Goal: Information Seeking & Learning: Check status

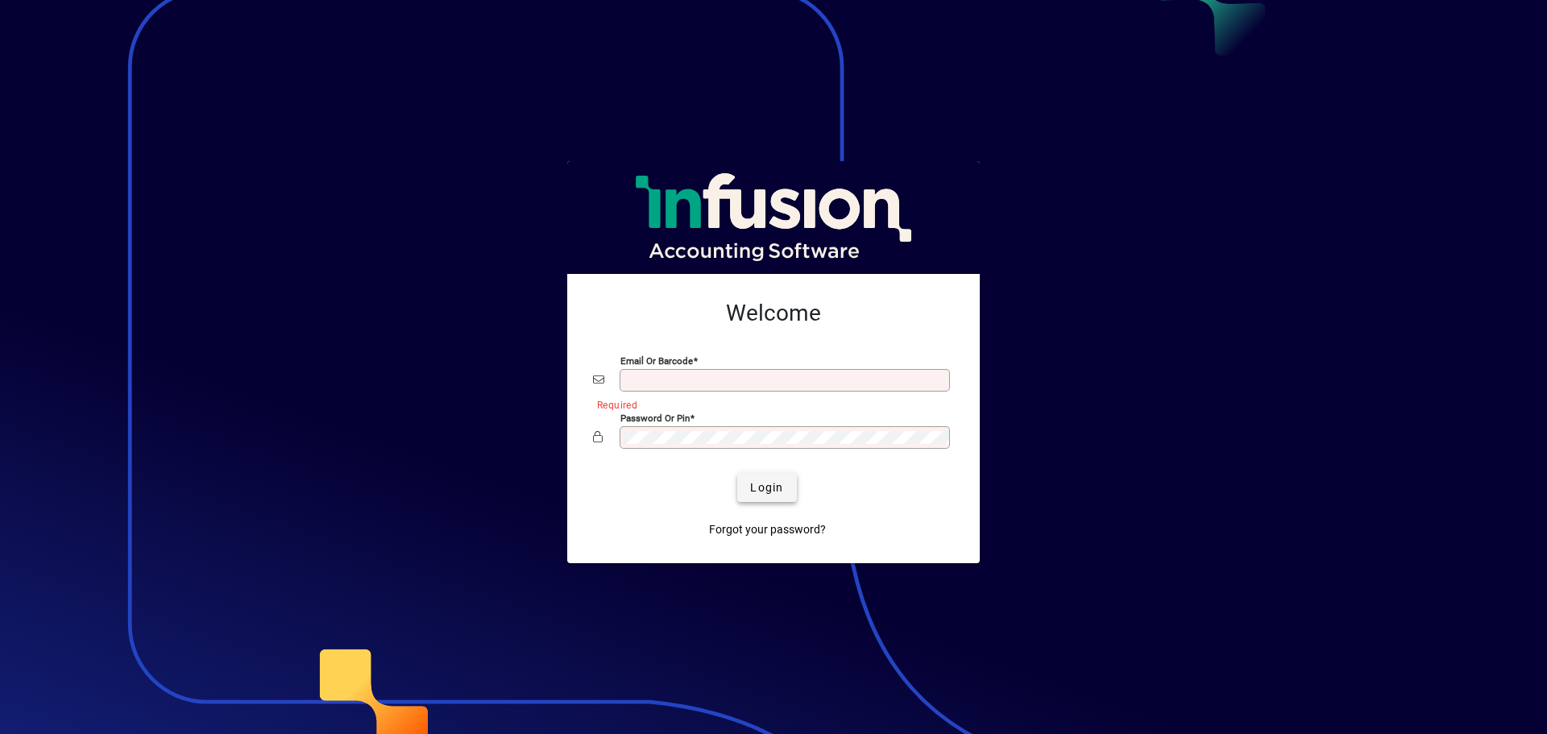
type input "**********"
click at [779, 480] on span "Login" at bounding box center [766, 488] width 33 height 17
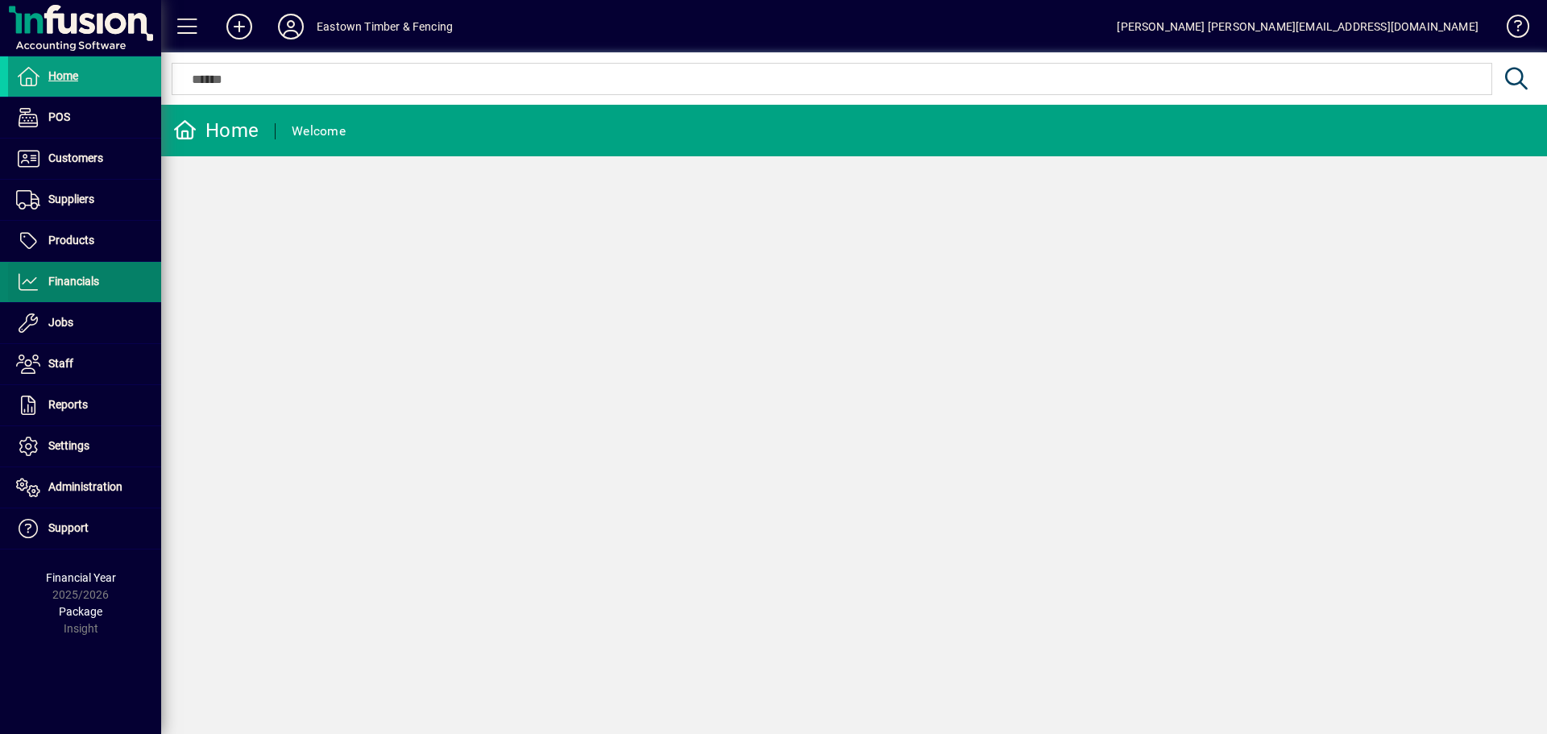
click at [19, 284] on icon at bounding box center [28, 281] width 24 height 19
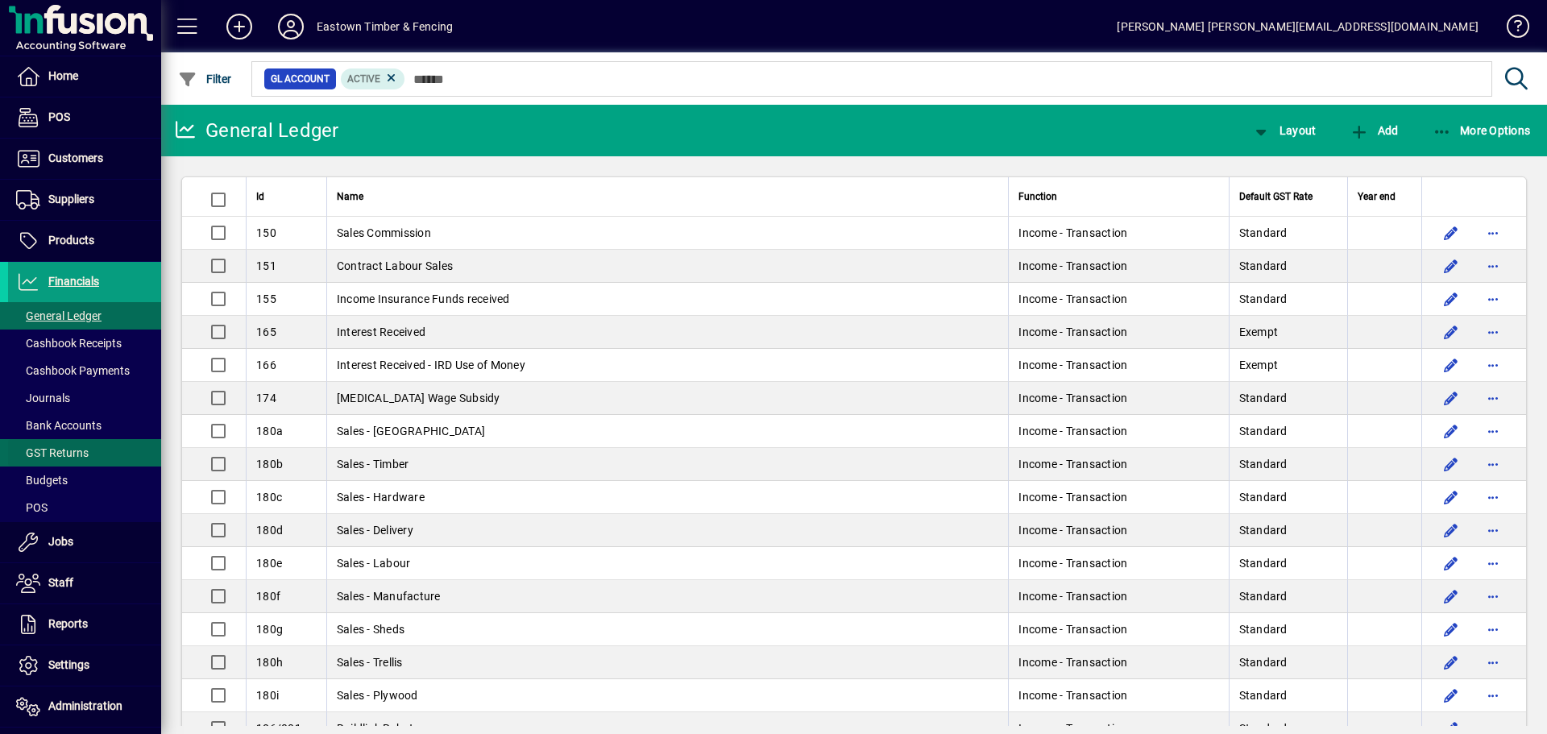
click at [43, 449] on span "GST Returns" at bounding box center [52, 452] width 73 height 13
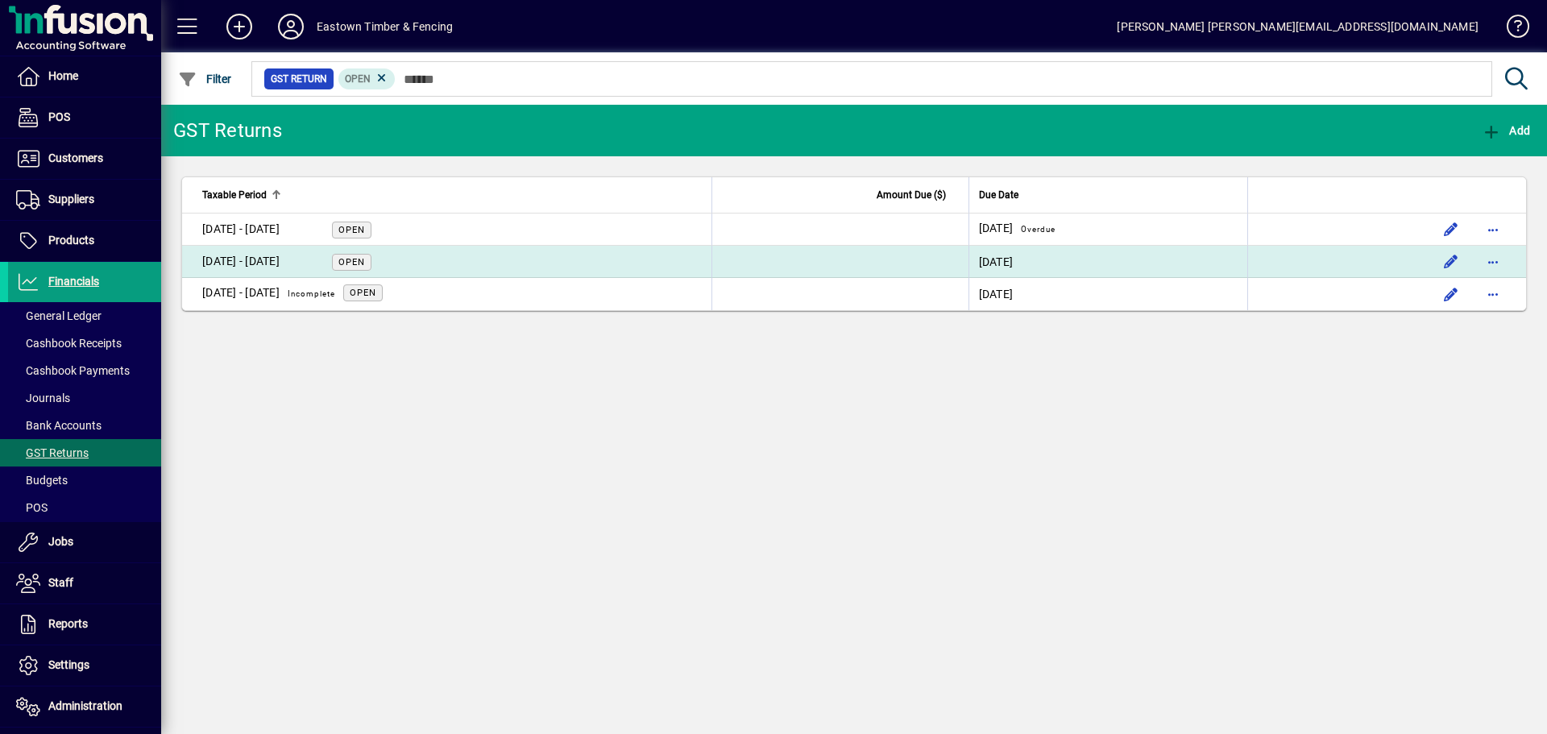
click at [280, 262] on div "01 Jun - 31 Jul 2025" at bounding box center [240, 261] width 77 height 17
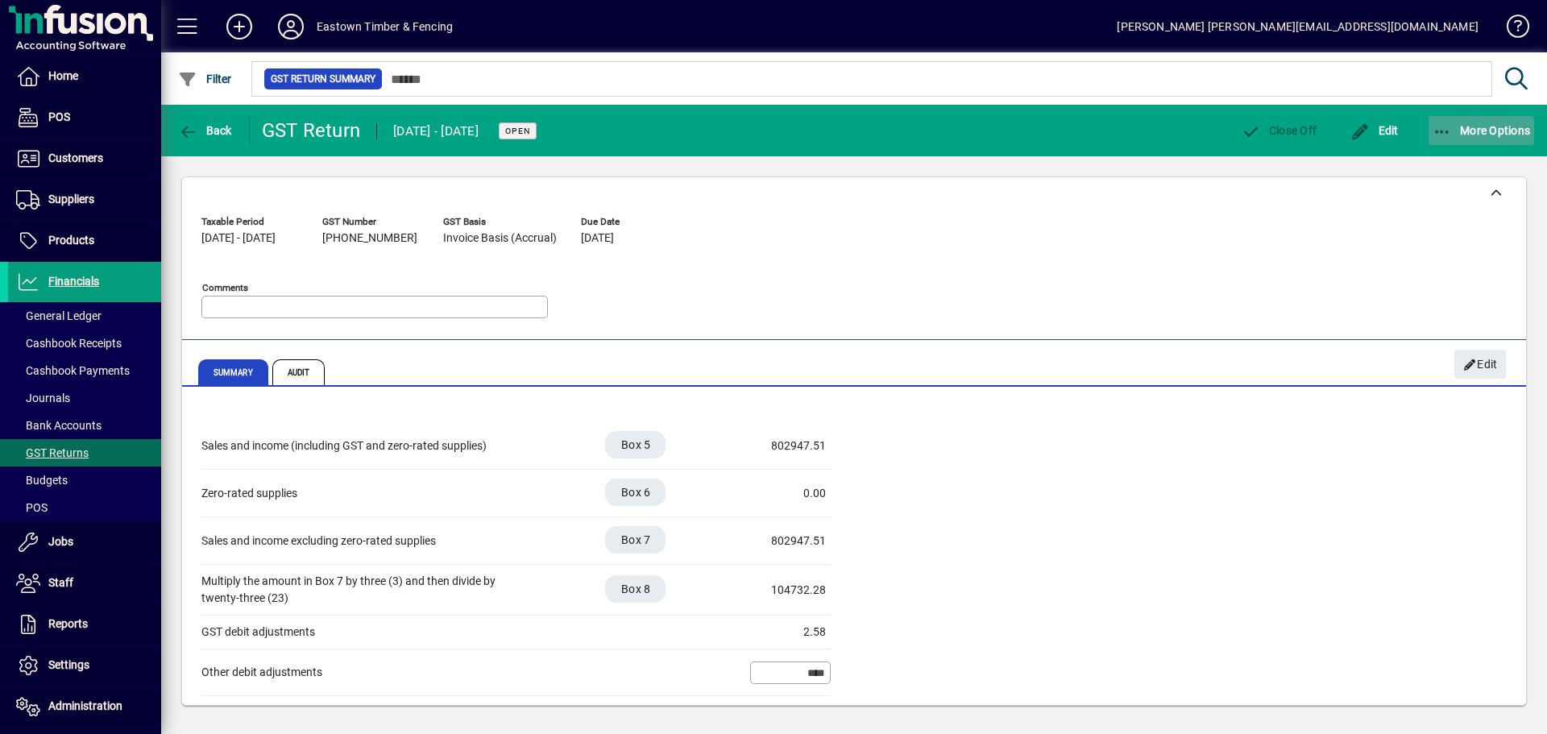
click at [1431, 137] on span "button" at bounding box center [1482, 130] width 106 height 39
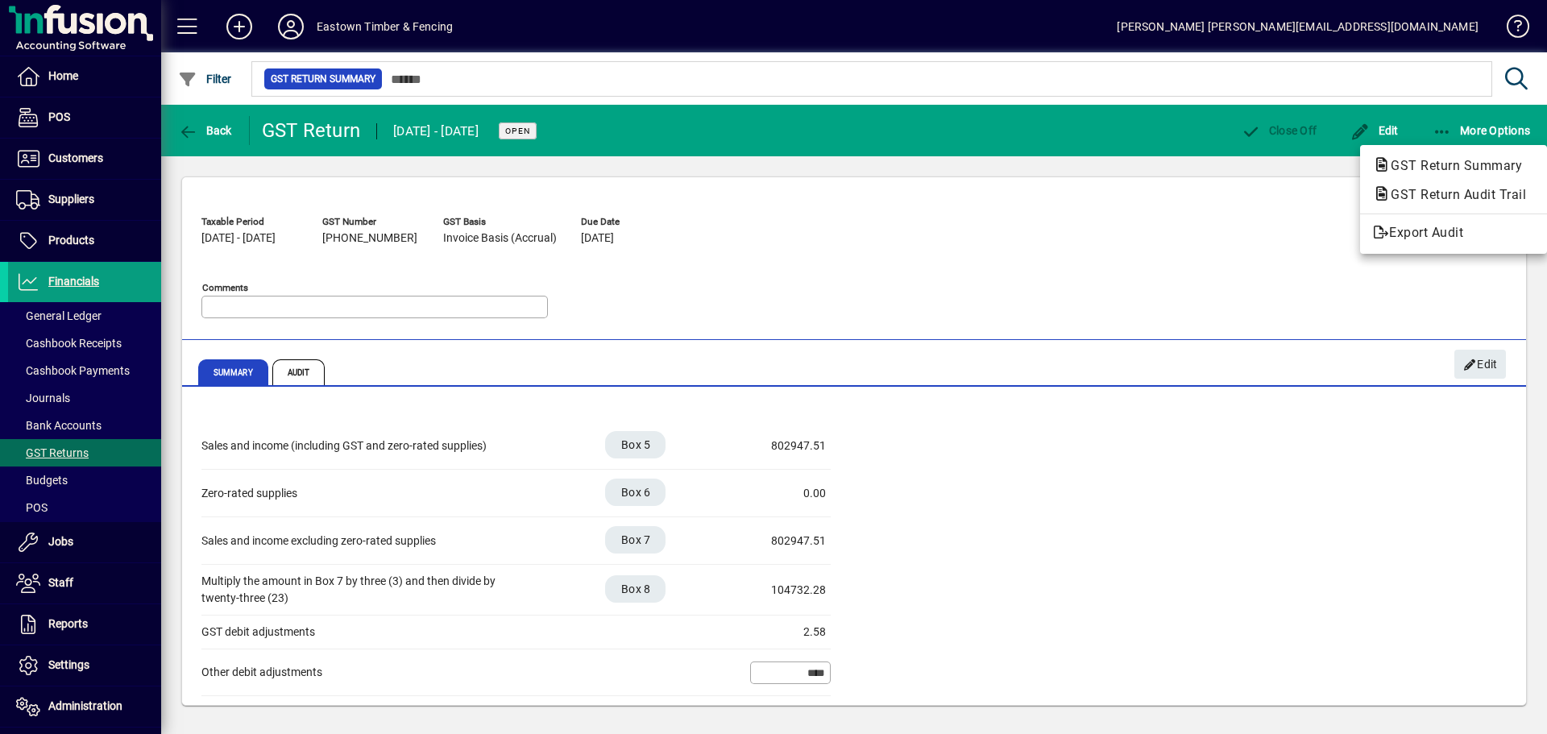
click at [1267, 191] on div at bounding box center [773, 367] width 1547 height 734
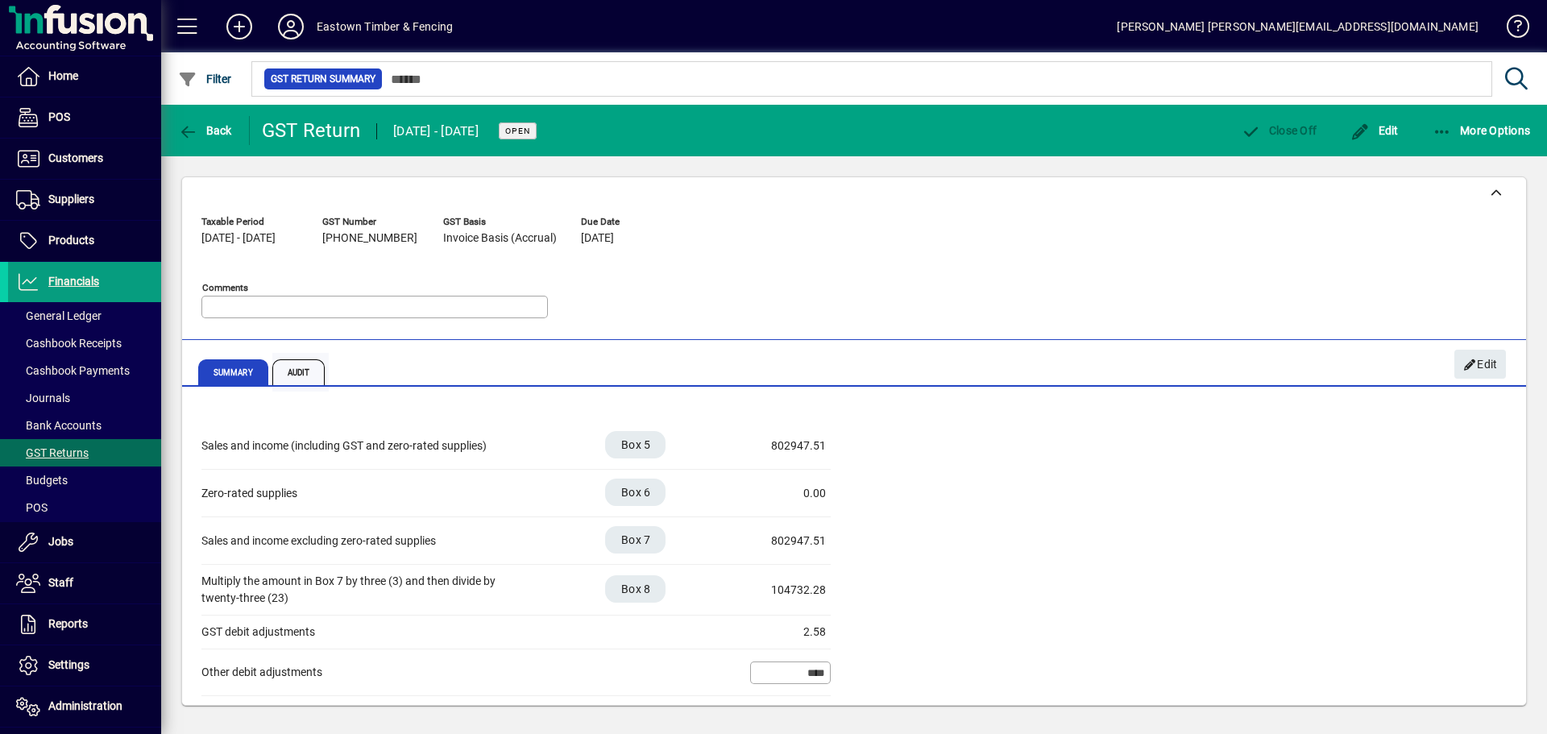
click at [298, 379] on span "Audit" at bounding box center [298, 372] width 53 height 26
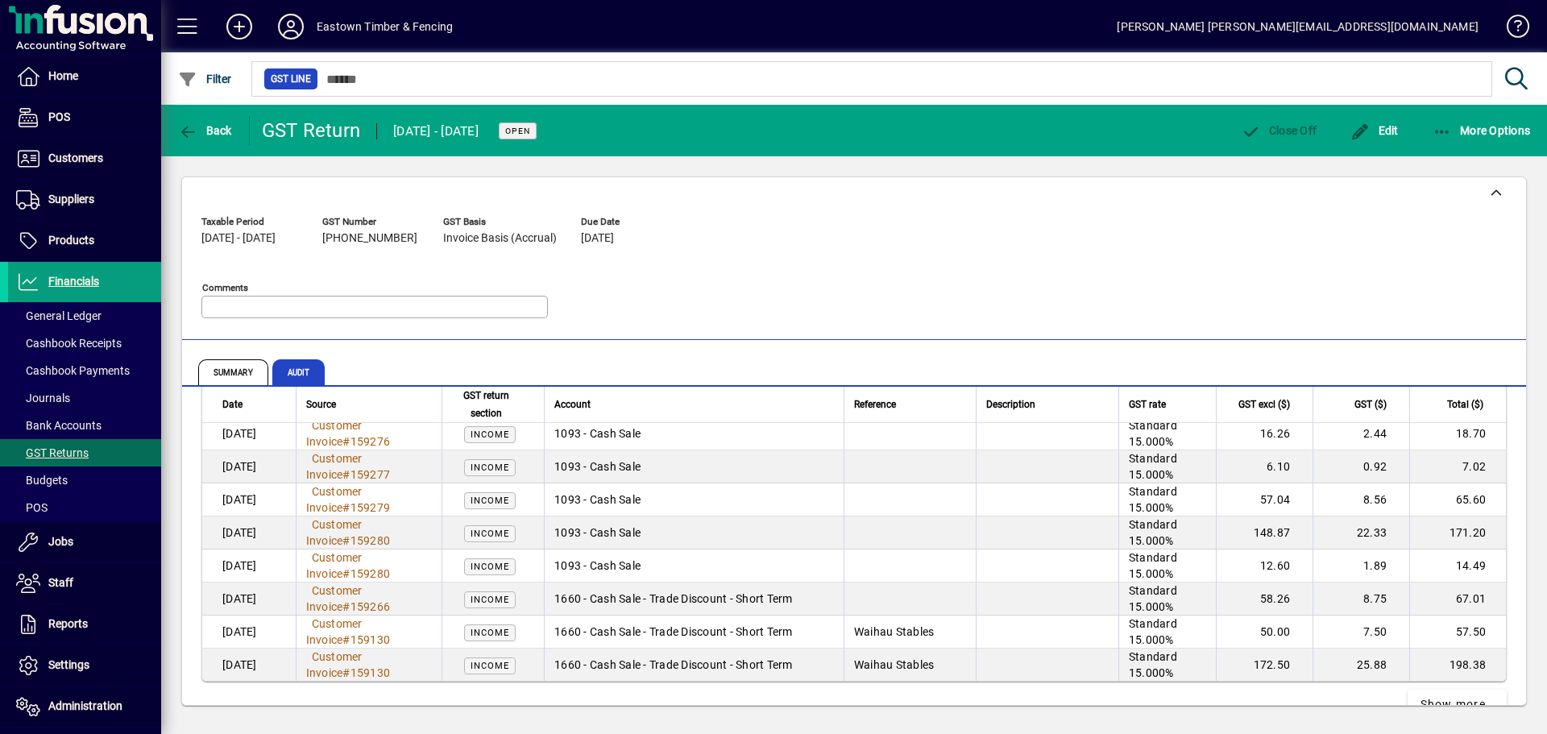
scroll to position [3096, 0]
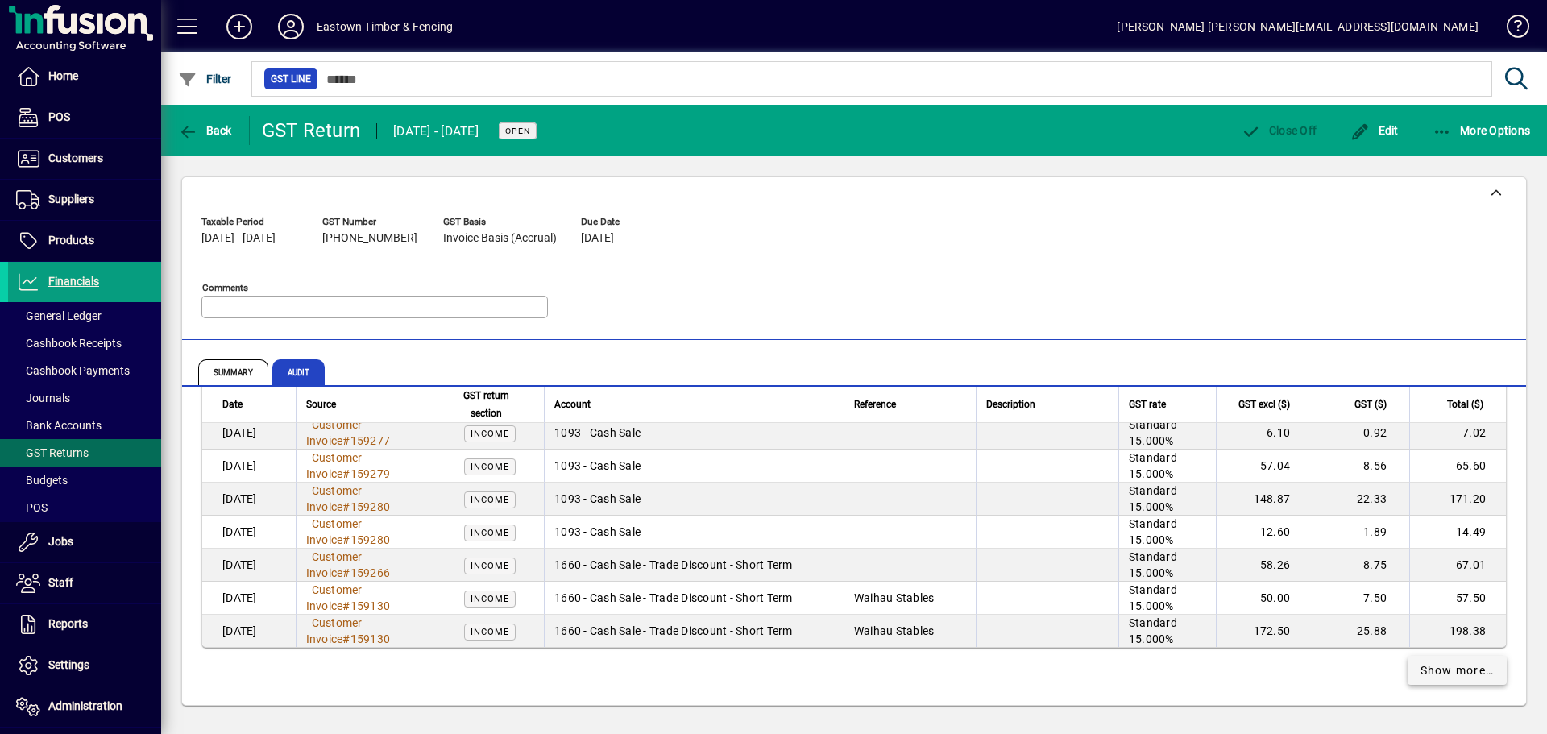
click at [1442, 667] on span "Show more…" at bounding box center [1458, 670] width 74 height 17
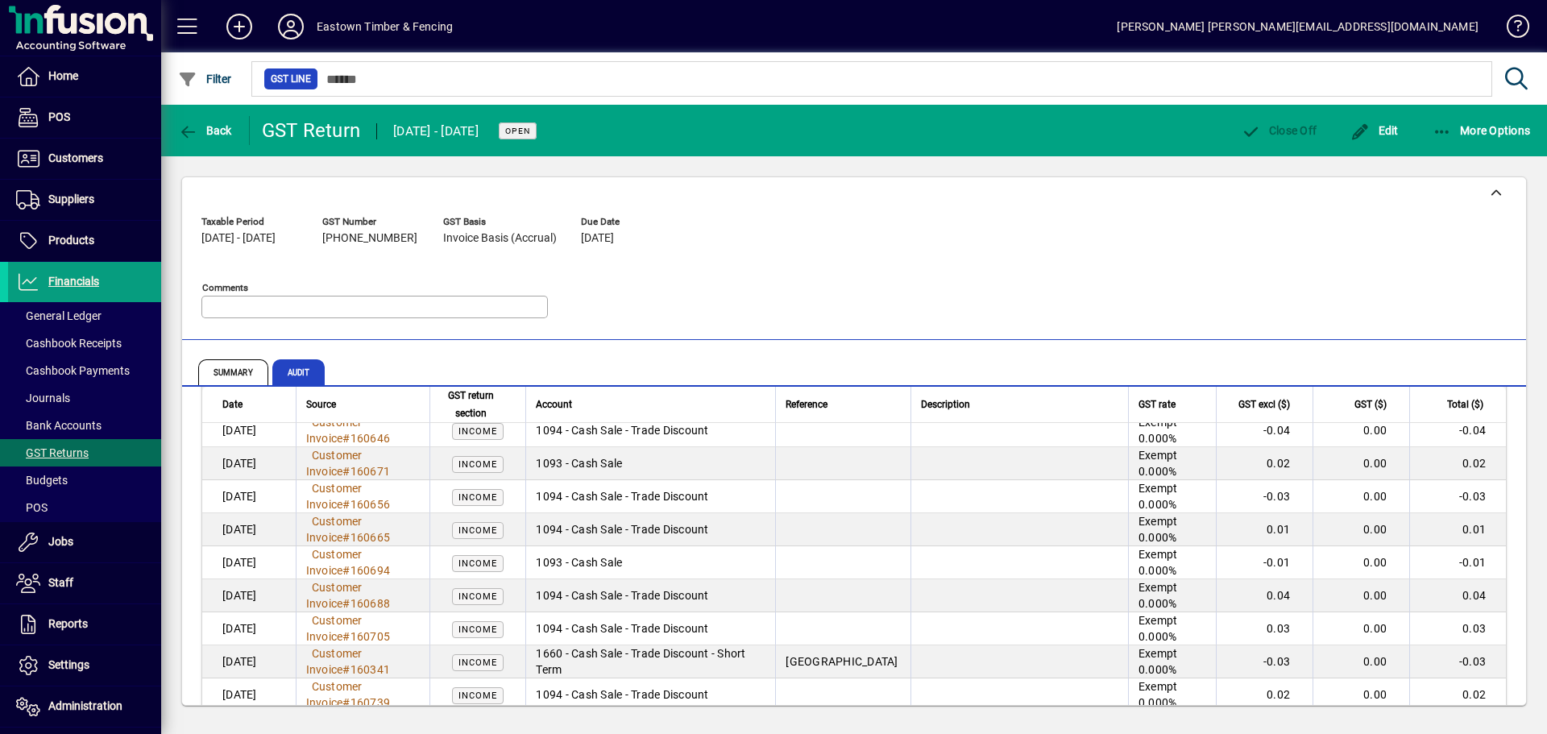
scroll to position [1773, 0]
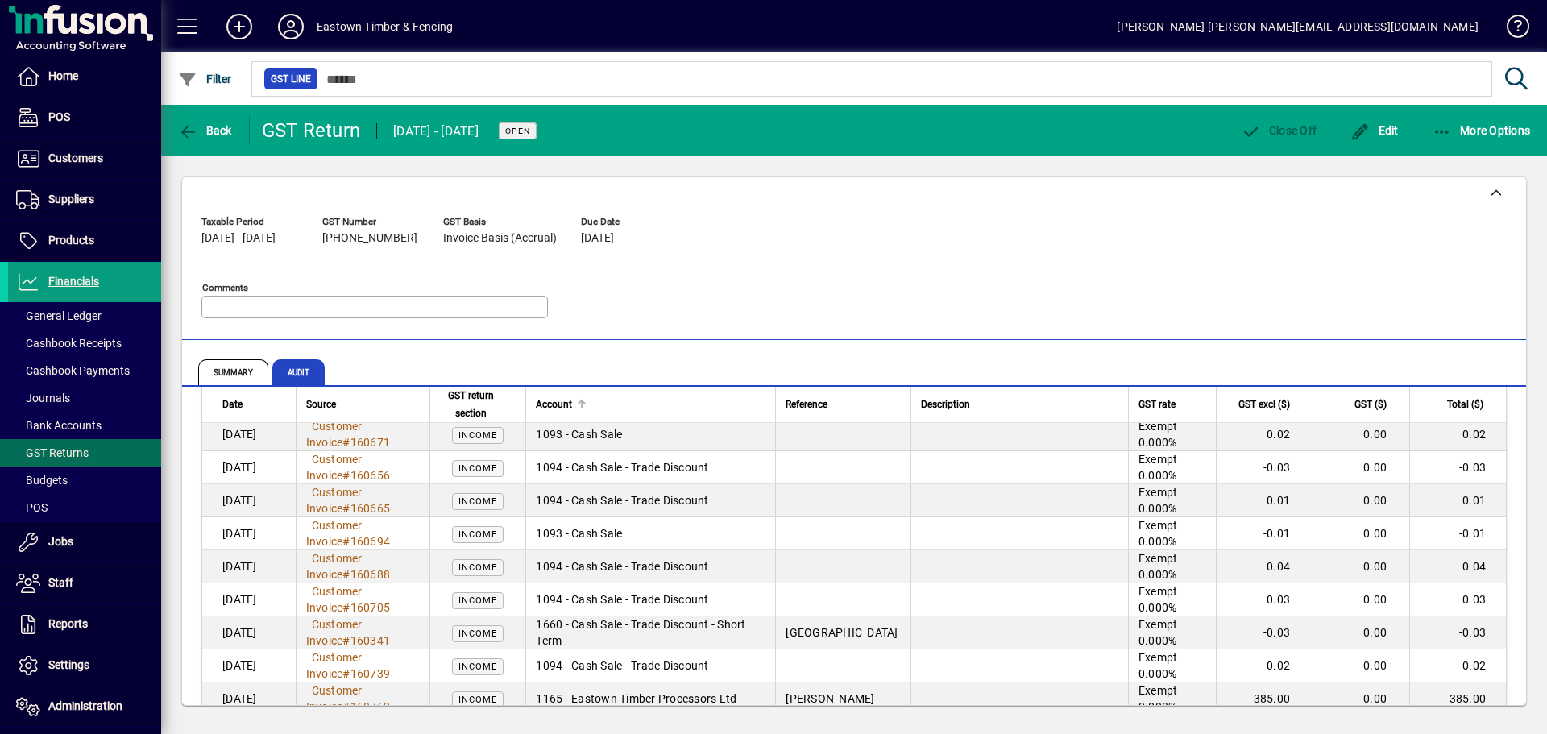
click at [588, 406] on div "Account" at bounding box center [651, 405] width 230 height 18
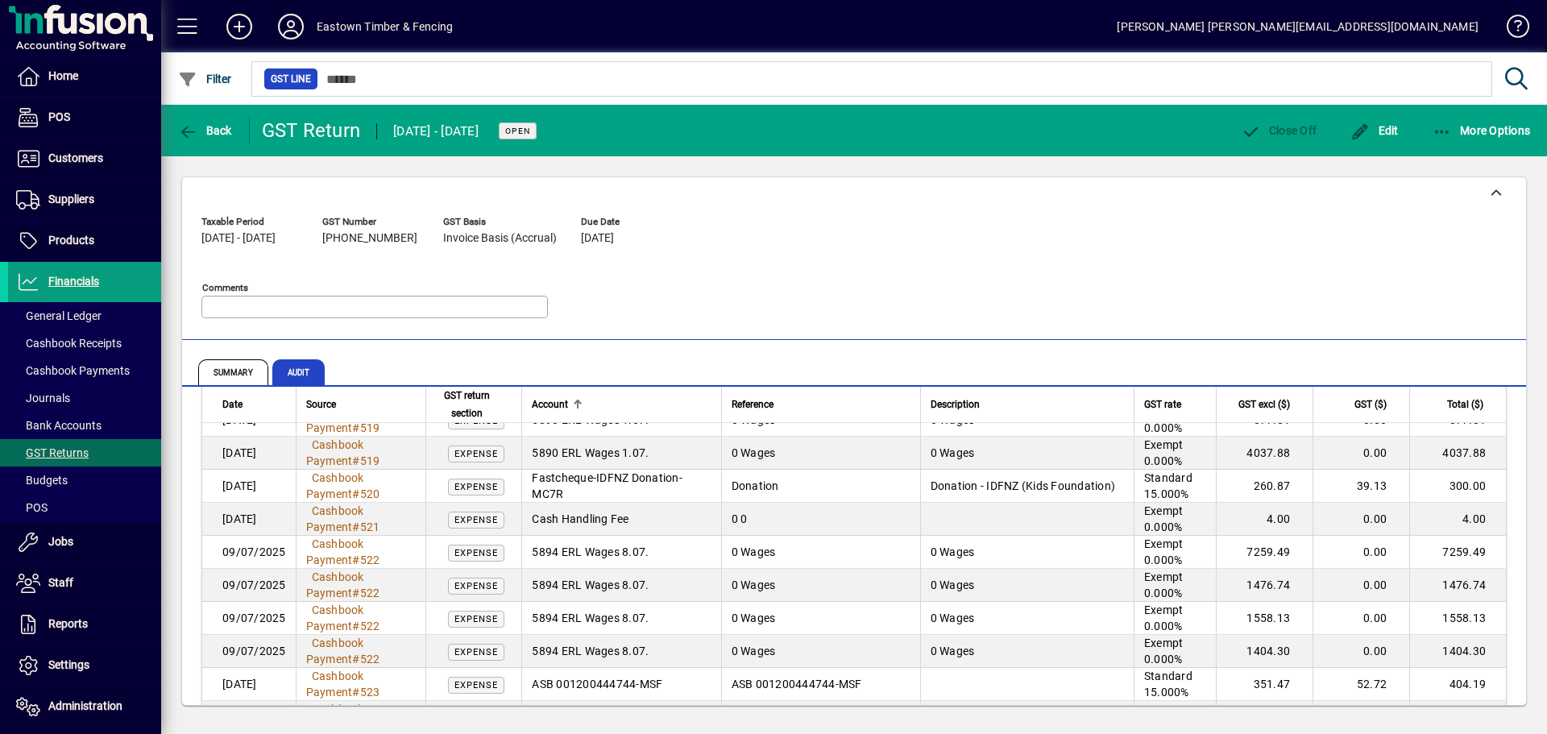
scroll to position [1854, 0]
click at [338, 468] on span "Cashbook Payment # 520" at bounding box center [346, 485] width 80 height 34
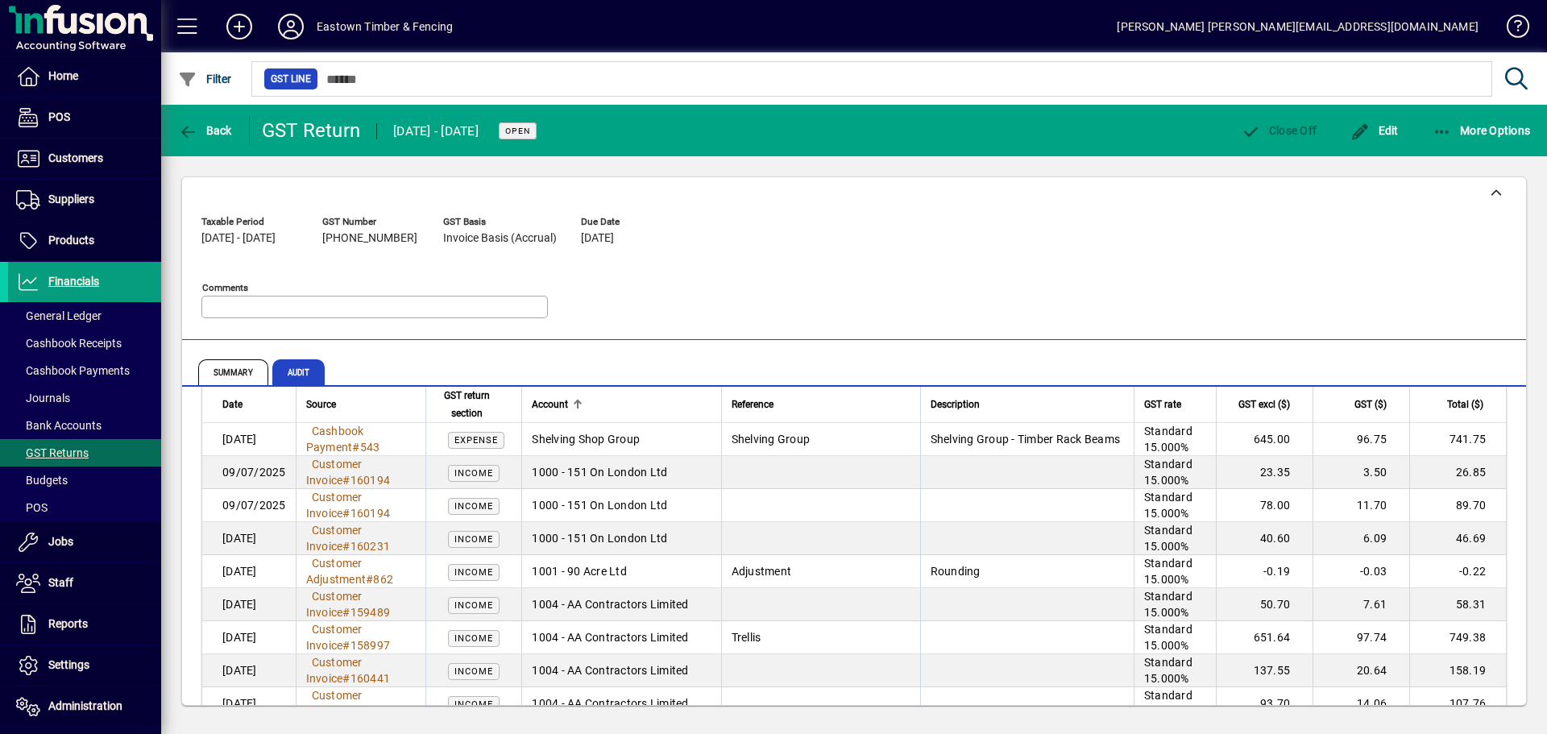
scroll to position [3063, 0]
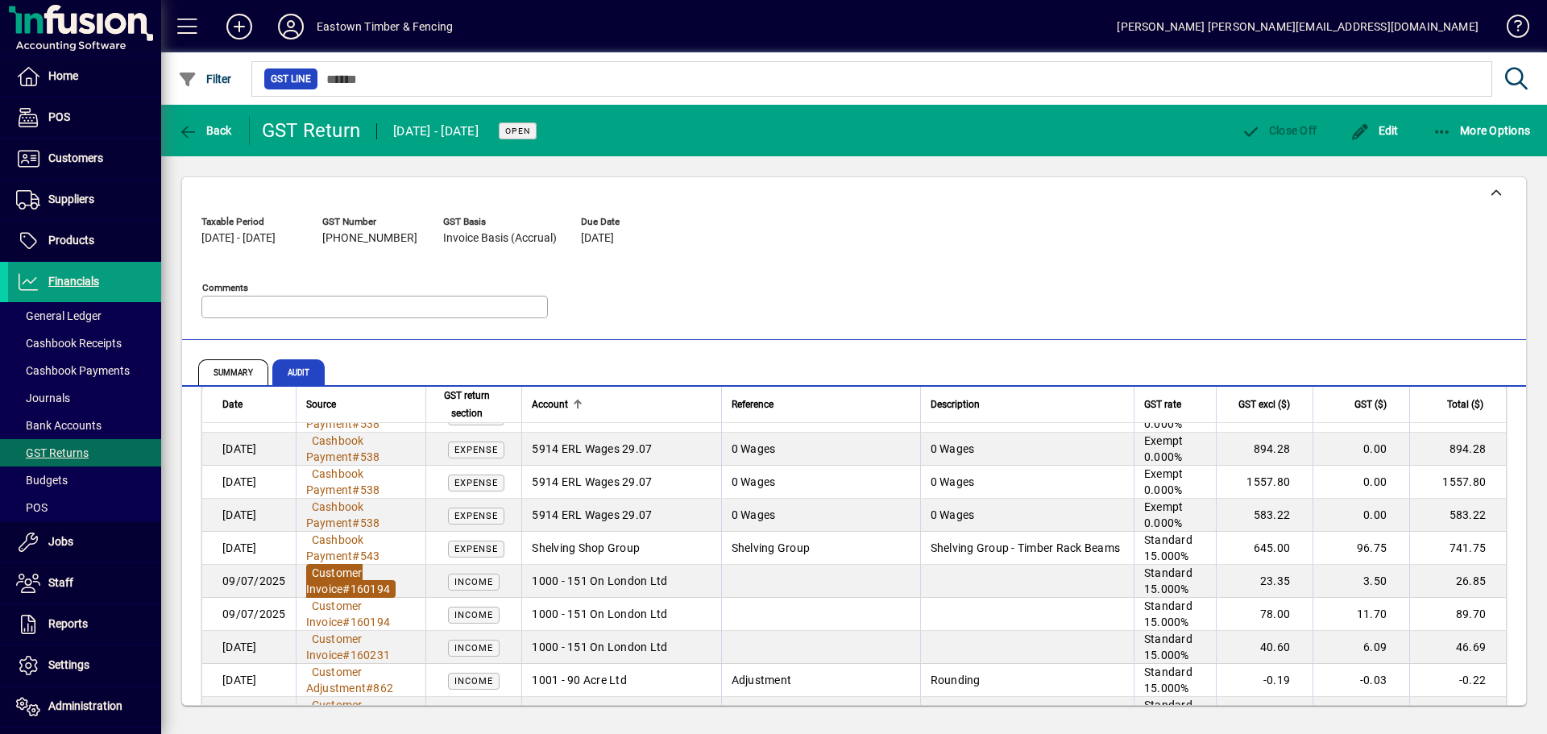
click at [359, 567] on span "Customer Invoice" at bounding box center [334, 581] width 56 height 29
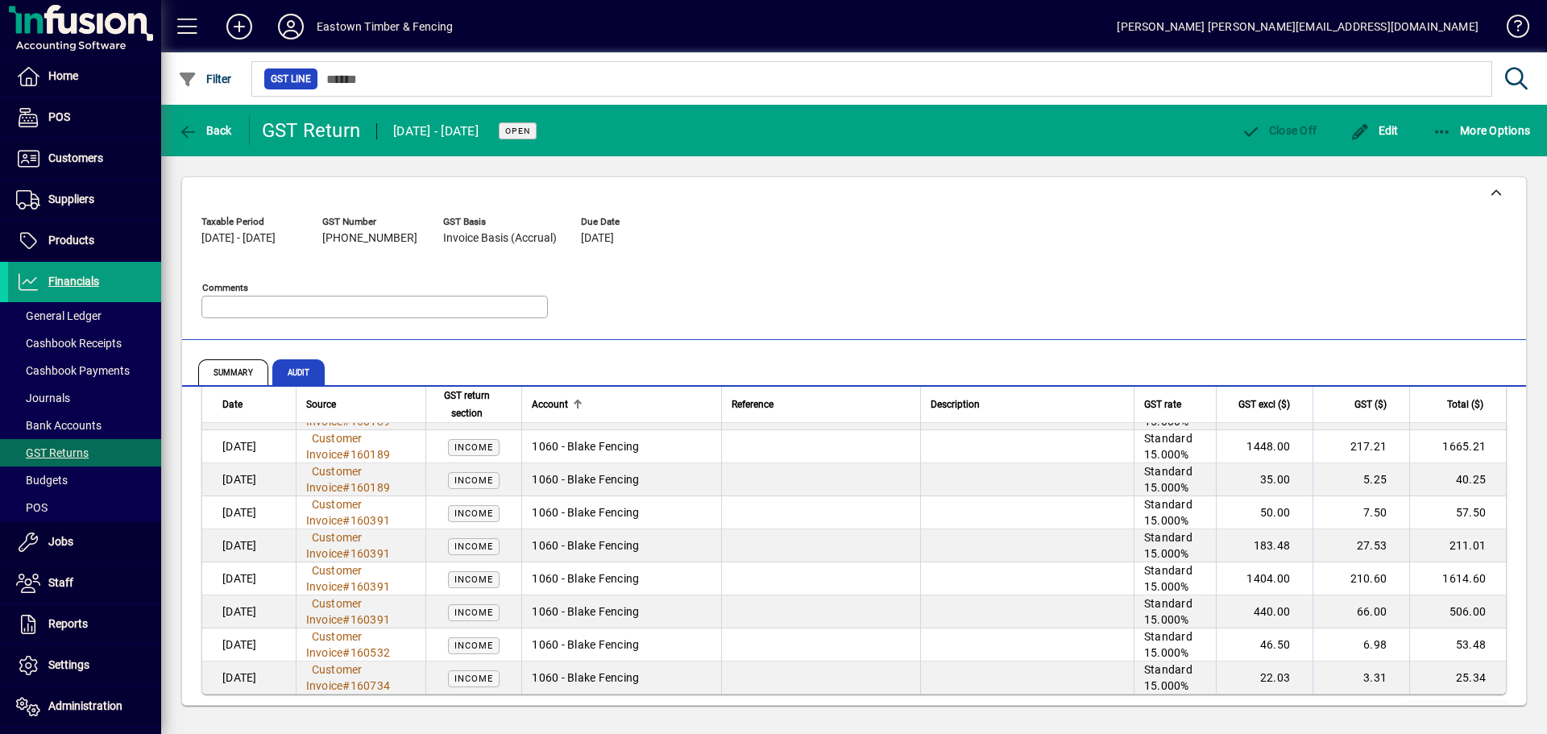
scroll to position [6418, 0]
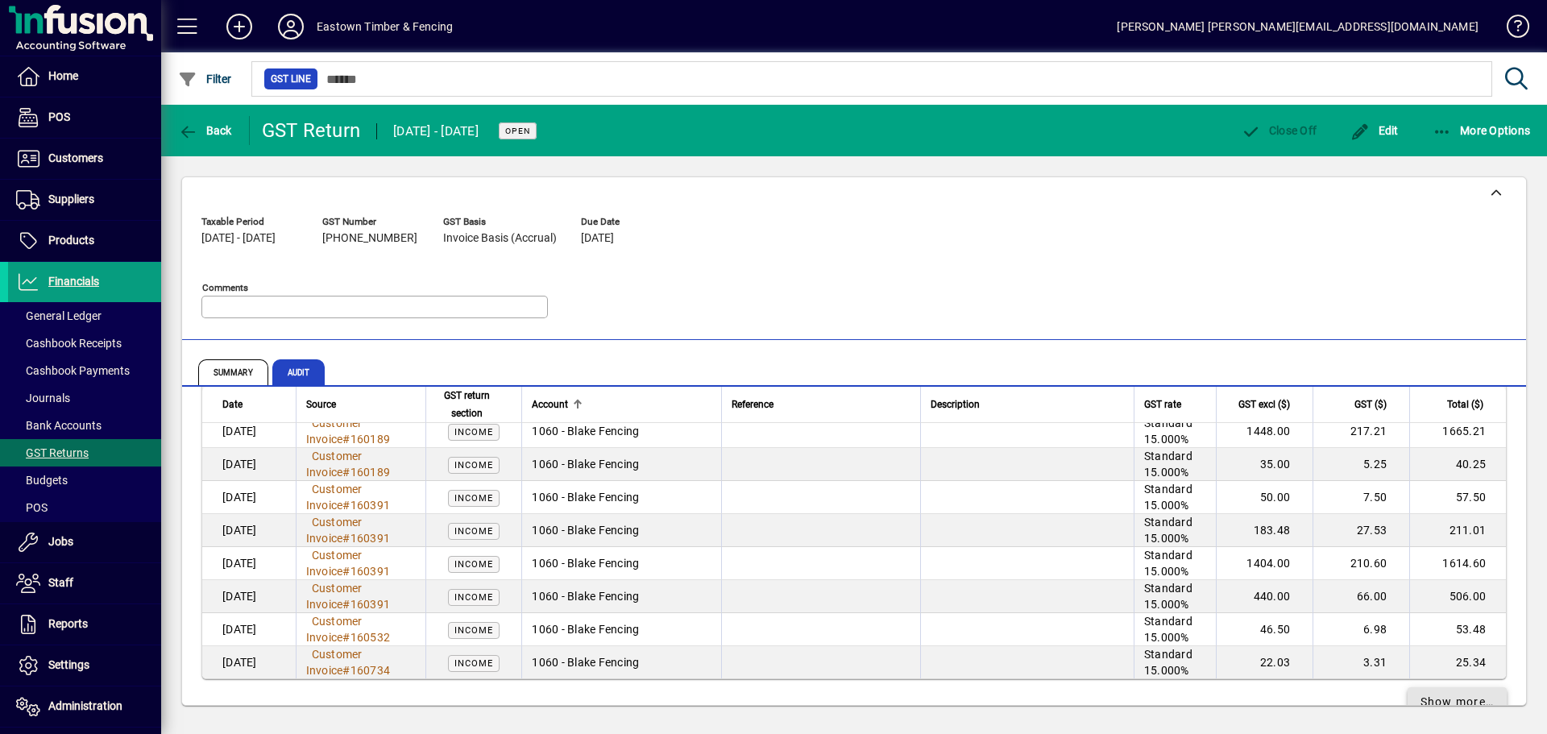
drag, startPoint x: 1411, startPoint y: 672, endPoint x: 1323, endPoint y: 651, distance: 90.3
click at [1421, 694] on span "Show more…" at bounding box center [1458, 702] width 74 height 17
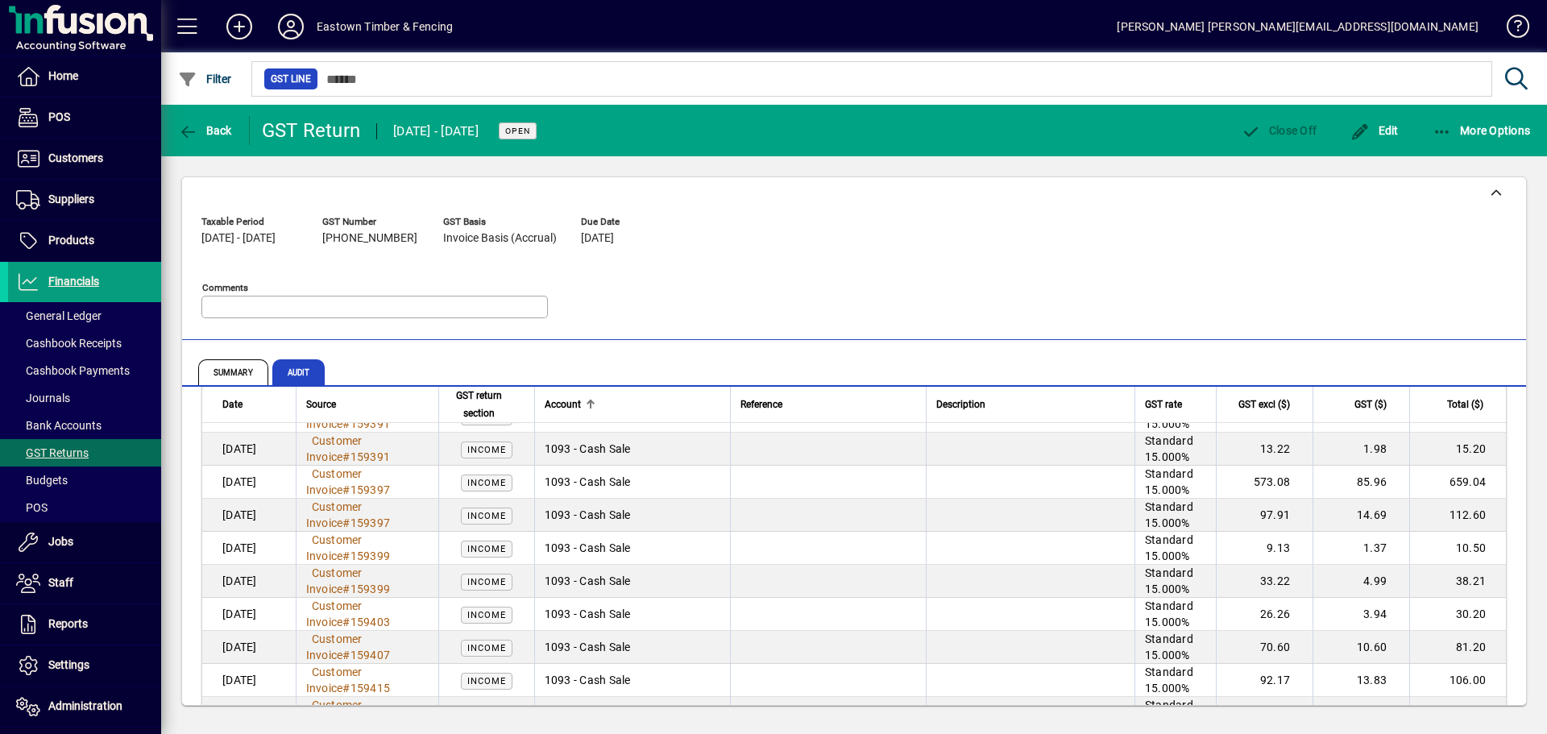
scroll to position [9770, 0]
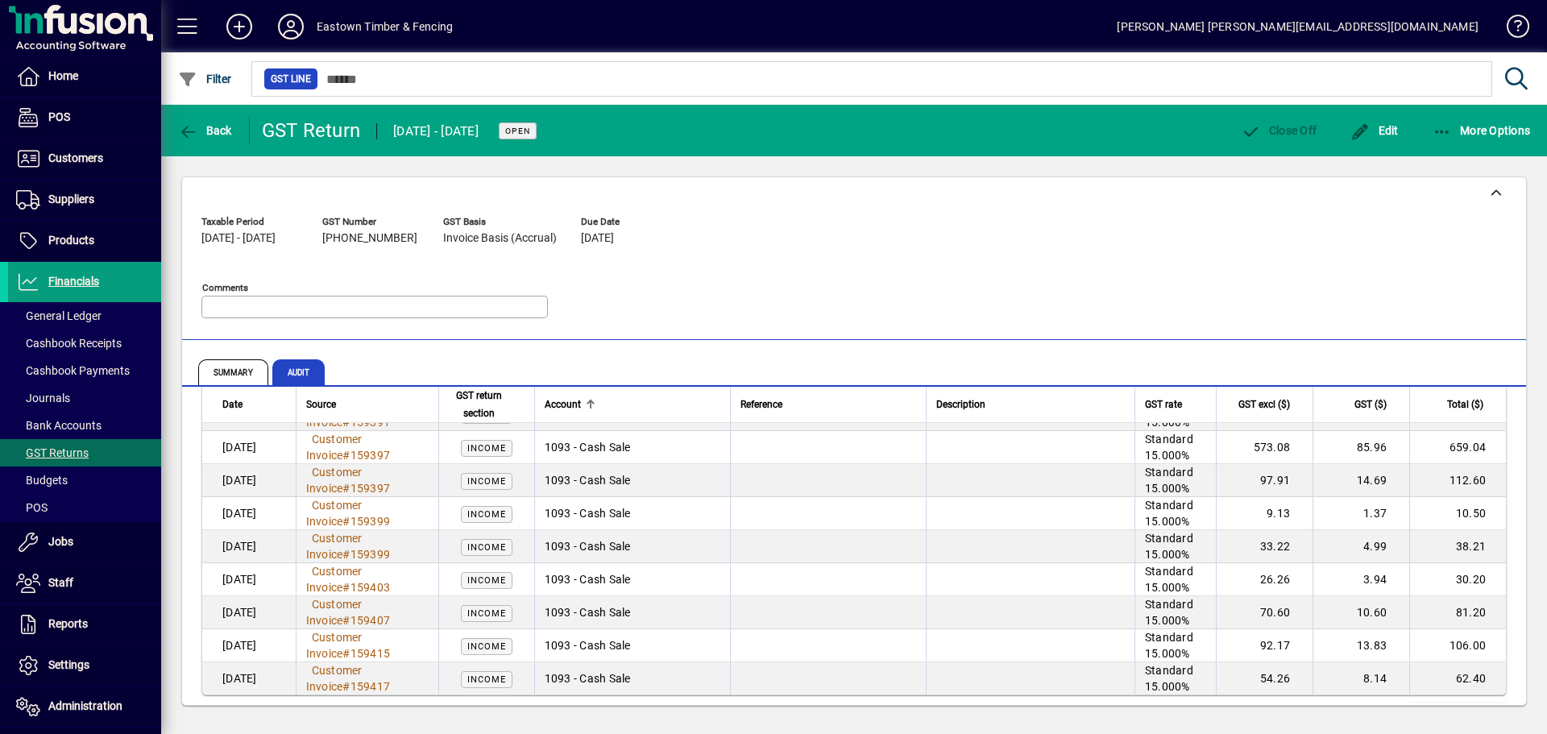
drag, startPoint x: 982, startPoint y: 667, endPoint x: 970, endPoint y: 664, distance: 12.3
click at [1430, 710] on span "Show more…" at bounding box center [1458, 718] width 74 height 17
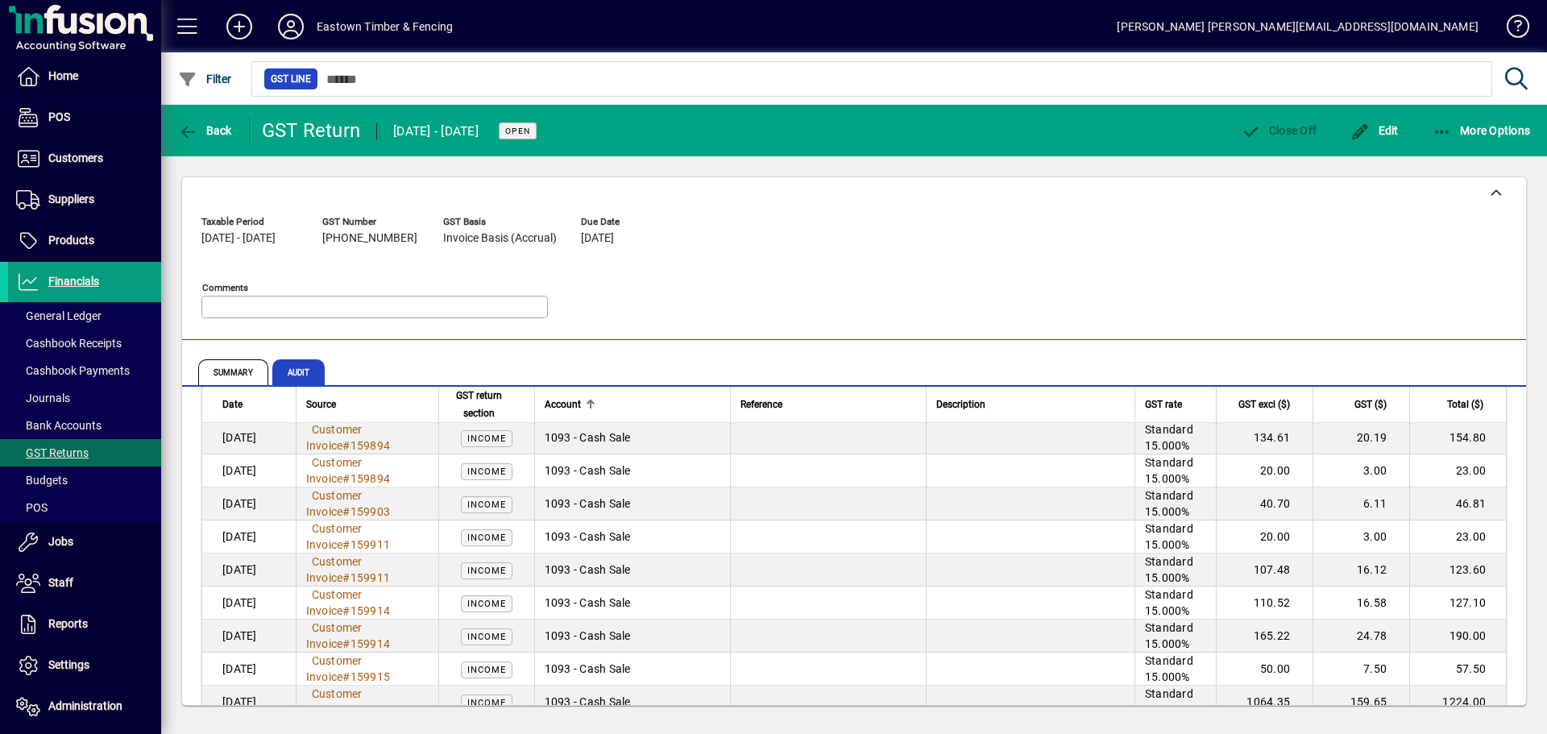
scroll to position [13075, 0]
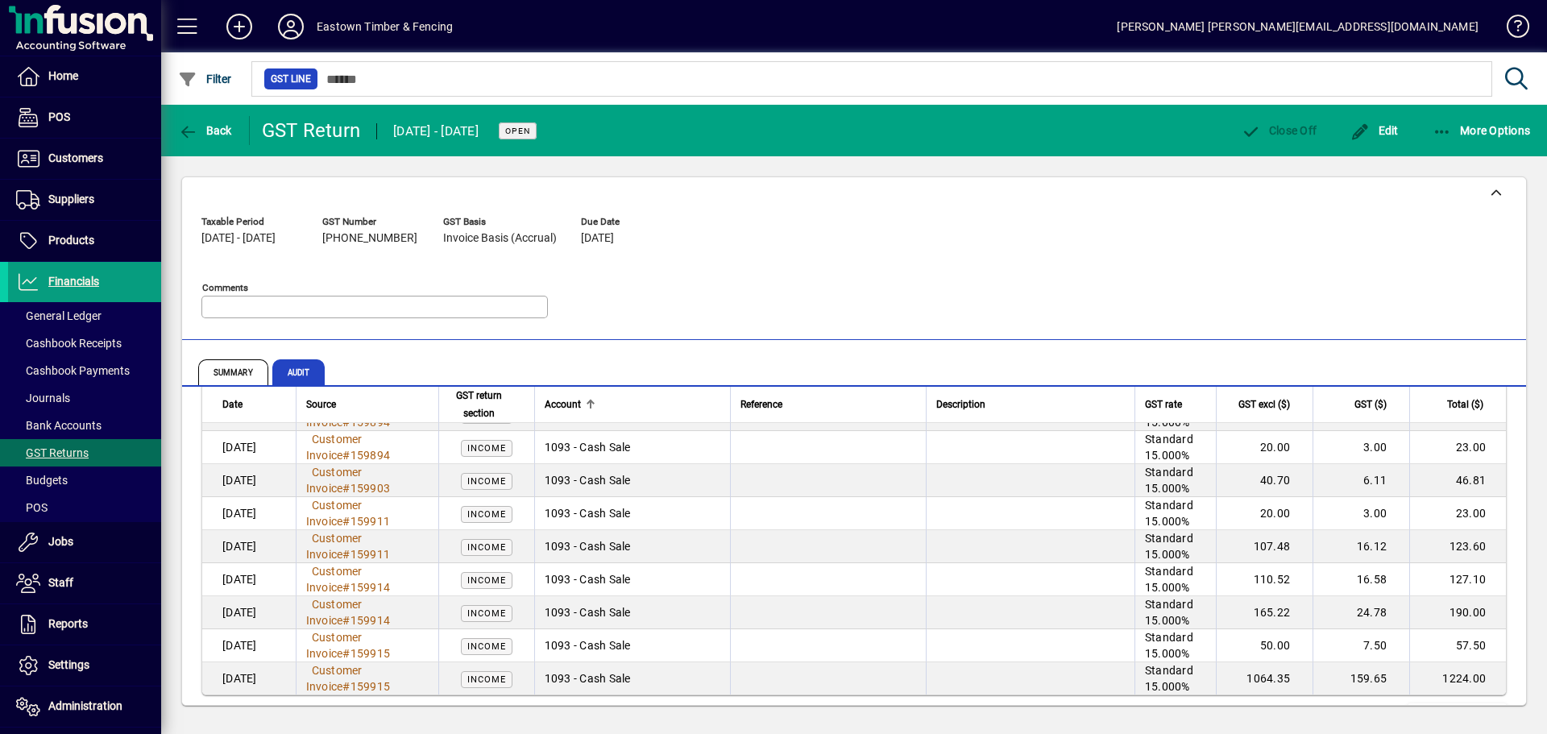
click at [1017, 662] on td at bounding box center [1030, 678] width 209 height 32
click at [1477, 710] on span "Show more…" at bounding box center [1458, 718] width 74 height 17
click at [1436, 710] on span "Show more…" at bounding box center [1458, 718] width 74 height 17
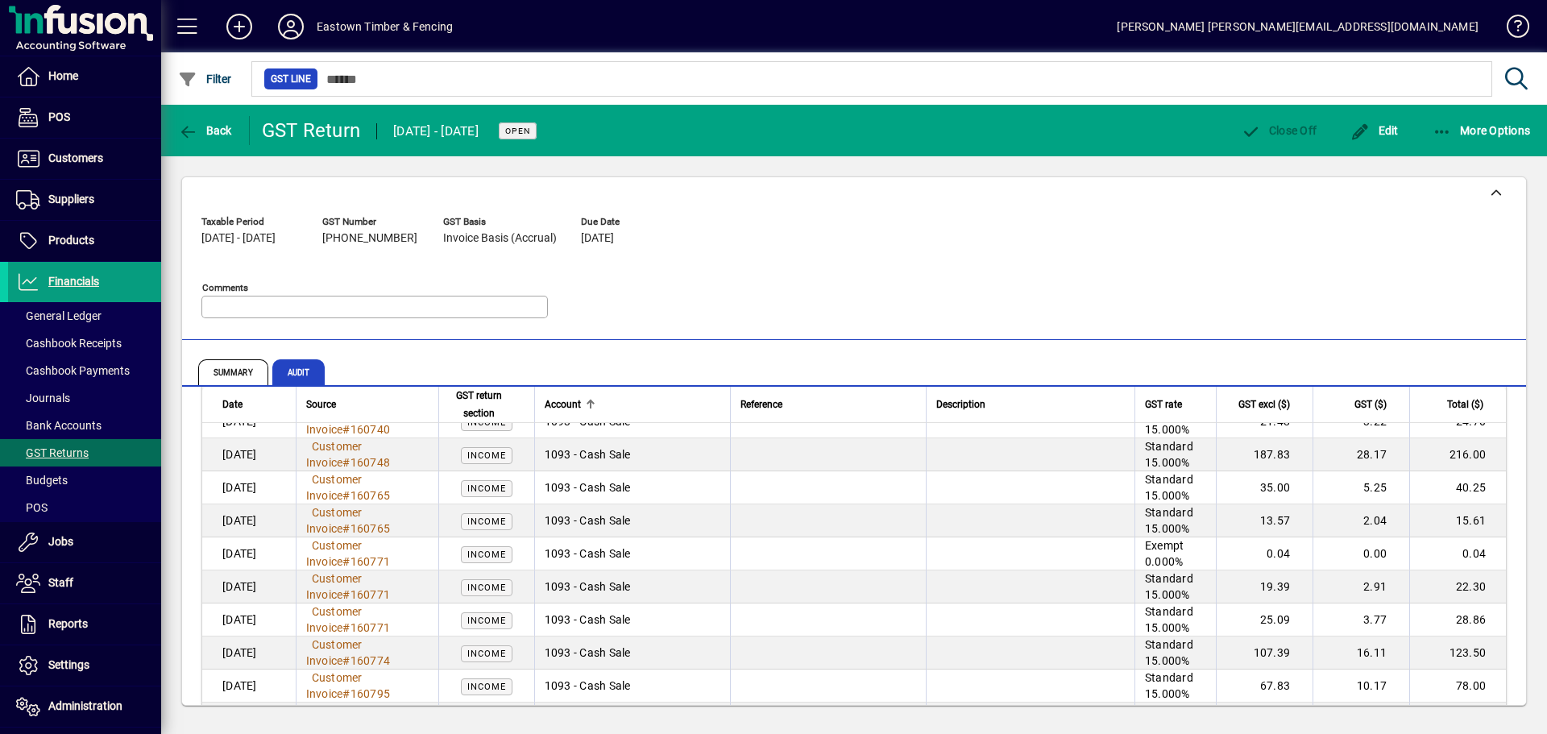
scroll to position [19683, 0]
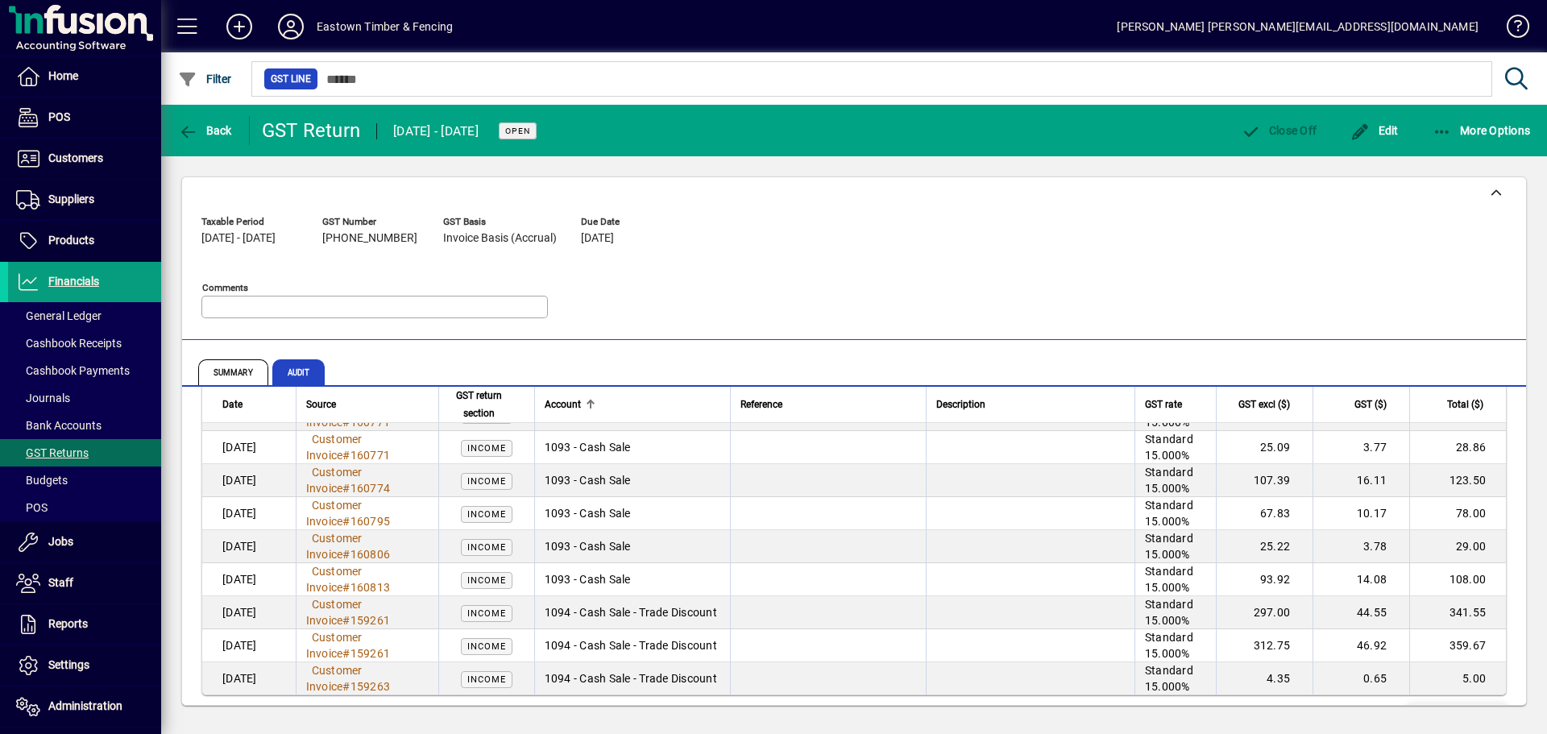
click at [1452, 710] on span "Show more…" at bounding box center [1458, 718] width 74 height 17
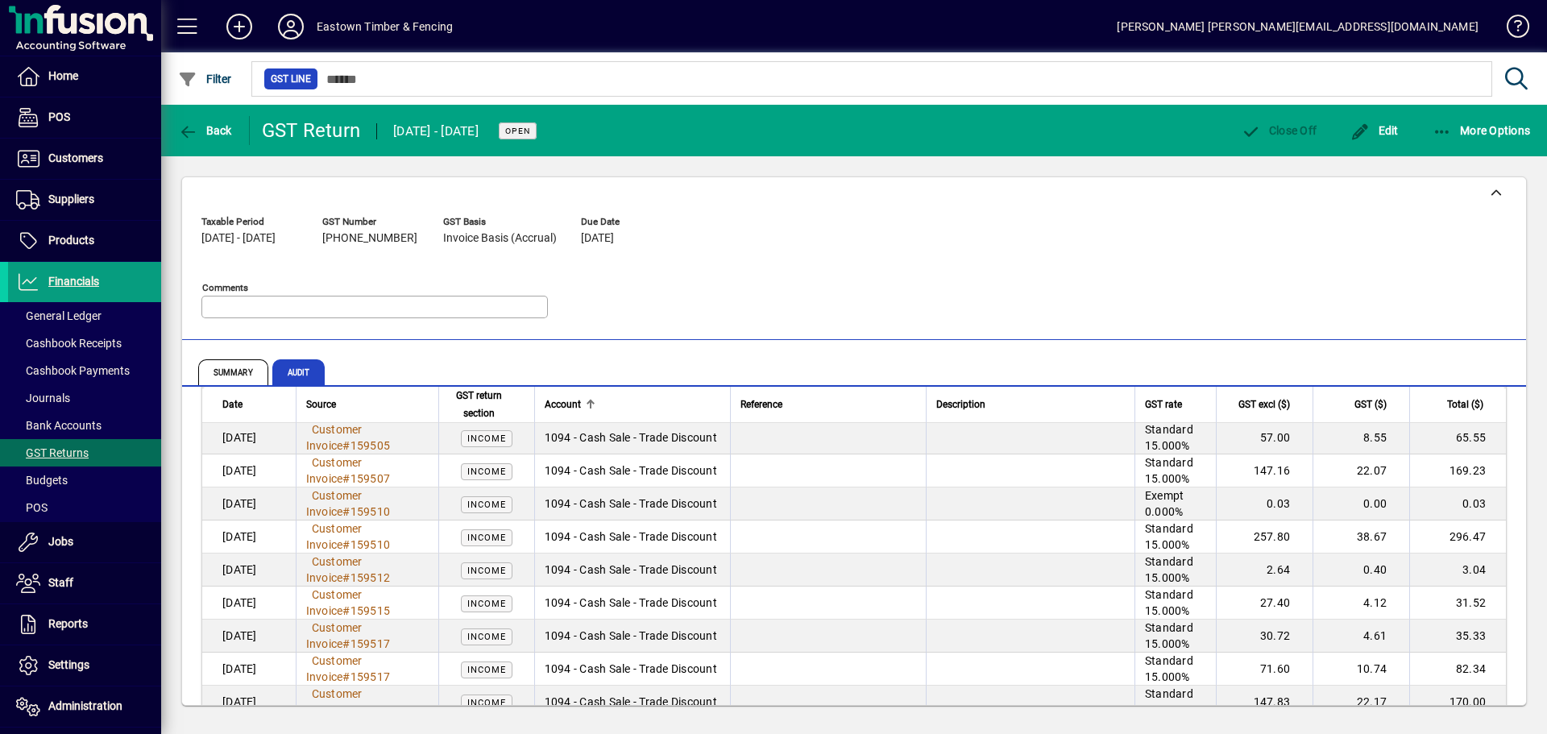
scroll to position [22988, 0]
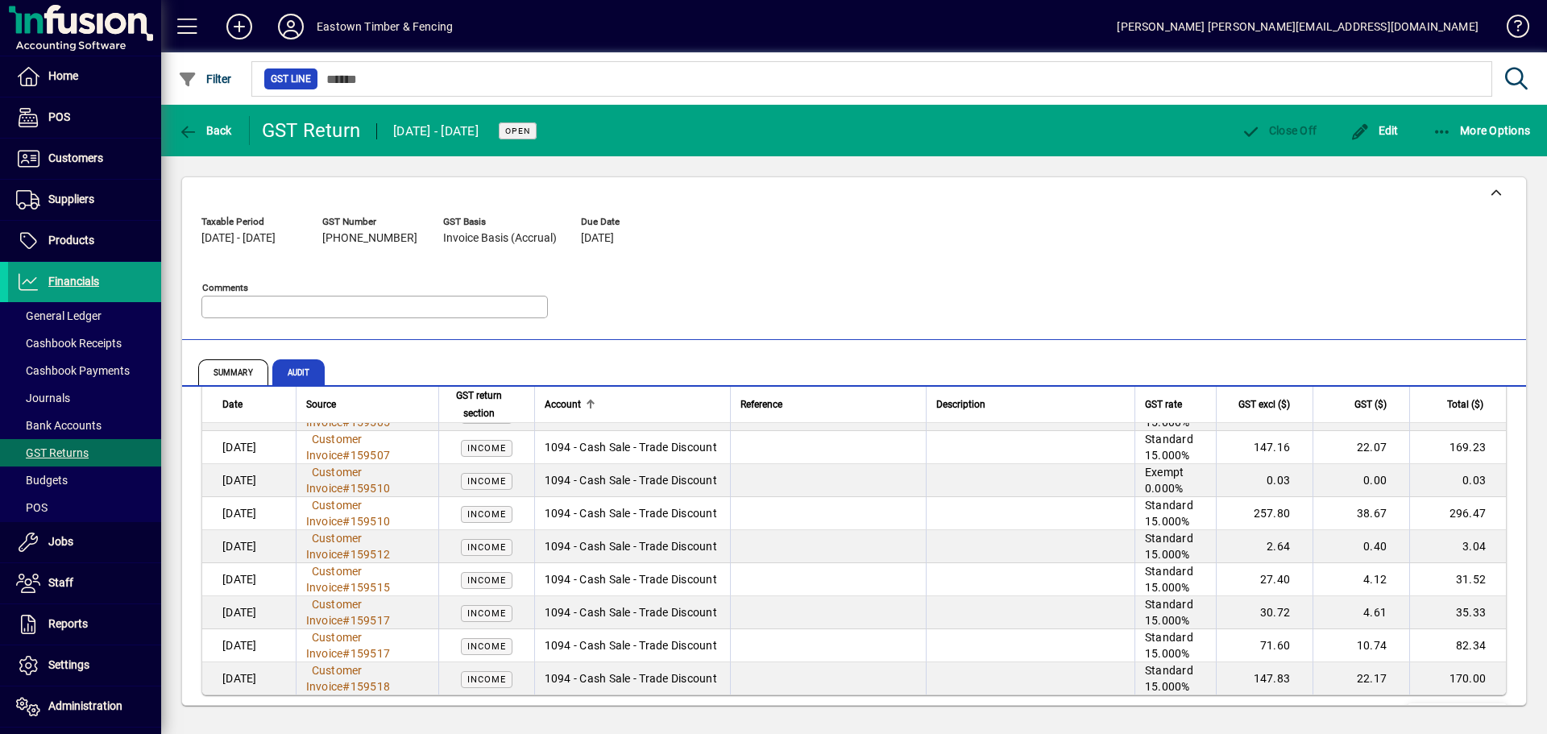
drag, startPoint x: 1460, startPoint y: 672, endPoint x: 1446, endPoint y: 649, distance: 27.1
click at [1458, 710] on span "Show more…" at bounding box center [1458, 718] width 74 height 17
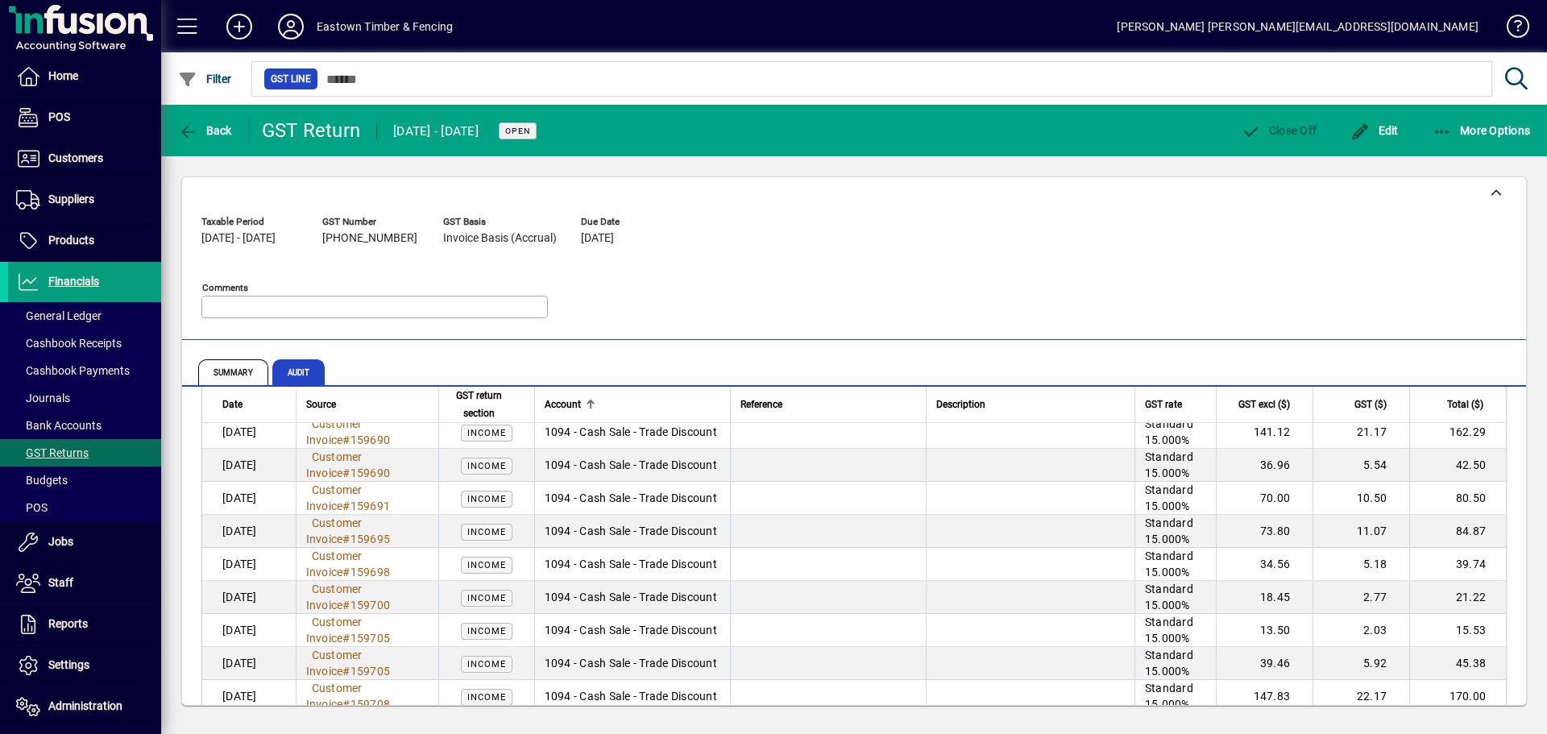
scroll to position [26292, 0]
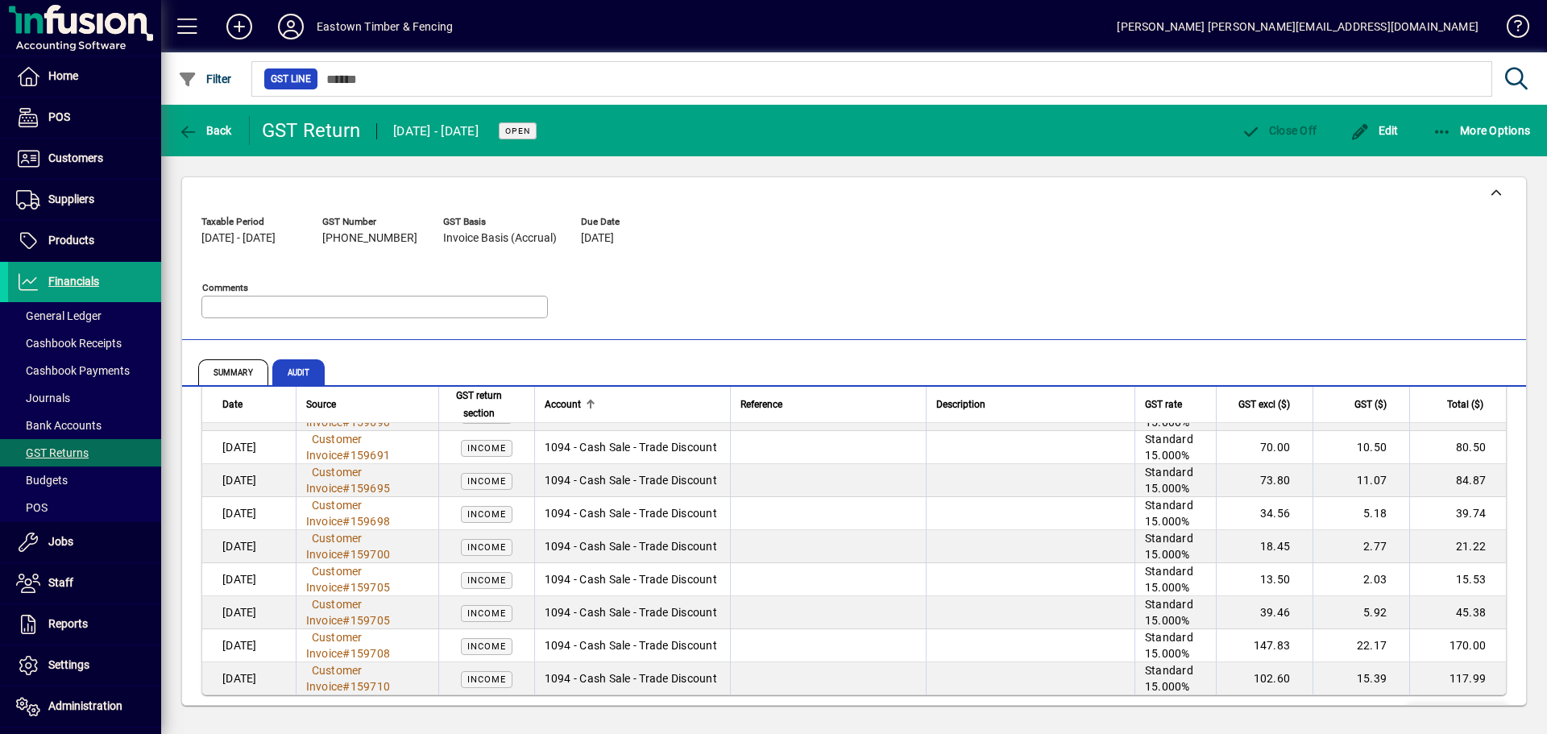
click at [1408, 699] on span at bounding box center [1458, 718] width 100 height 39
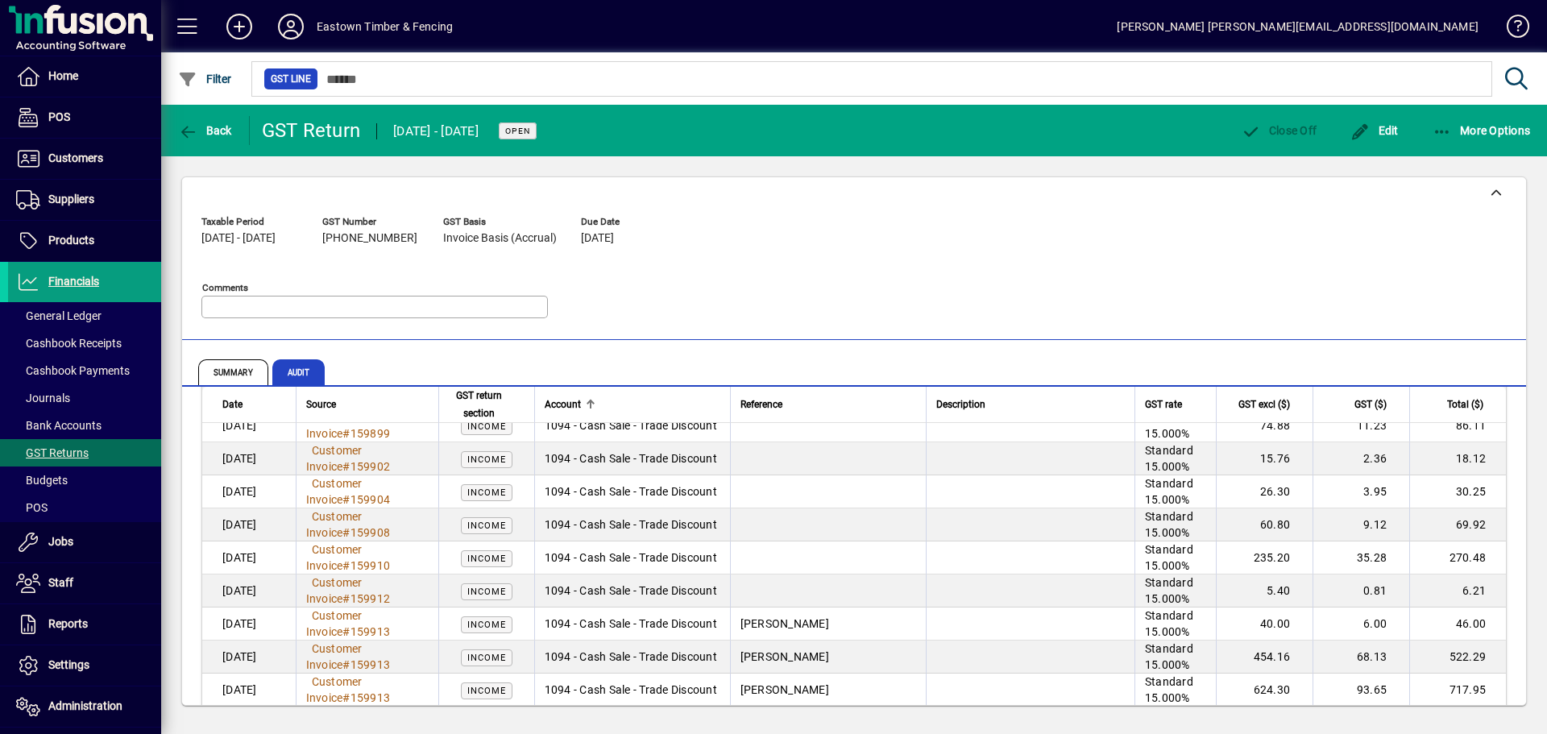
scroll to position [29596, 0]
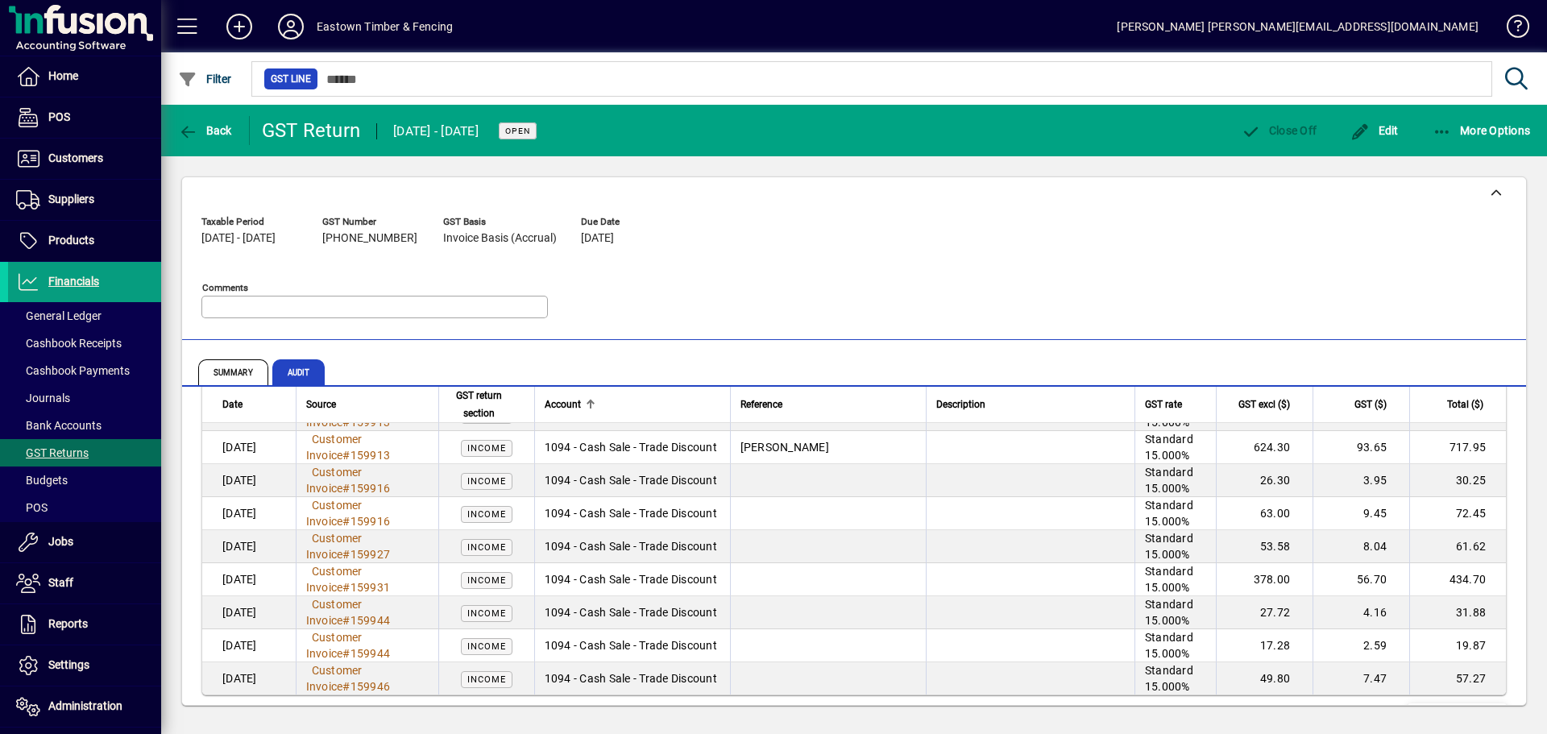
drag, startPoint x: 1414, startPoint y: 679, endPoint x: 1392, endPoint y: 621, distance: 61.2
click at [1414, 699] on span at bounding box center [1458, 718] width 100 height 39
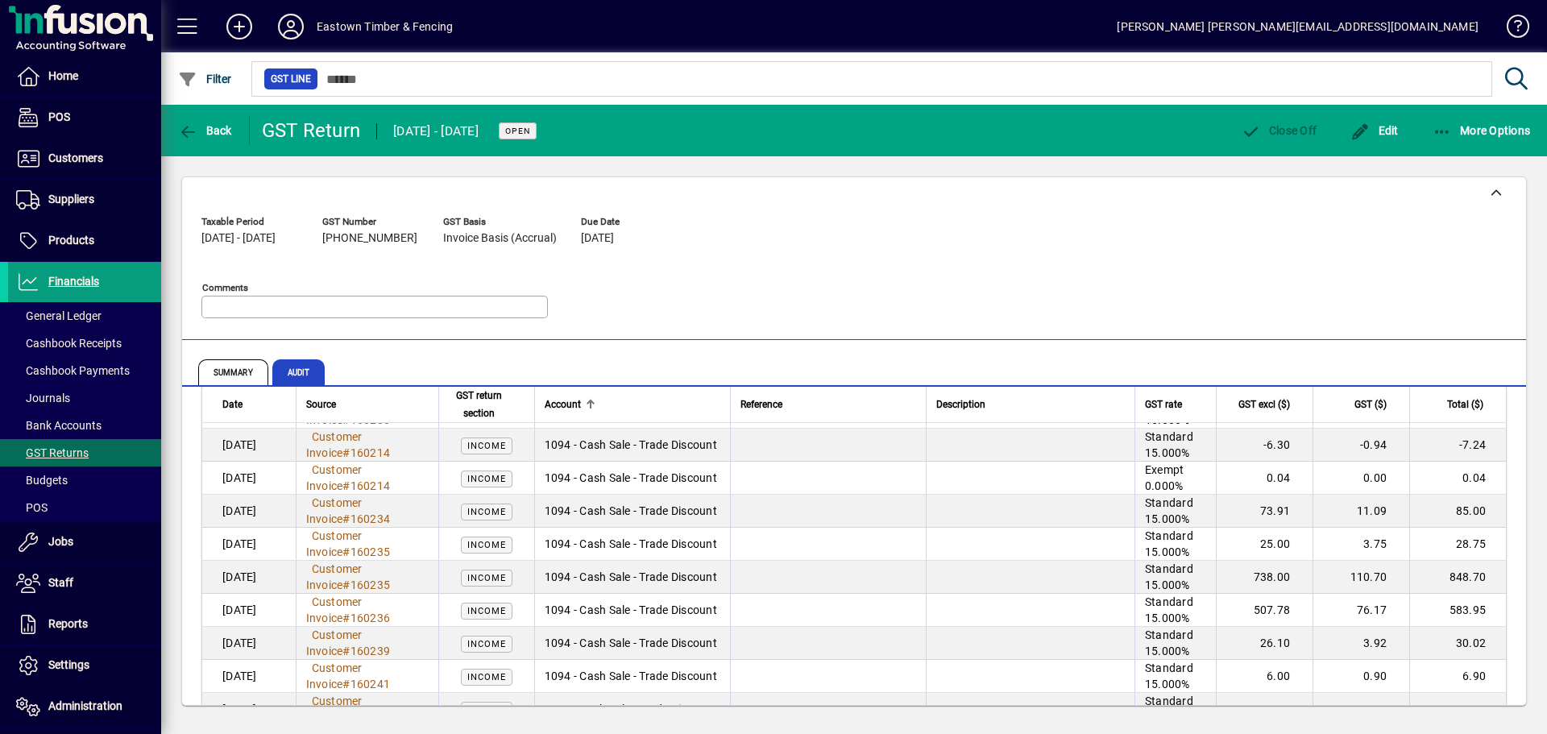
scroll to position [32901, 0]
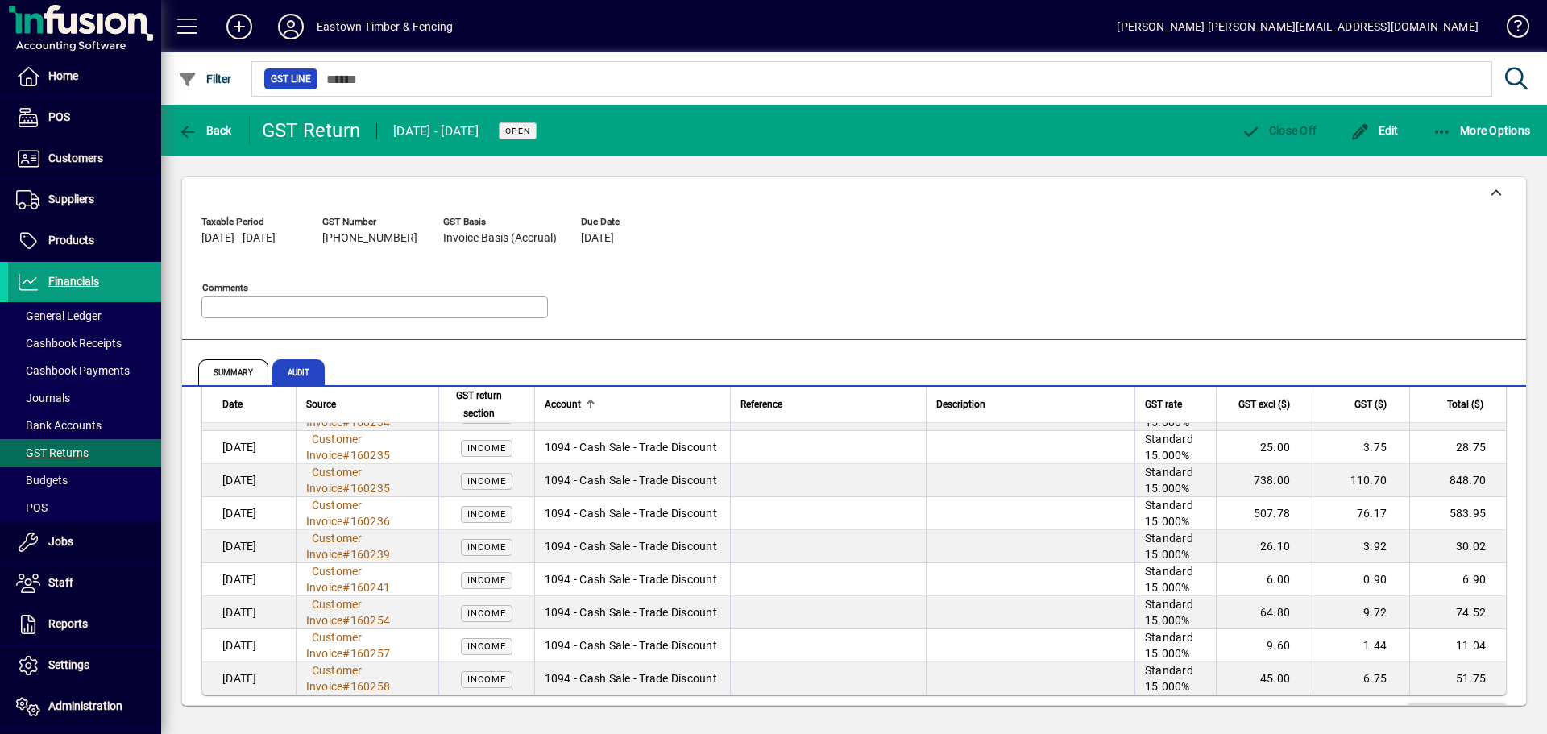
click at [1458, 710] on span "Show more…" at bounding box center [1458, 718] width 74 height 17
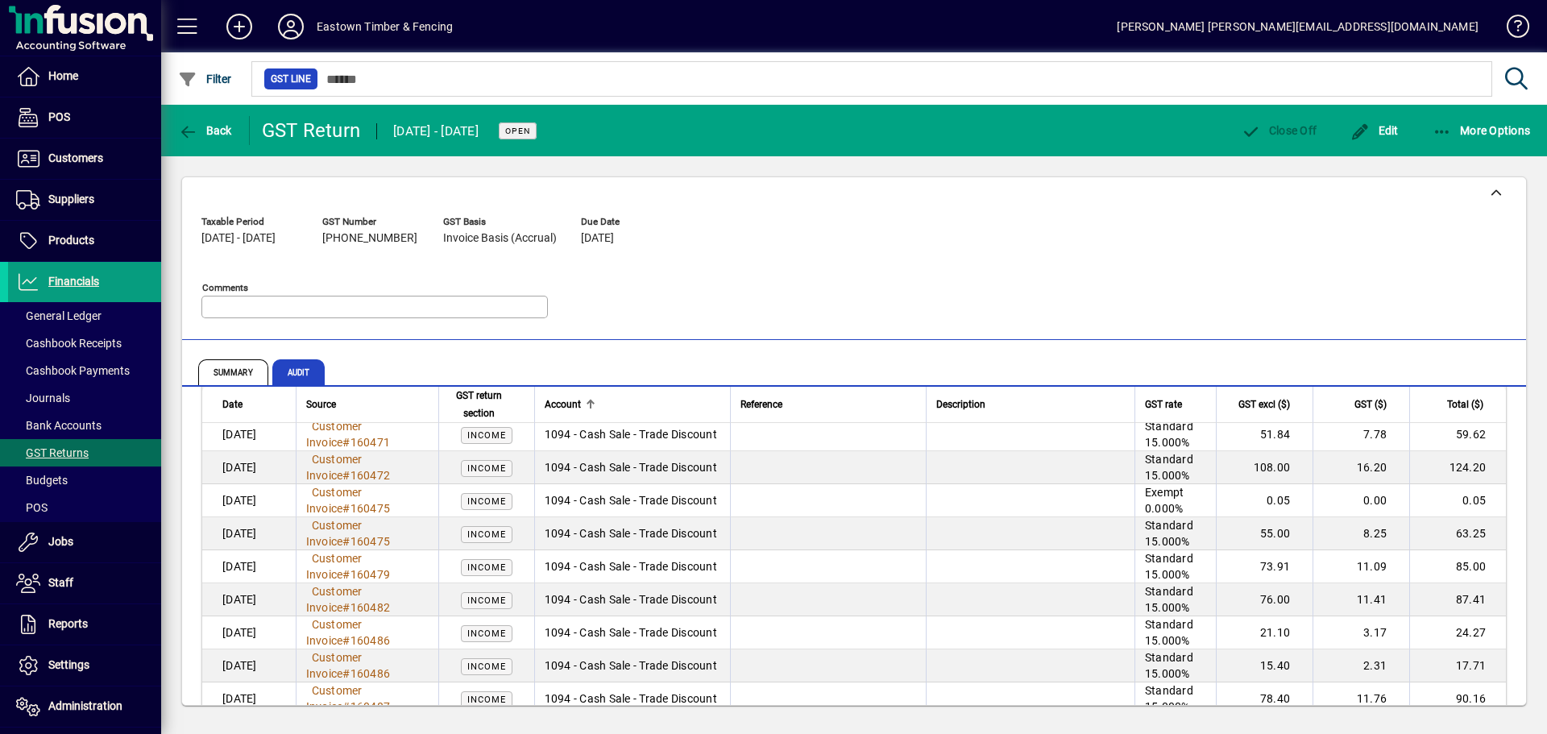
scroll to position [36205, 0]
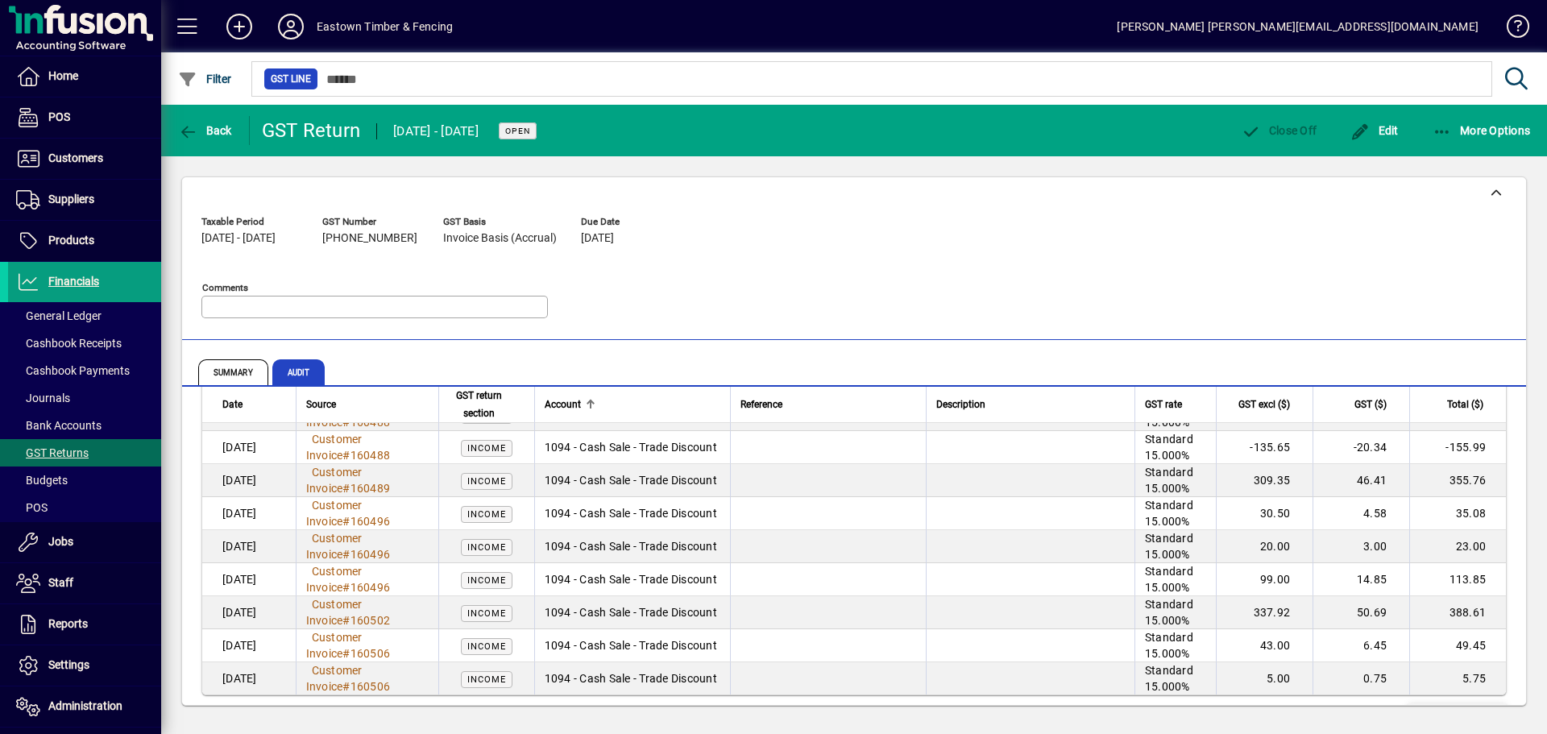
click at [1469, 699] on span at bounding box center [1458, 718] width 100 height 39
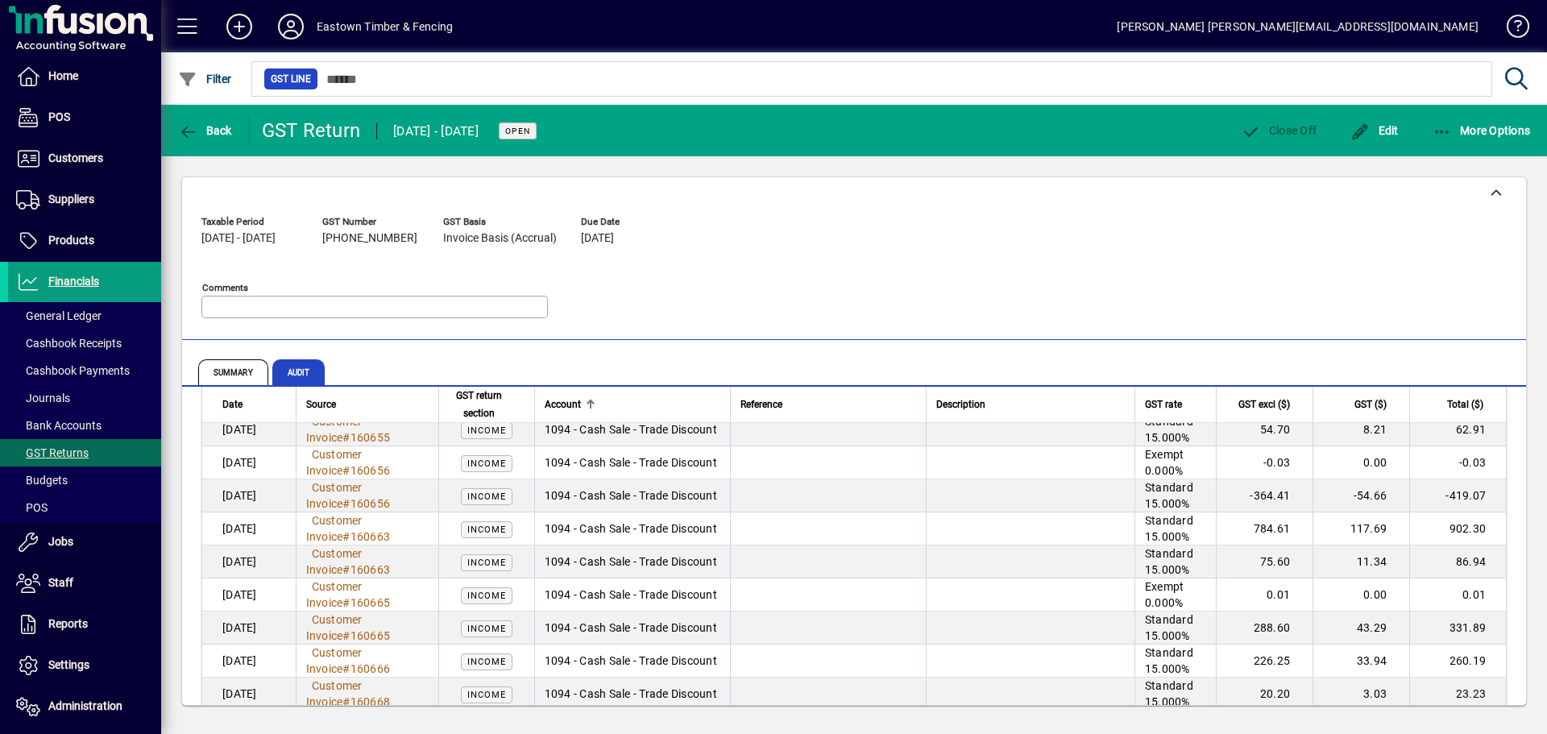
scroll to position [39509, 0]
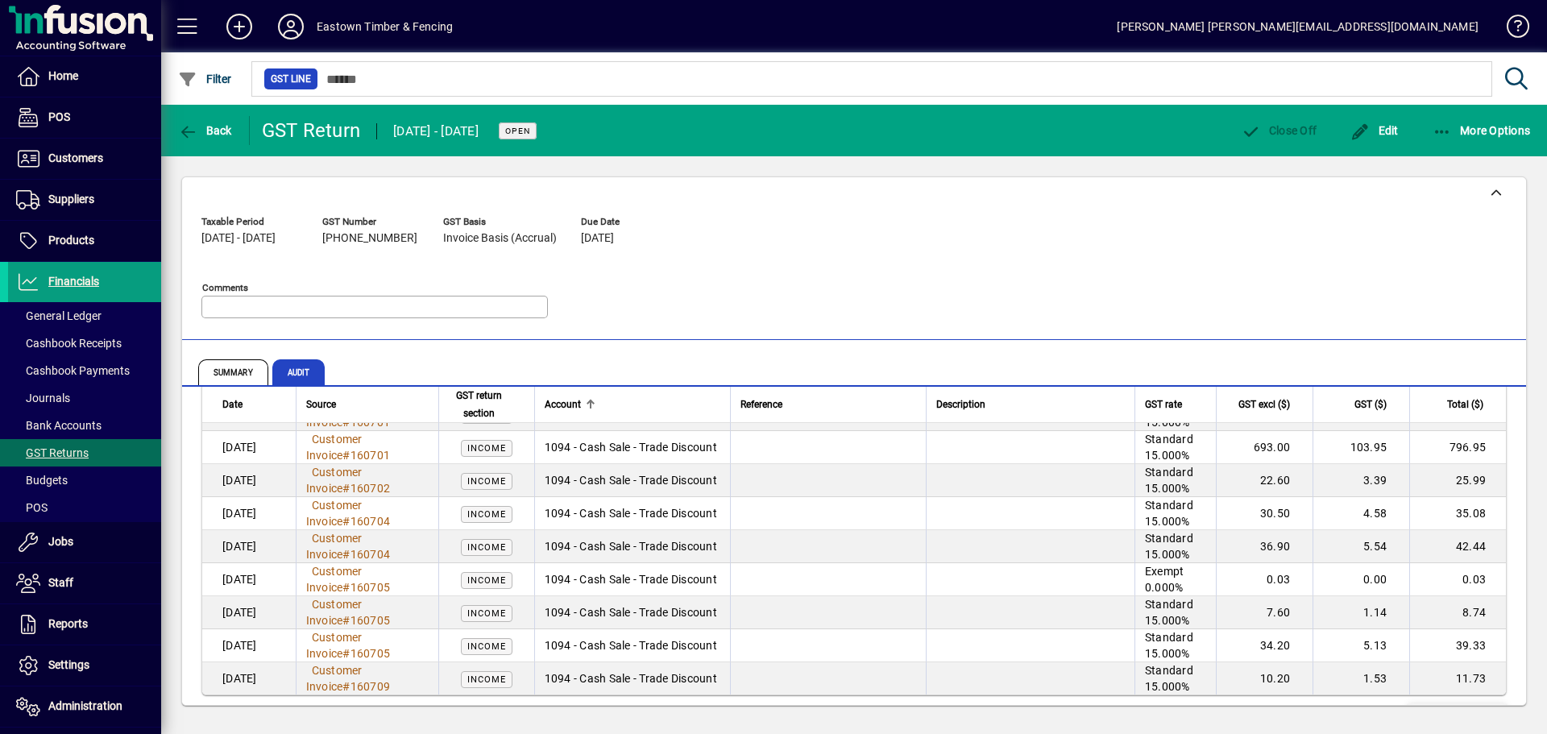
click at [1452, 710] on span "Show more…" at bounding box center [1458, 718] width 74 height 17
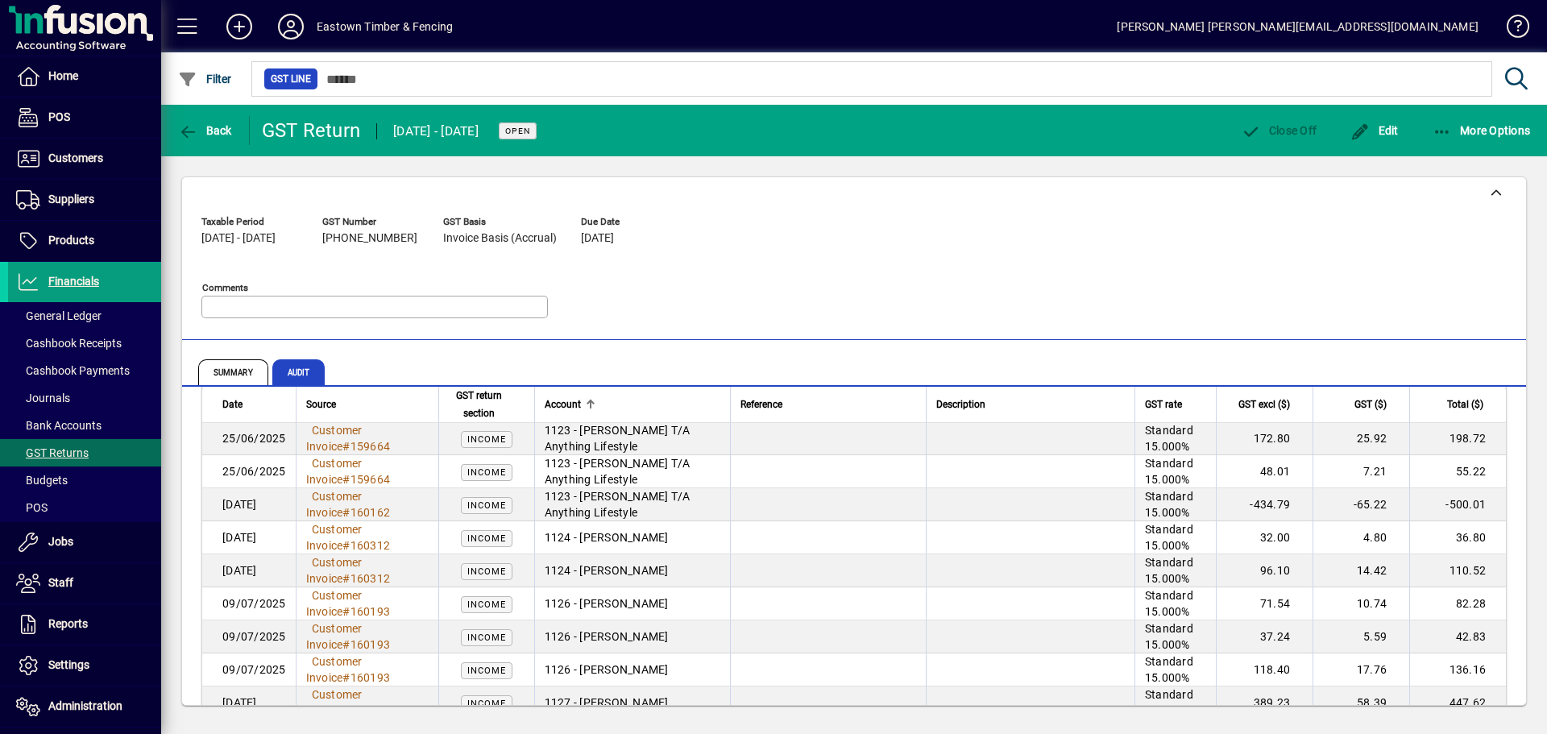
scroll to position [42814, 0]
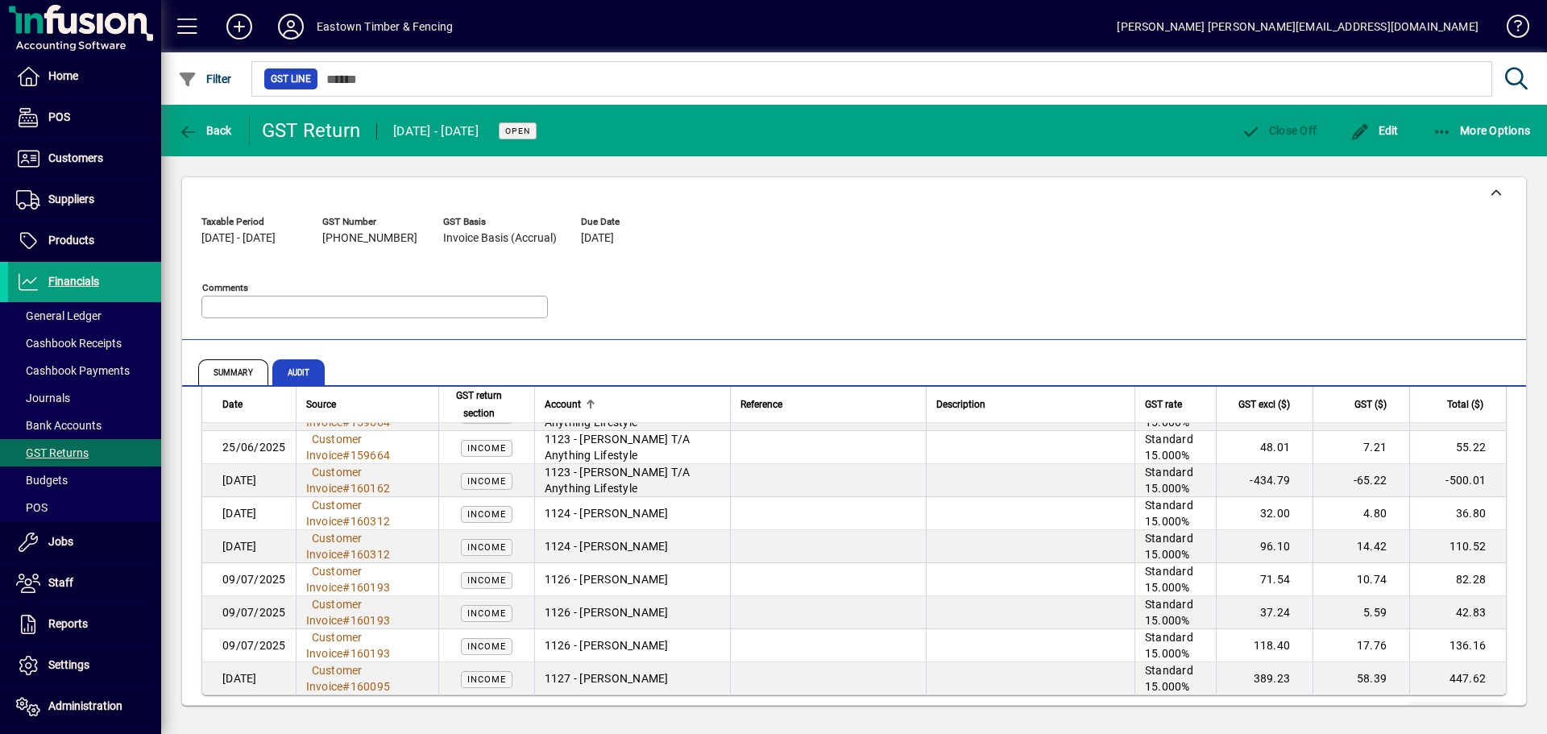
click at [1464, 710] on span "Show more…" at bounding box center [1458, 718] width 74 height 17
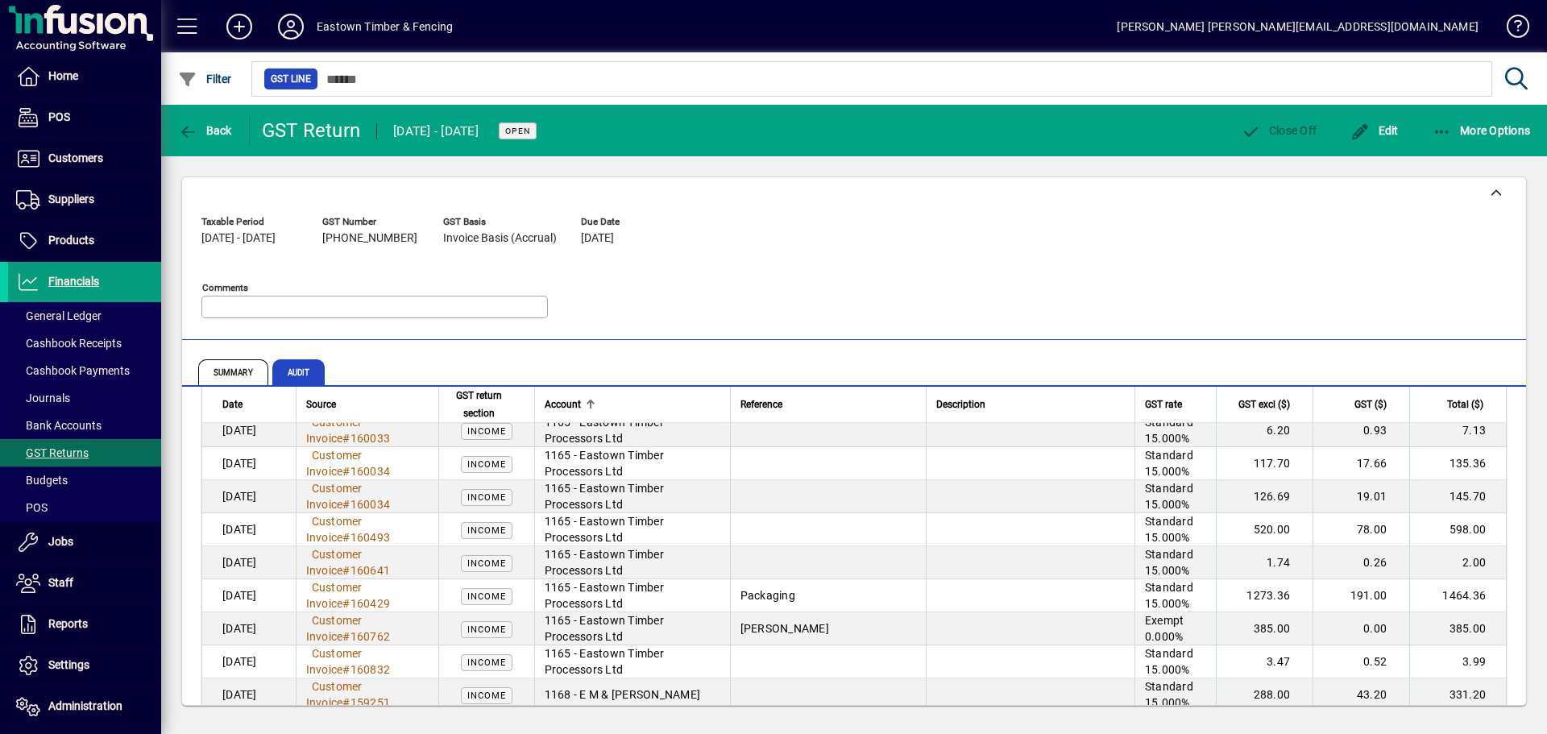
scroll to position [45107, 0]
click at [347, 615] on span "Customer Invoice # 160762" at bounding box center [351, 632] width 90 height 34
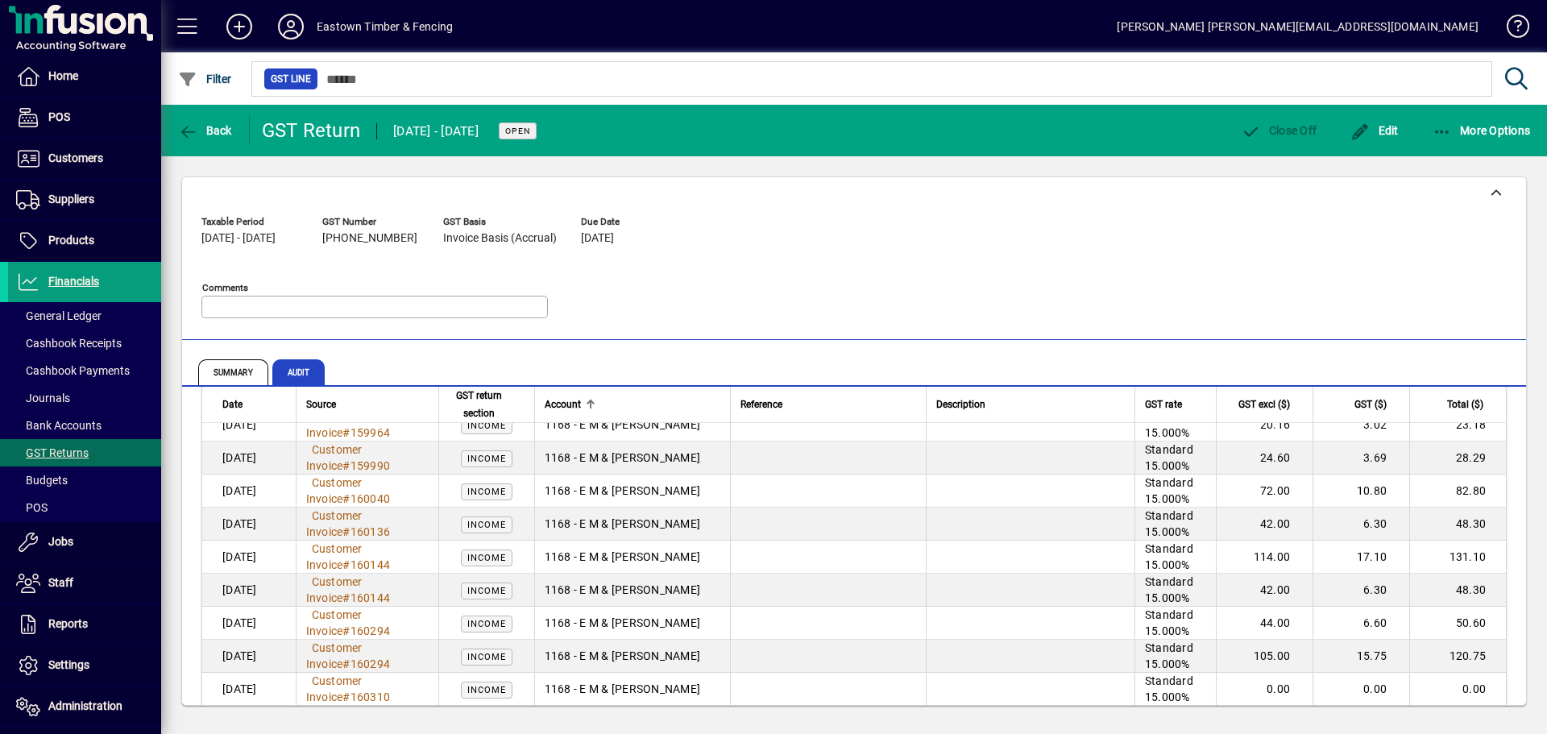
scroll to position [46118, 0]
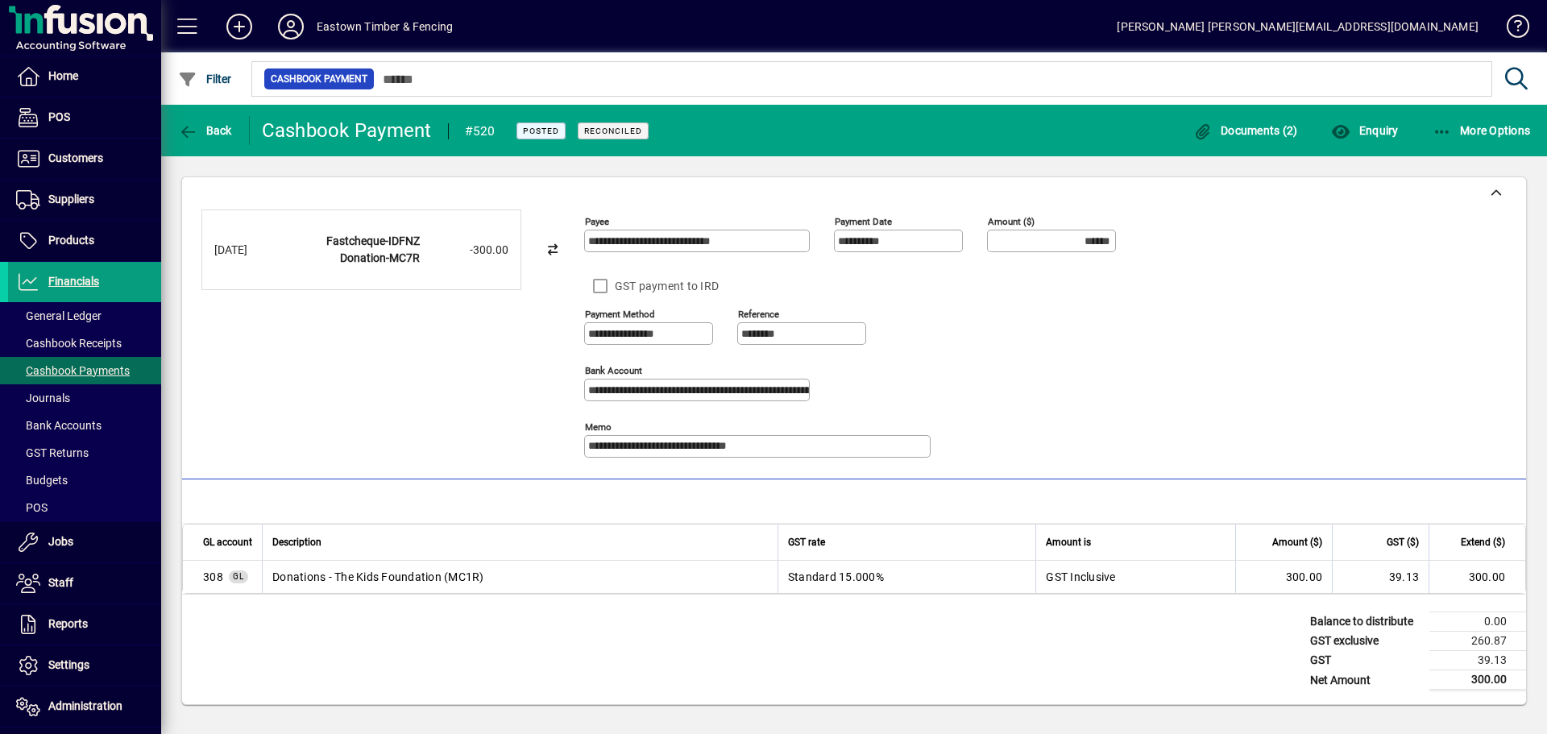
click at [817, 567] on td "Standard 15.000%" at bounding box center [907, 577] width 259 height 32
click at [1440, 139] on span "button" at bounding box center [1482, 130] width 106 height 39
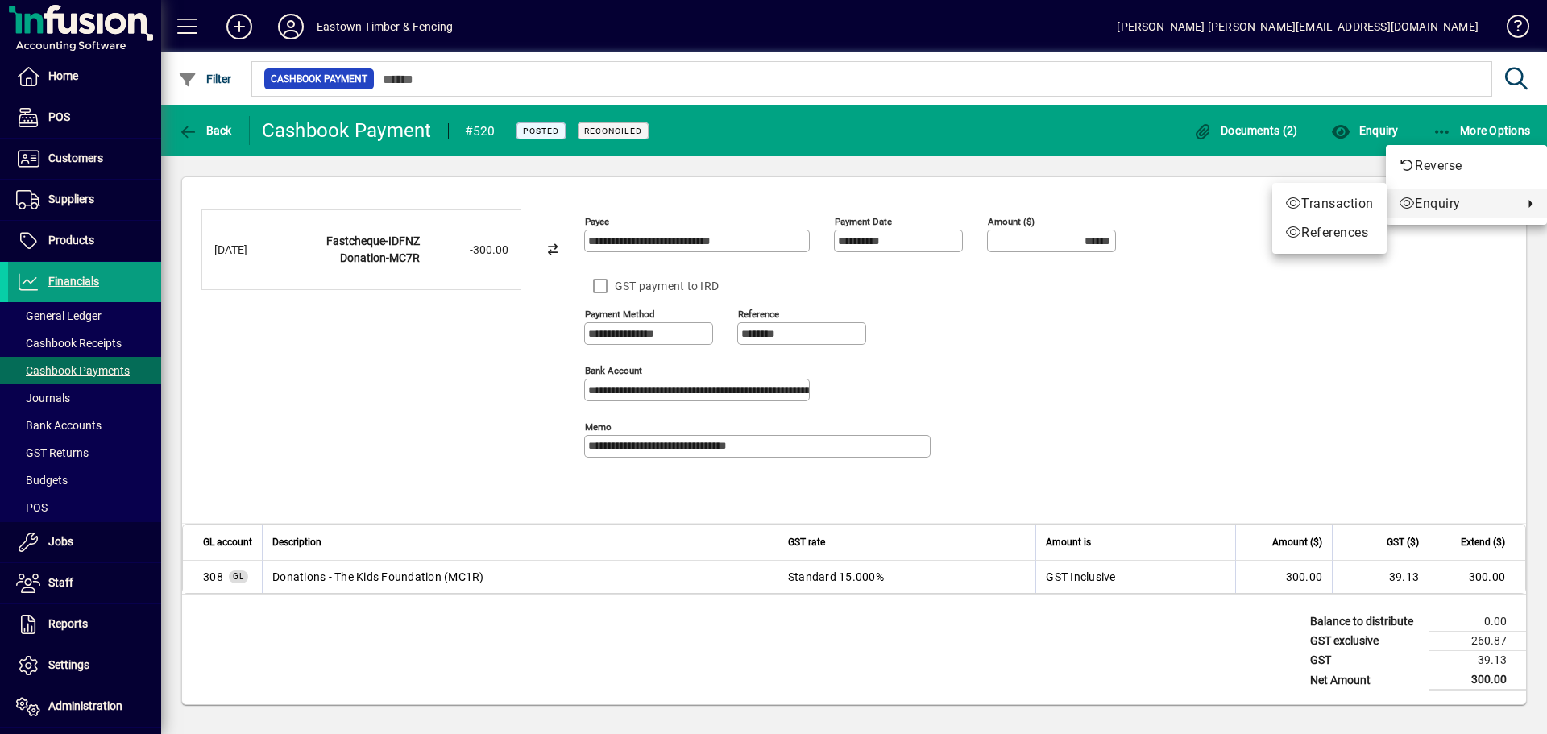
drag, startPoint x: 1169, startPoint y: 285, endPoint x: 1105, endPoint y: 327, distance: 76.2
click at [1169, 285] on div at bounding box center [773, 367] width 1547 height 734
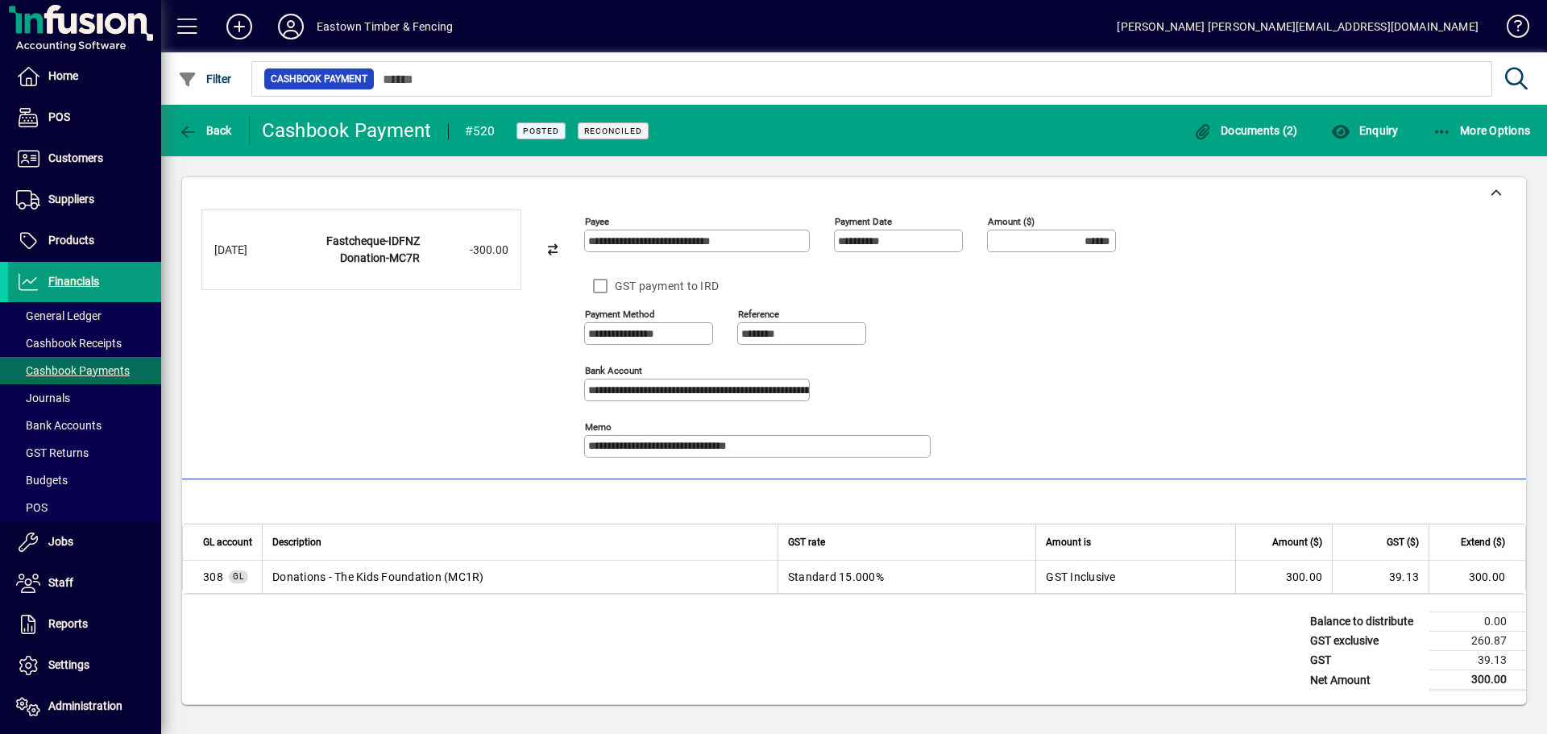
click at [817, 571] on td "Standard 15.000%" at bounding box center [907, 577] width 259 height 32
click at [853, 574] on td "Standard 15.000%" at bounding box center [907, 577] width 259 height 32
click at [317, 585] on td "Donations - The Kids Foundation (MC1R)" at bounding box center [520, 577] width 516 height 32
drag, startPoint x: 316, startPoint y: 580, endPoint x: 285, endPoint y: 579, distance: 30.6
click at [308, 581] on td "Donations - The Kids Foundation (MC1R)" at bounding box center [520, 577] width 516 height 32
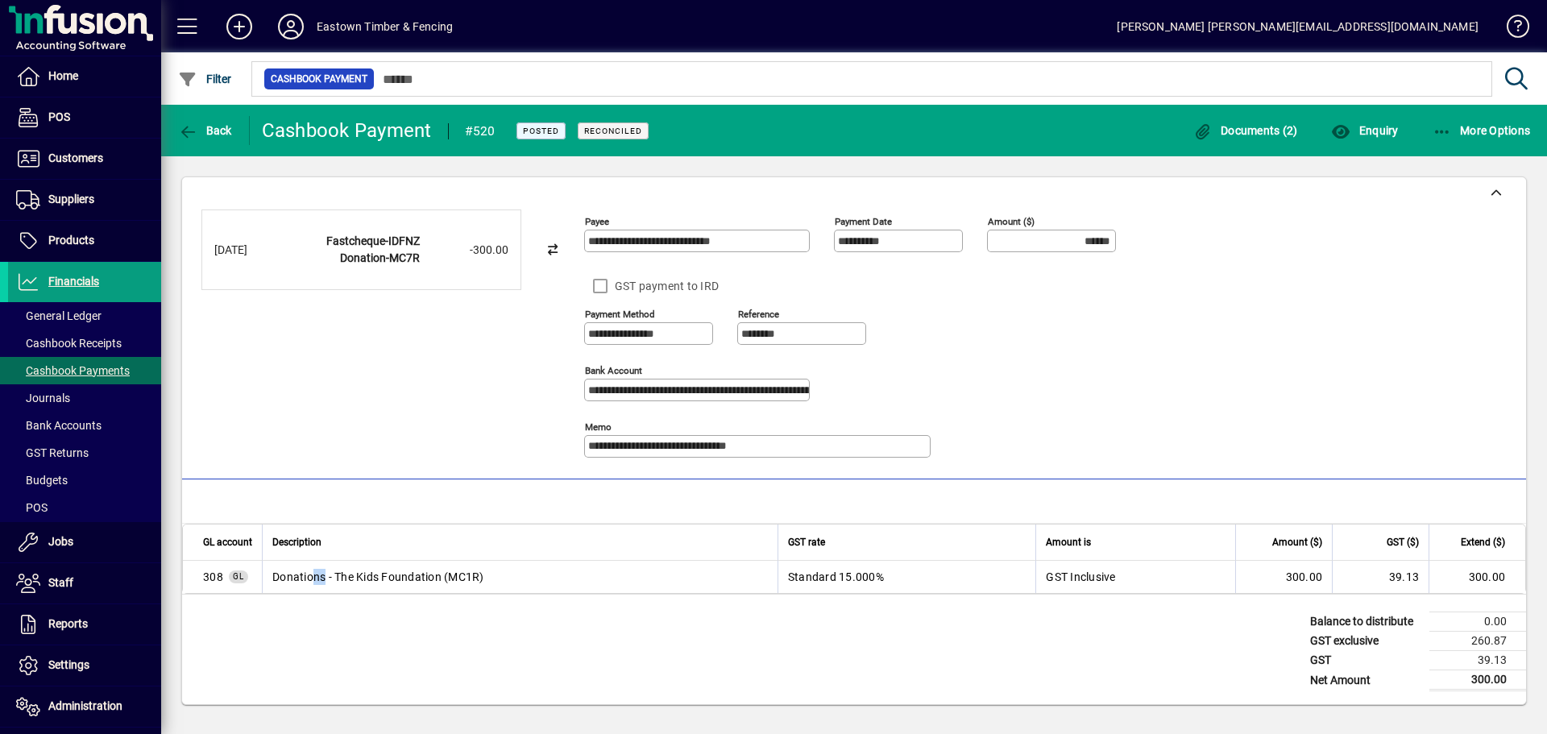
click at [519, 570] on td "Donations - The Kids Foundation (MC1R)" at bounding box center [520, 577] width 516 height 32
click at [1445, 135] on icon "button" at bounding box center [1443, 132] width 20 height 16
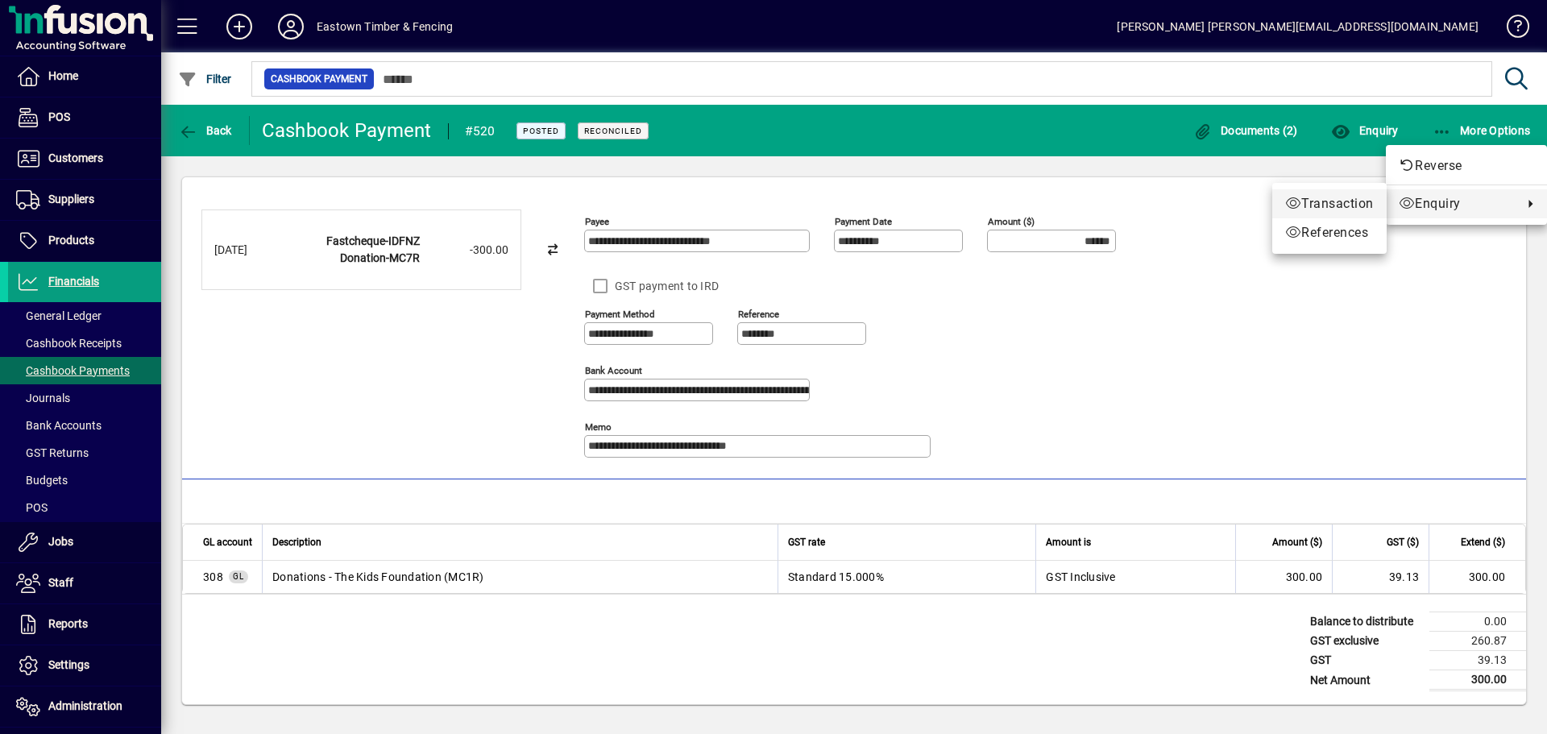
click at [1344, 195] on span "Transaction" at bounding box center [1329, 203] width 89 height 19
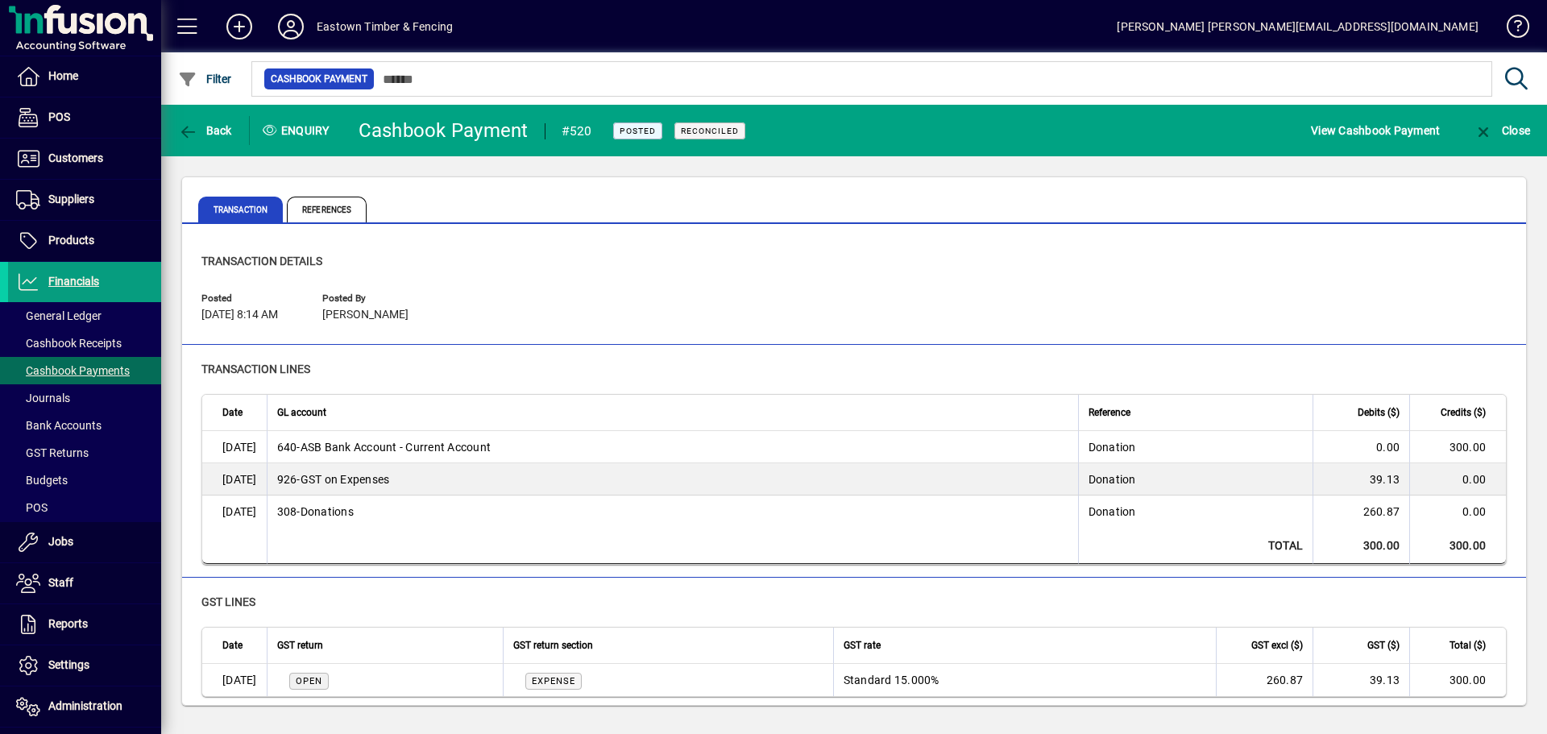
scroll to position [5, 0]
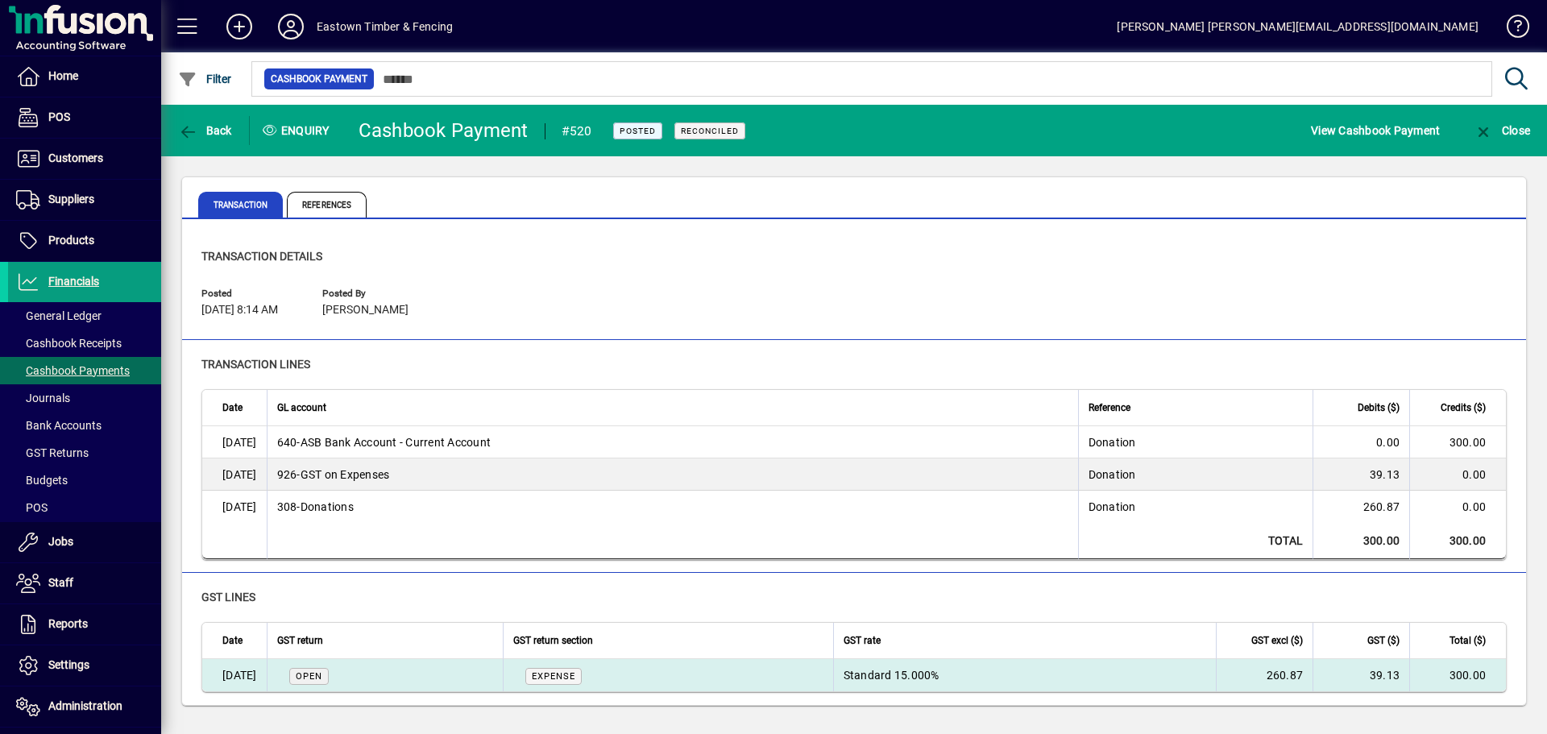
drag, startPoint x: 1121, startPoint y: 669, endPoint x: 1107, endPoint y: 670, distance: 14.5
click at [1120, 669] on td "Standard 15.000%" at bounding box center [1024, 675] width 383 height 32
click at [847, 684] on td "Standard 15.000%" at bounding box center [1024, 675] width 383 height 32
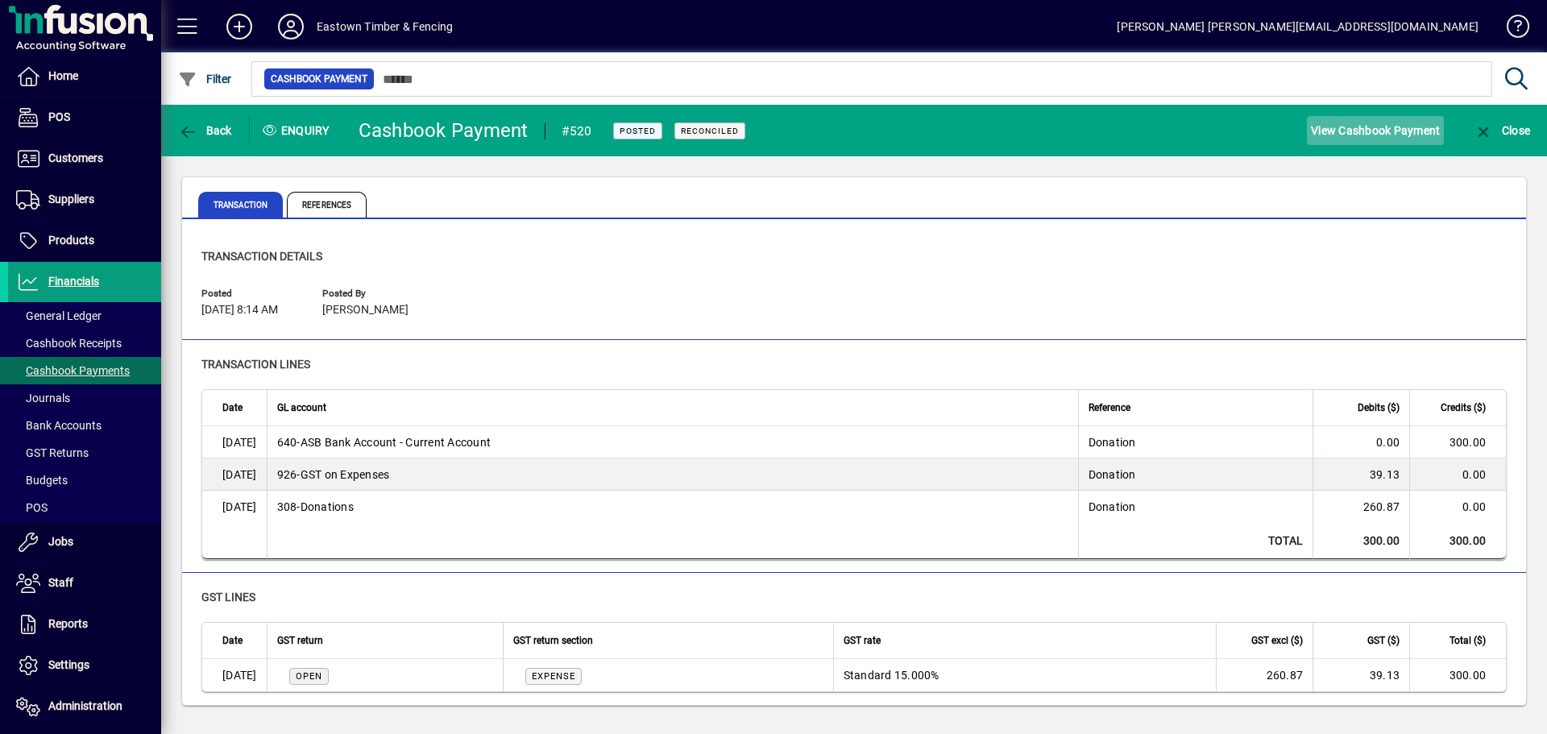
click at [1365, 137] on span "View Cashbook Payment" at bounding box center [1375, 131] width 129 height 26
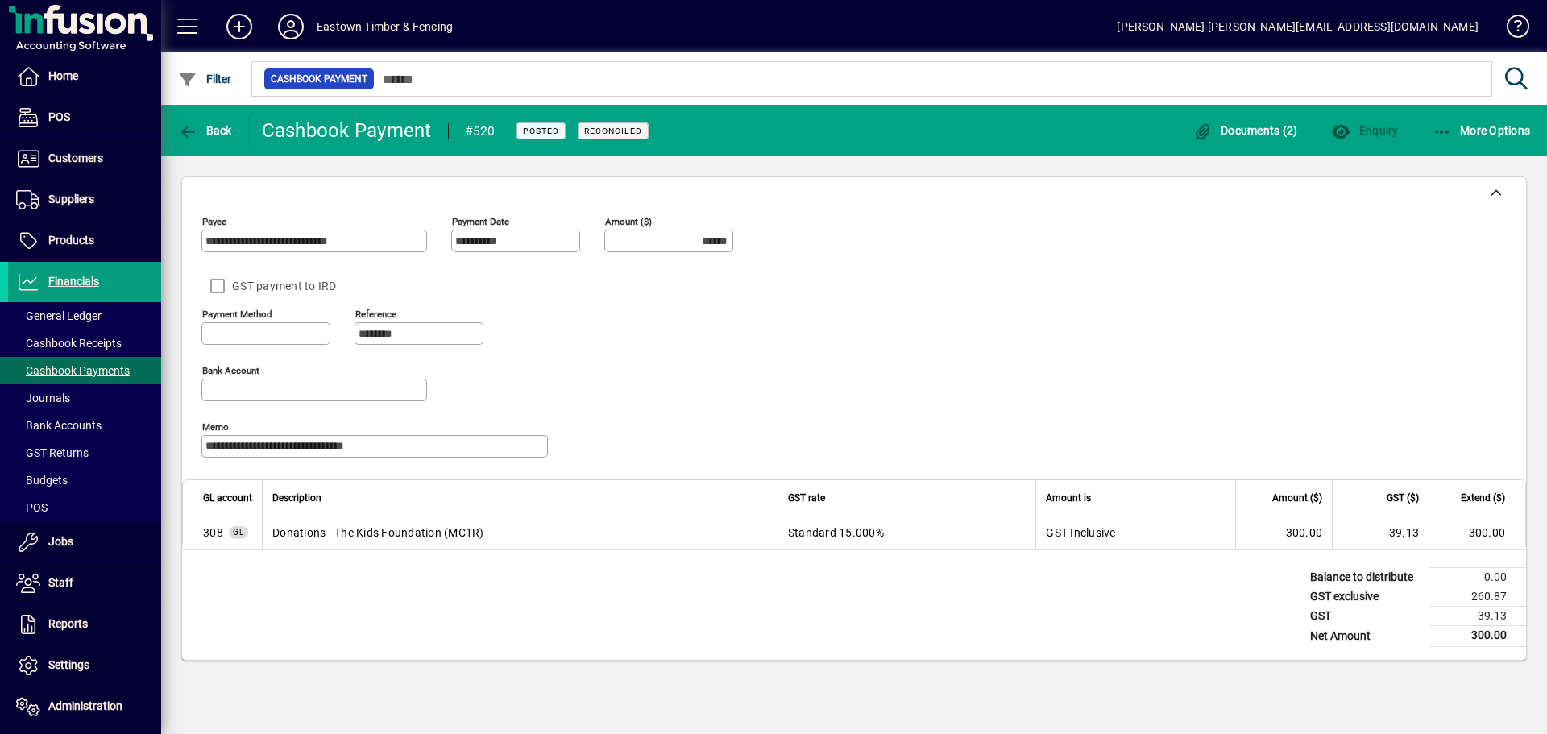
type input "**********"
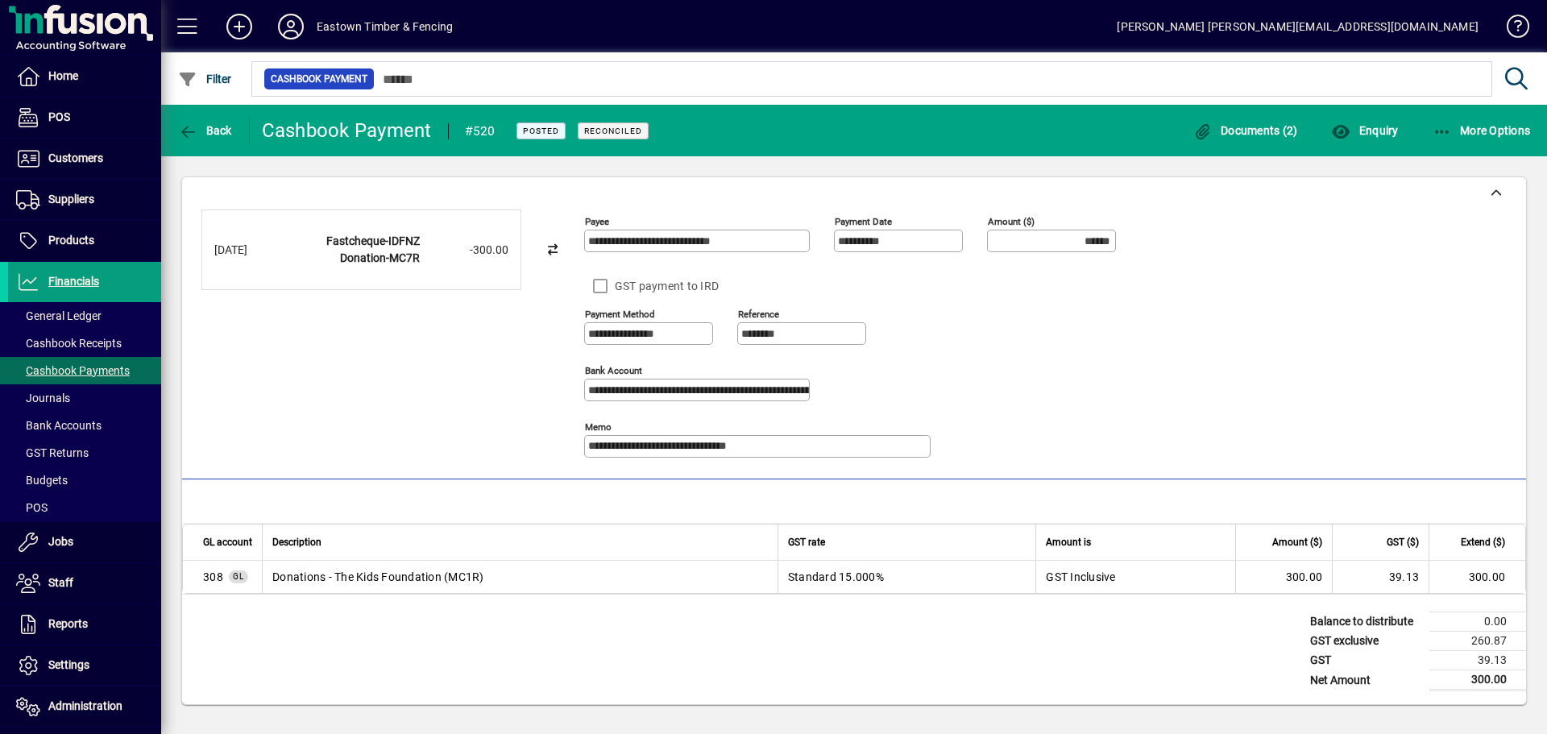
click at [891, 562] on td "Standard 15.000%" at bounding box center [907, 577] width 259 height 32
click at [1369, 128] on span "Enquiry" at bounding box center [1364, 130] width 67 height 13
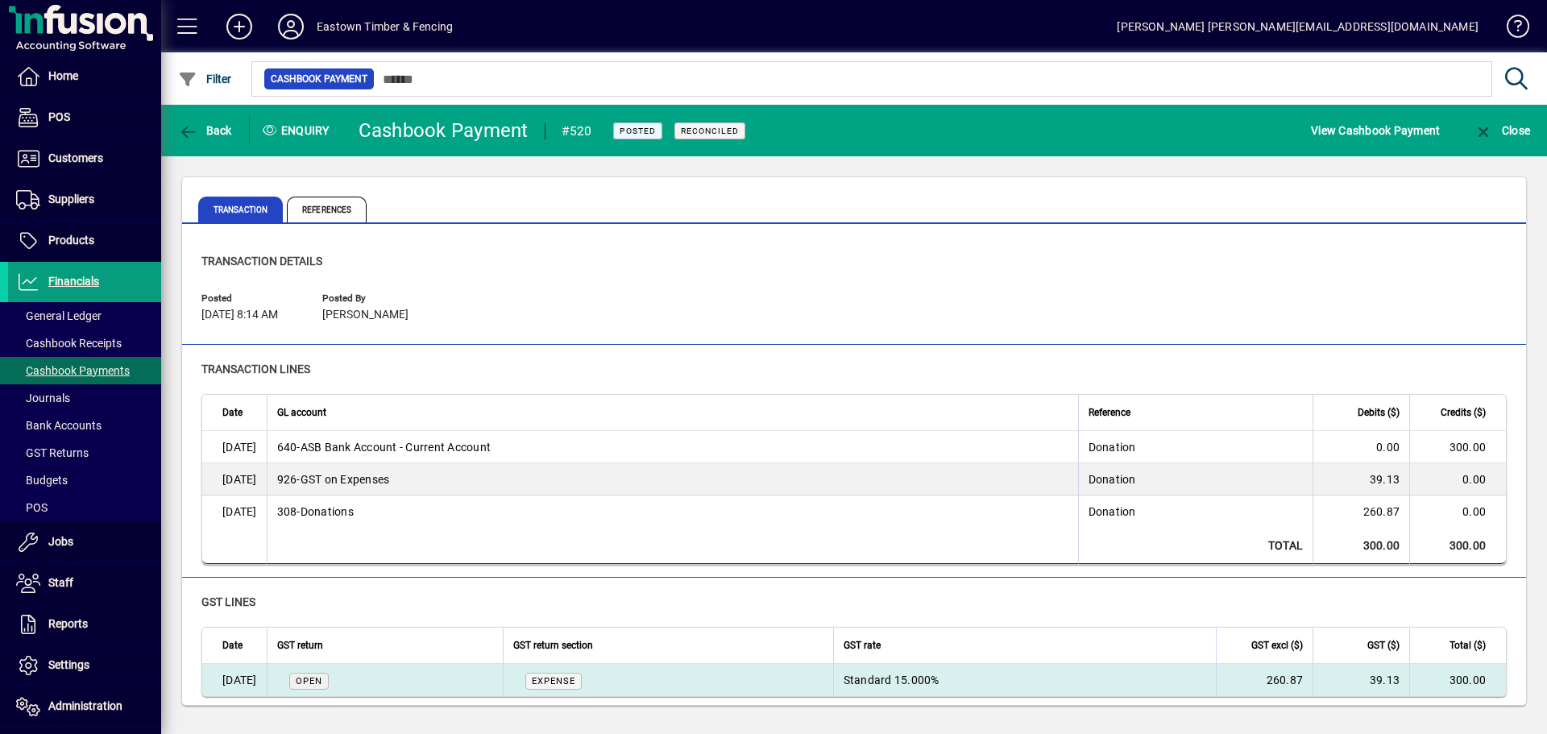
click at [1063, 678] on td "Standard 15.000%" at bounding box center [1024, 680] width 383 height 32
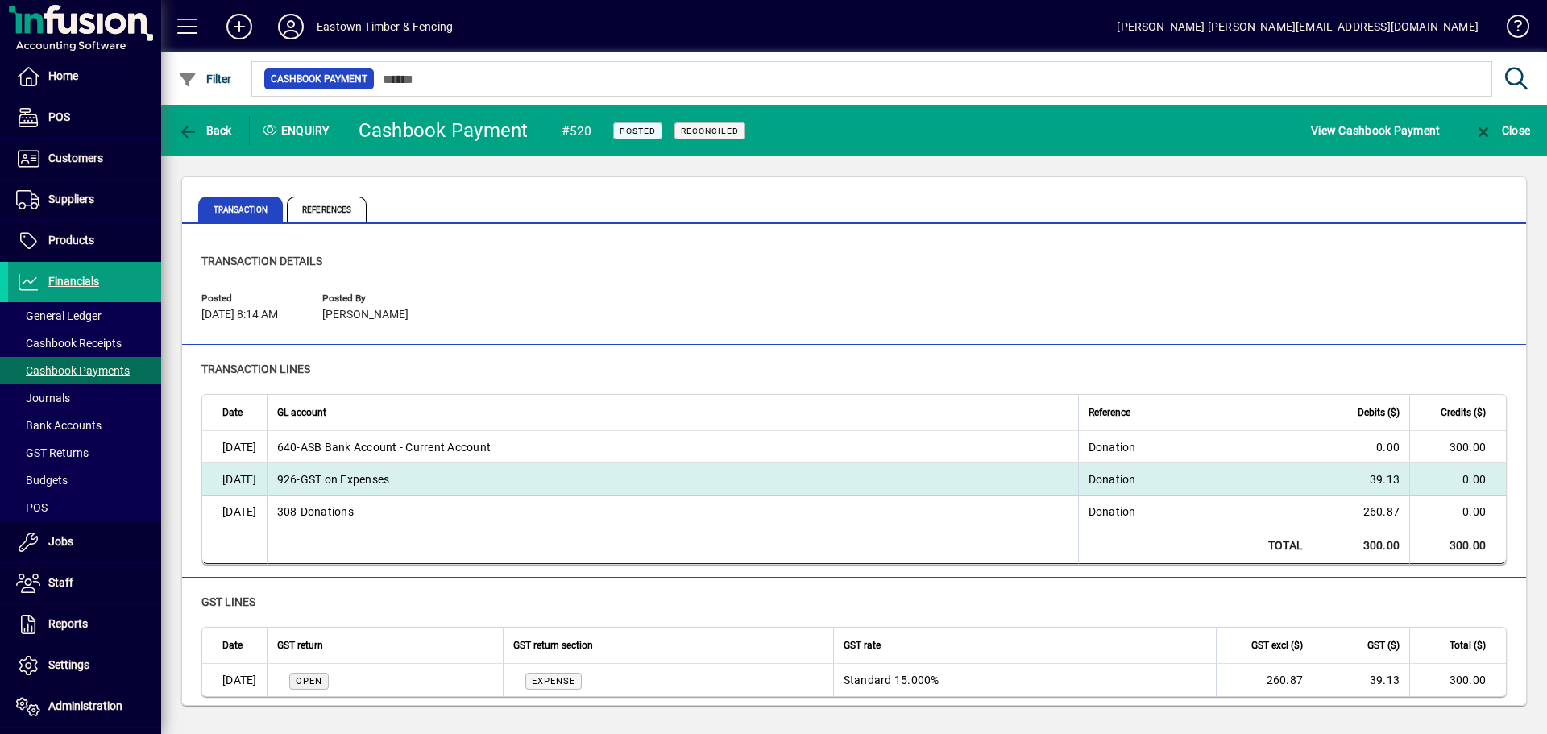
click at [546, 478] on div "926 - GST on Expenses" at bounding box center [672, 479] width 791 height 16
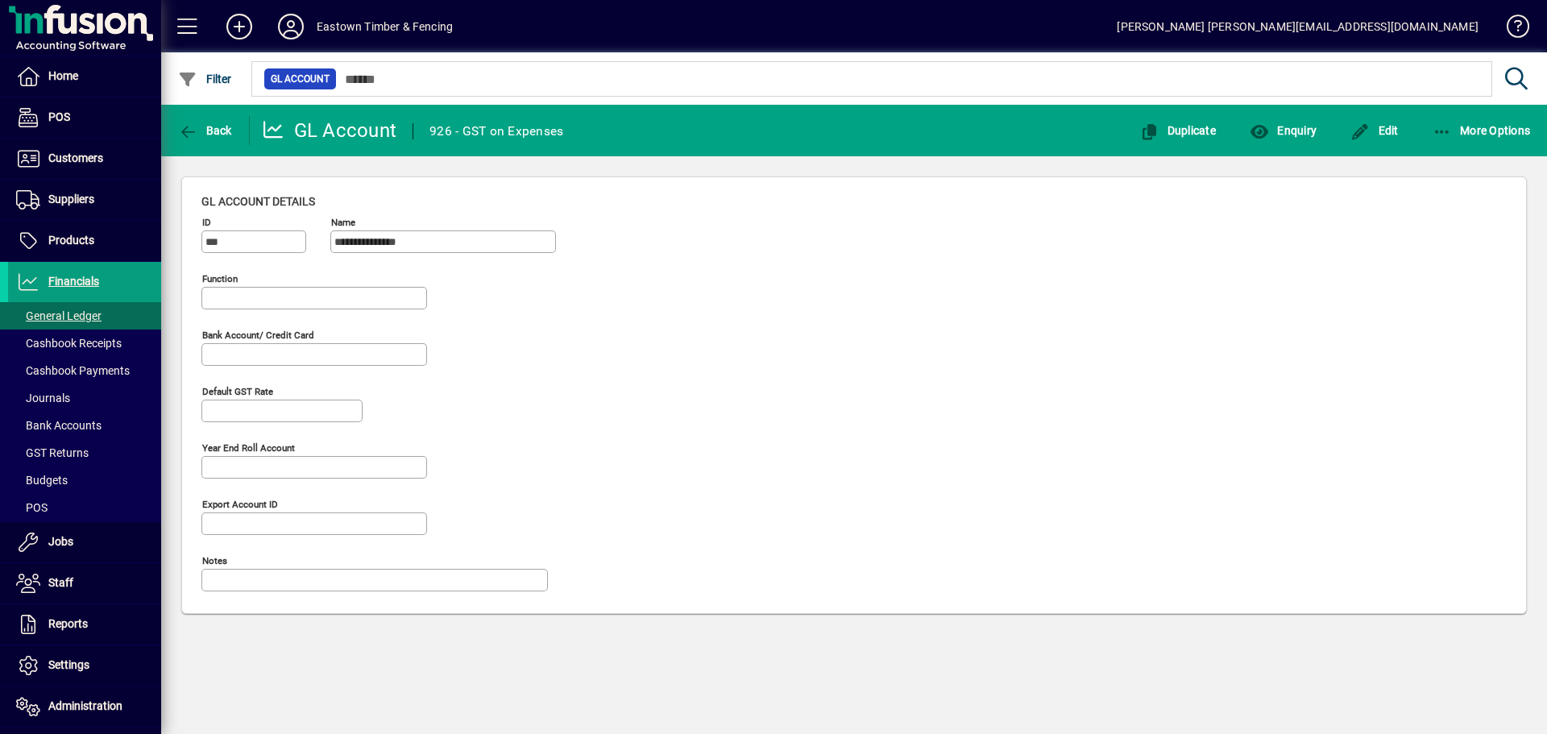
type input "**********"
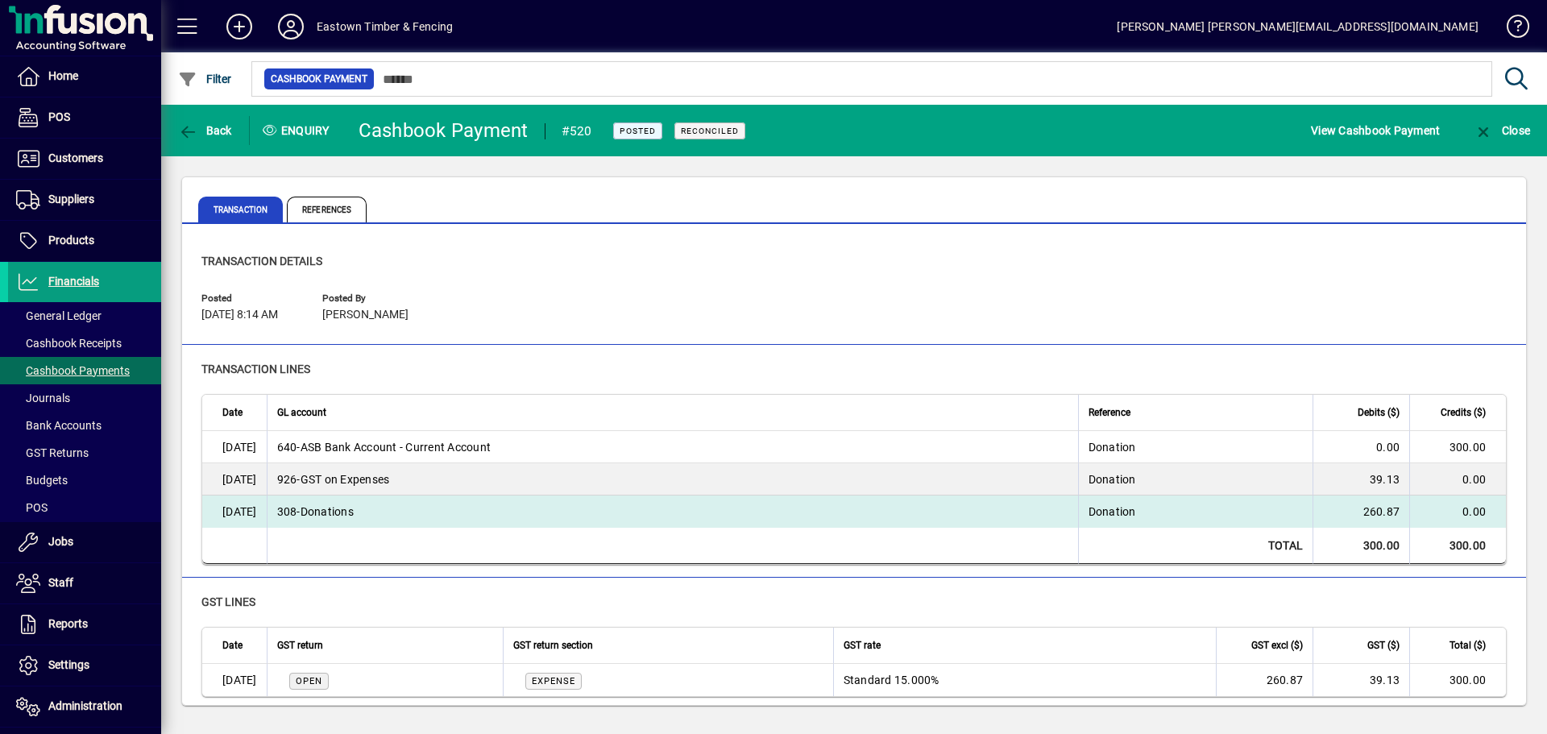
click at [1366, 513] on td "260.87" at bounding box center [1361, 512] width 97 height 32
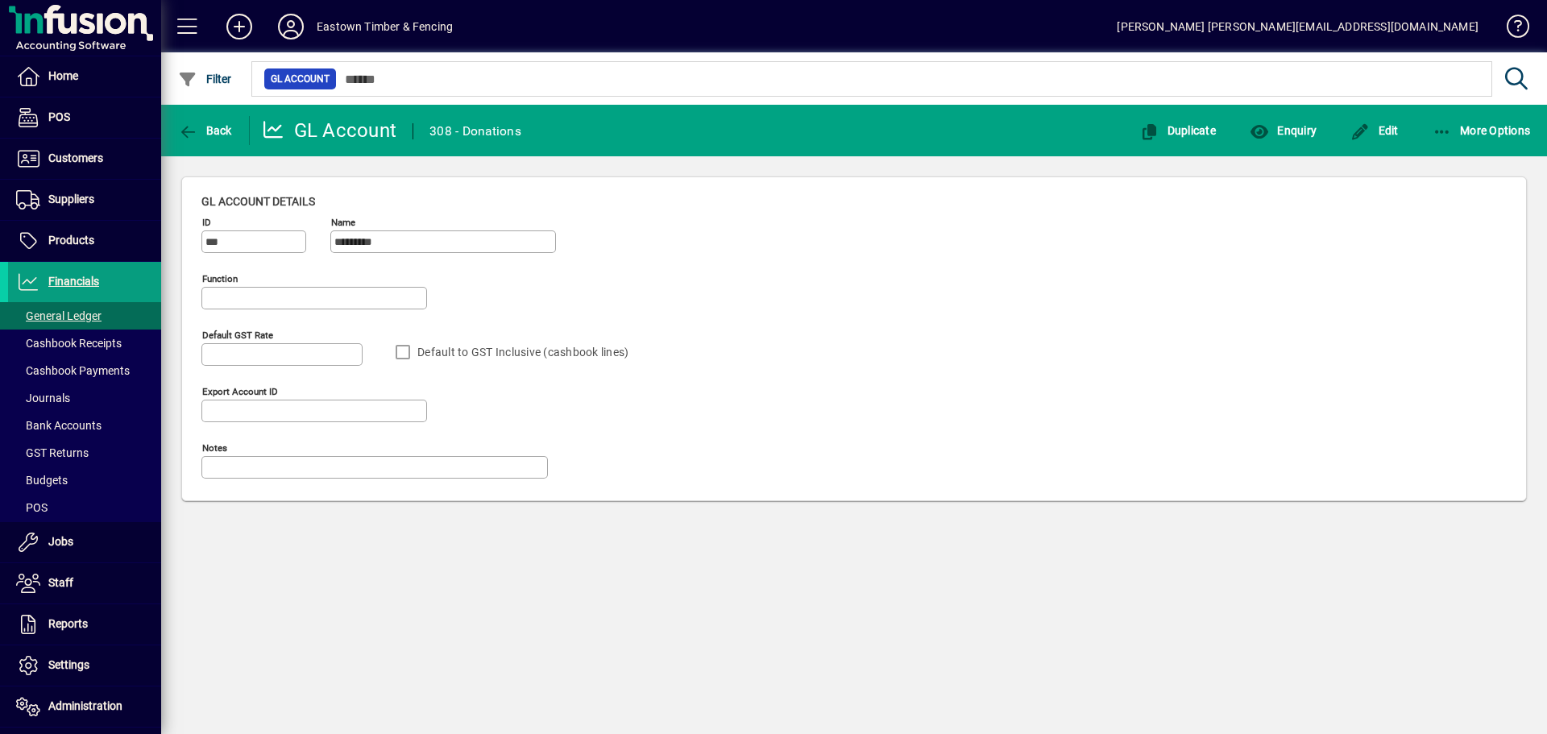
type input "**********"
click at [442, 355] on div "Default to GST Inclusive (cashbook lines)" at bounding box center [463, 352] width 153 height 32
click at [1377, 128] on span "Edit" at bounding box center [1375, 130] width 48 height 13
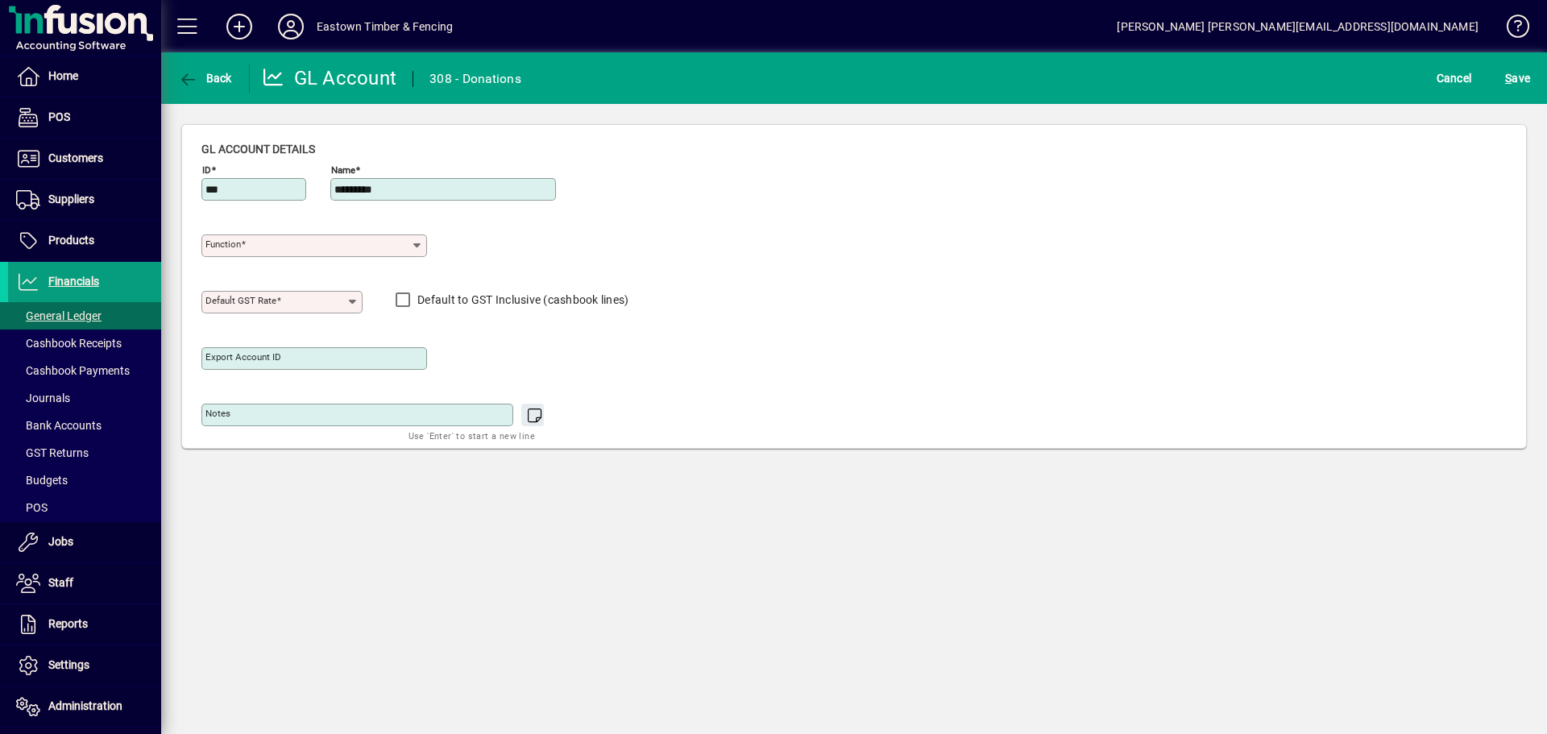
type input "**********"
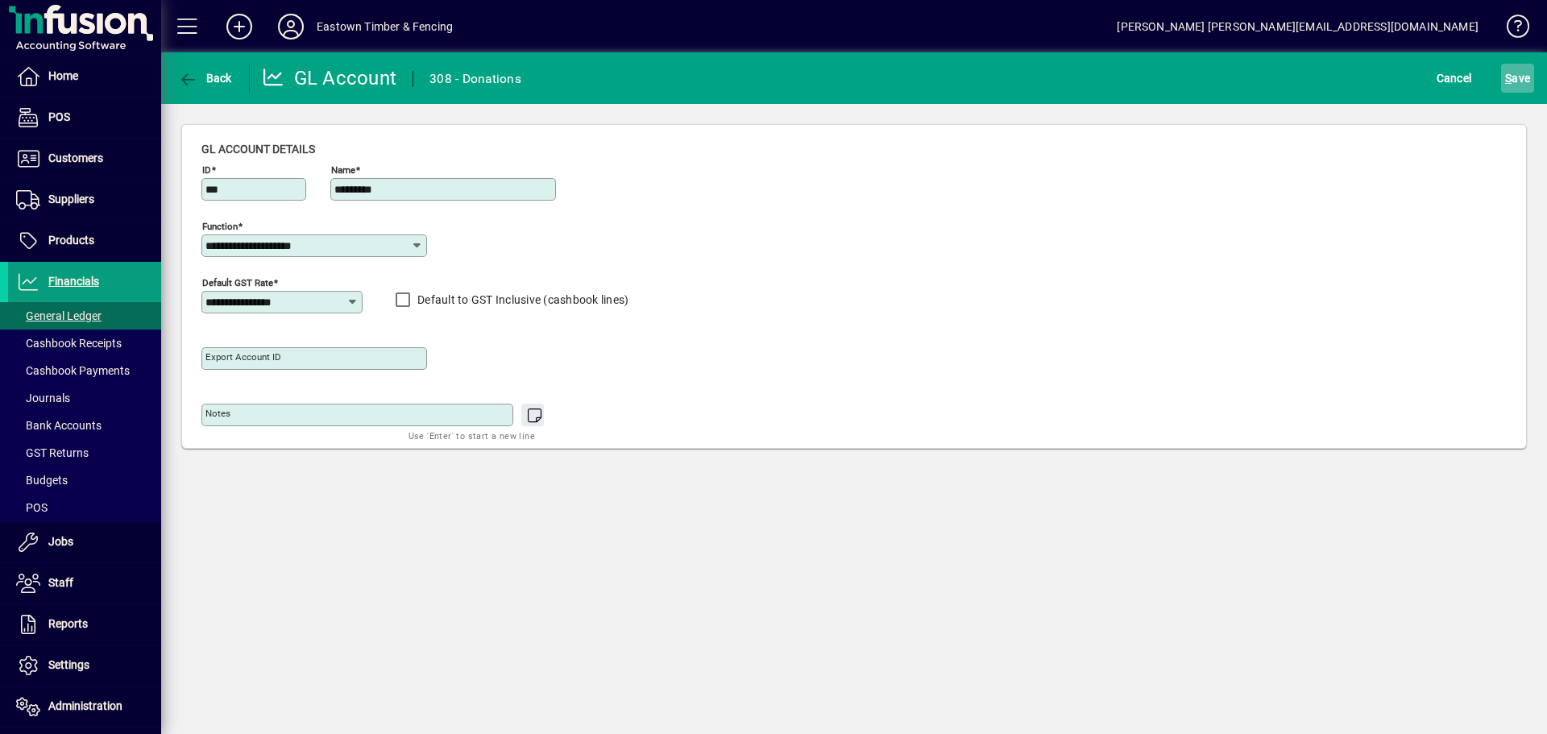
click at [1534, 81] on span "submit" at bounding box center [1517, 78] width 33 height 39
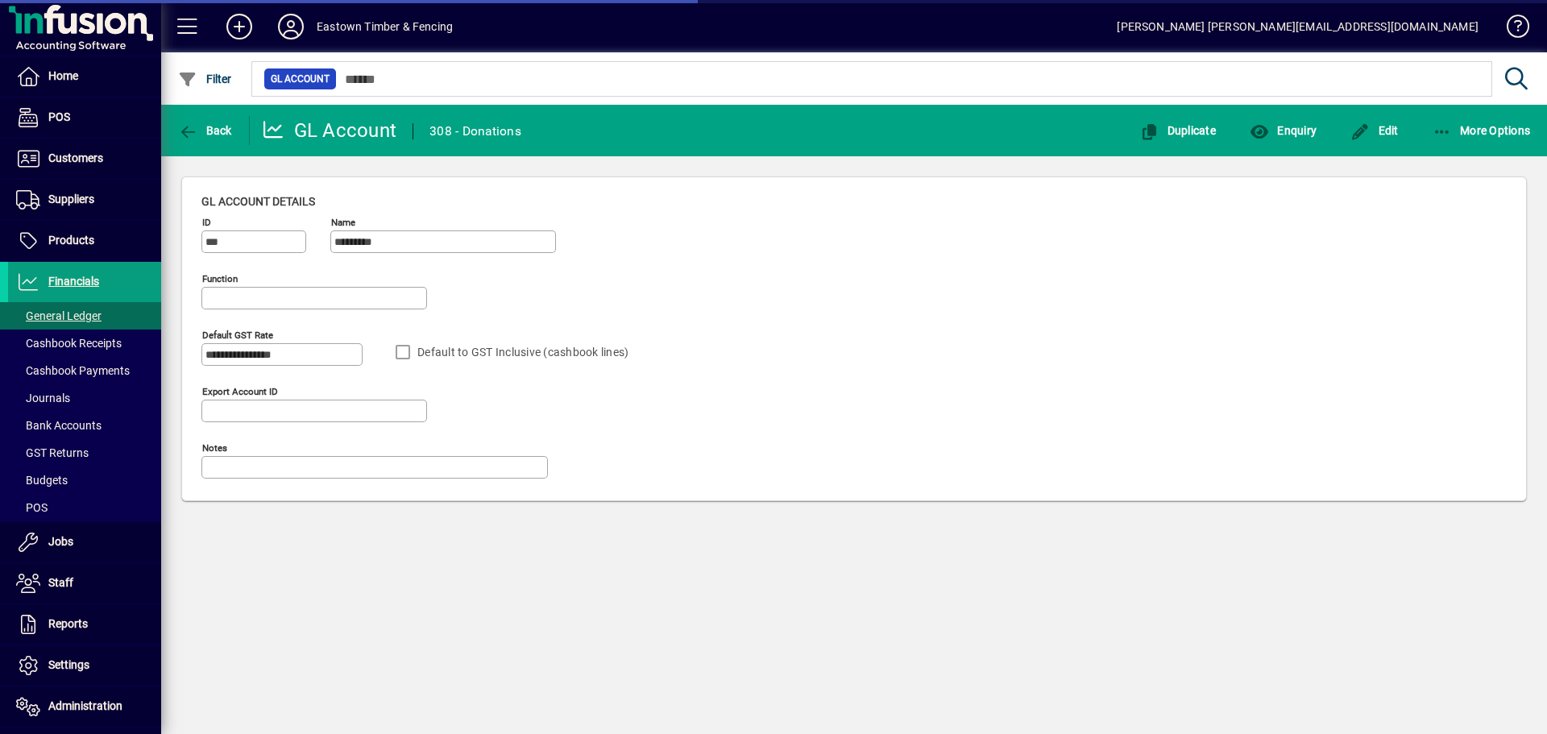
type input "**********"
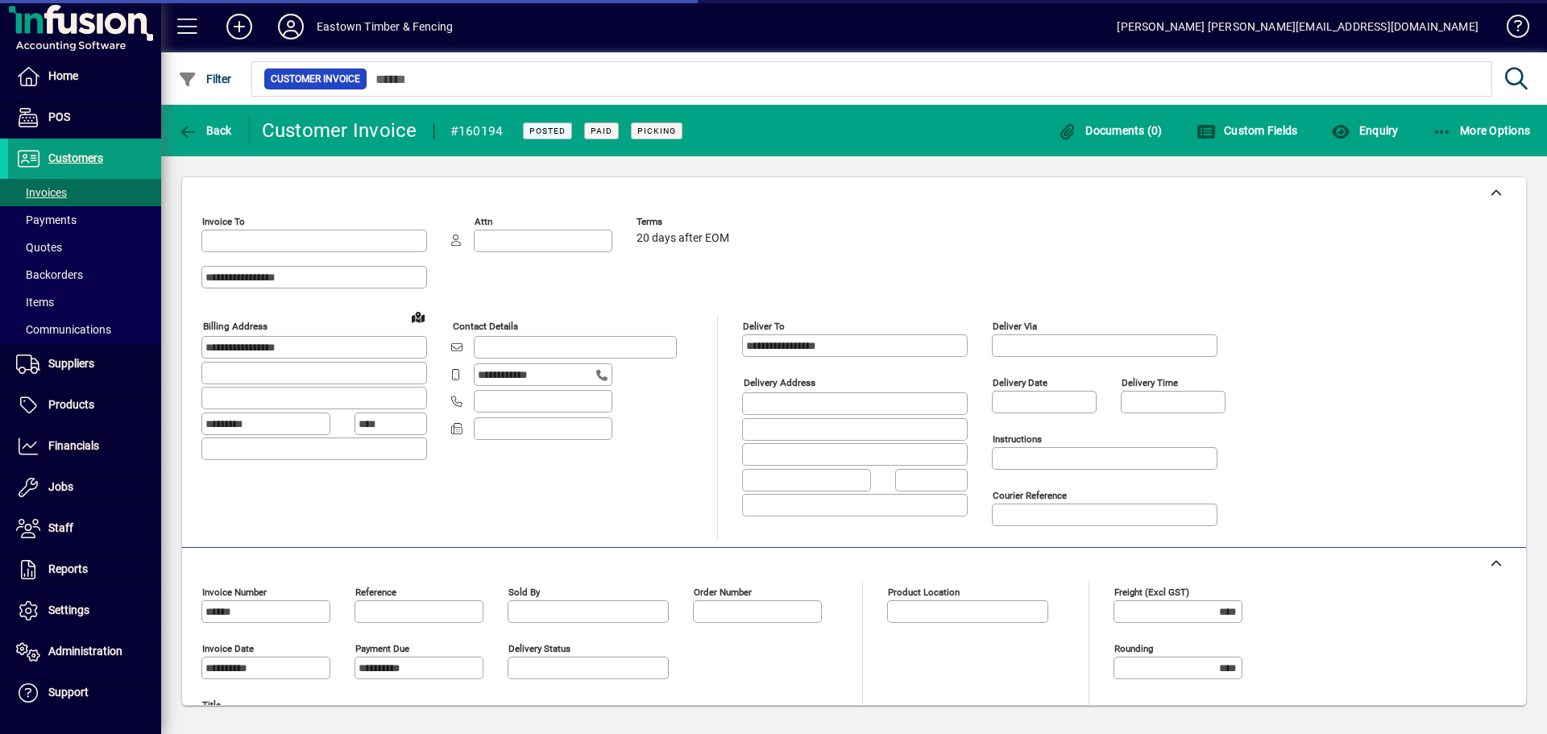
type input "**********"
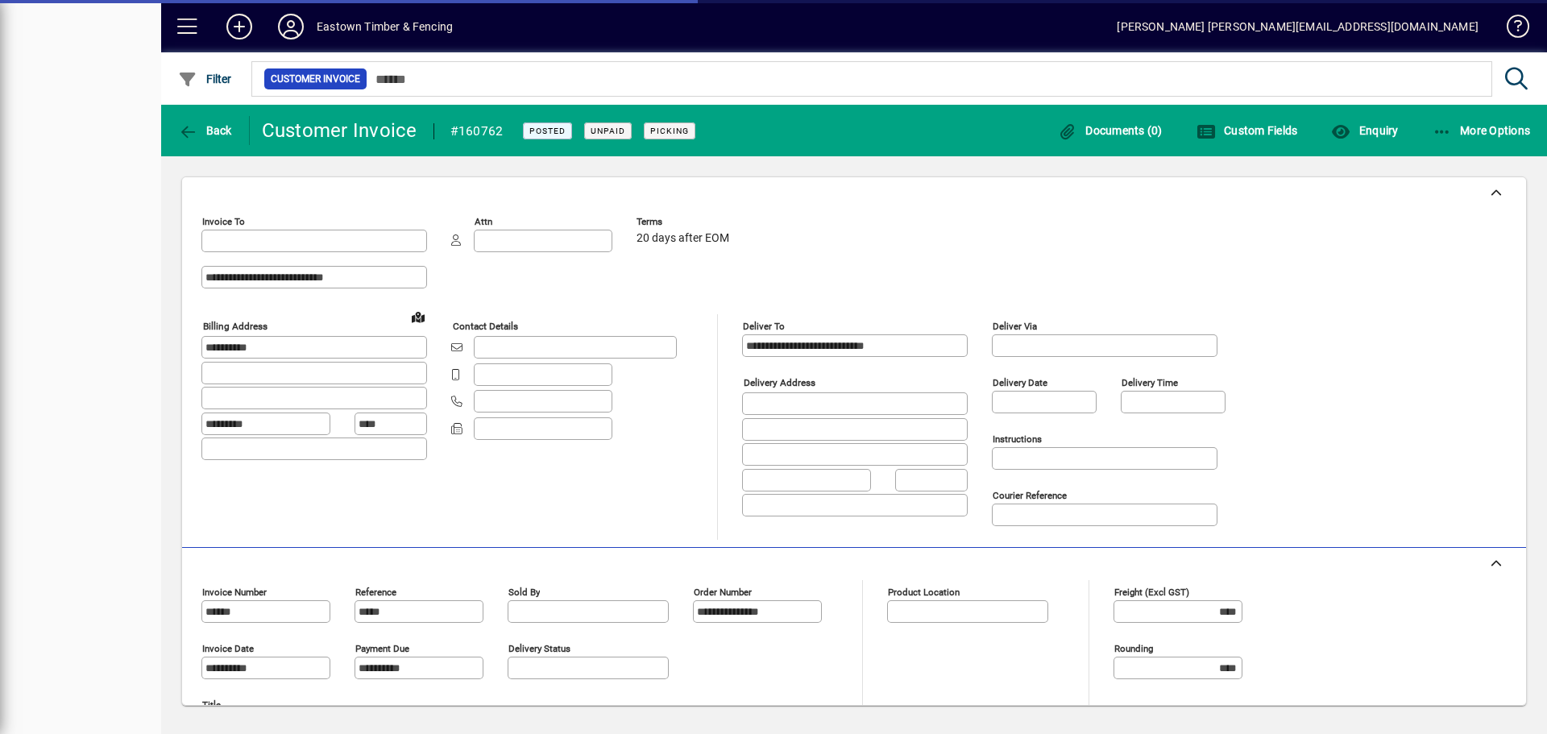
type input "**********"
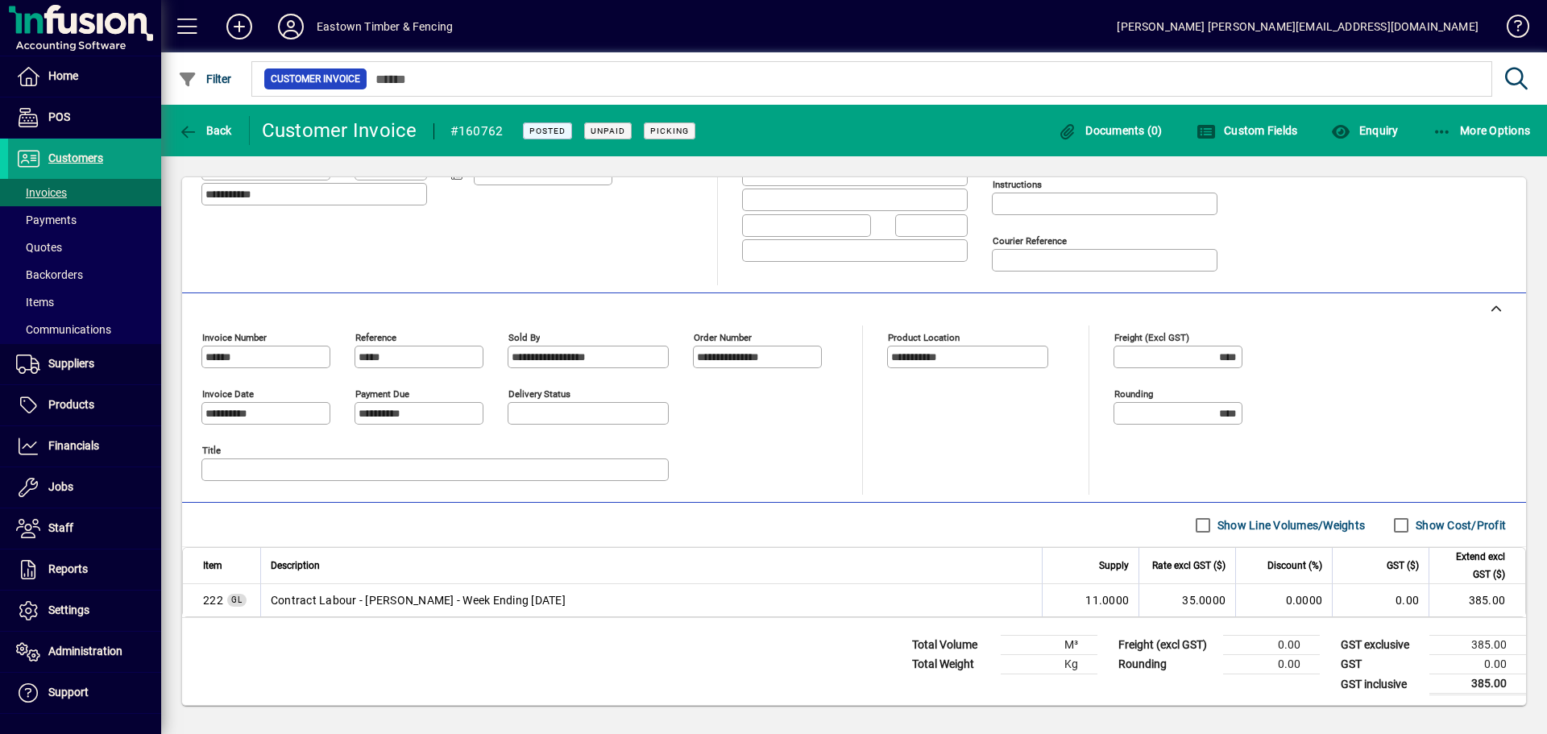
scroll to position [258, 0]
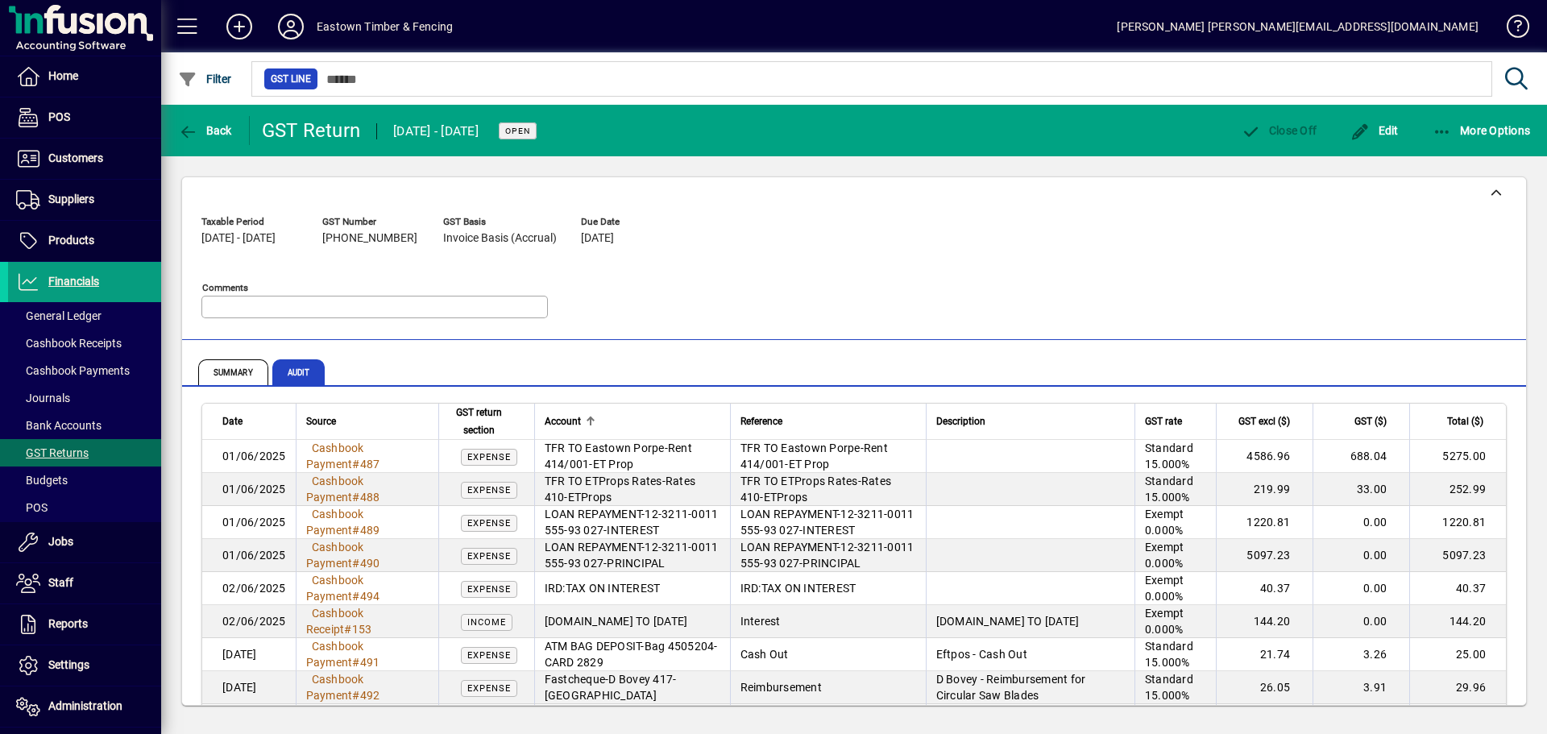
scroll to position [46118, 0]
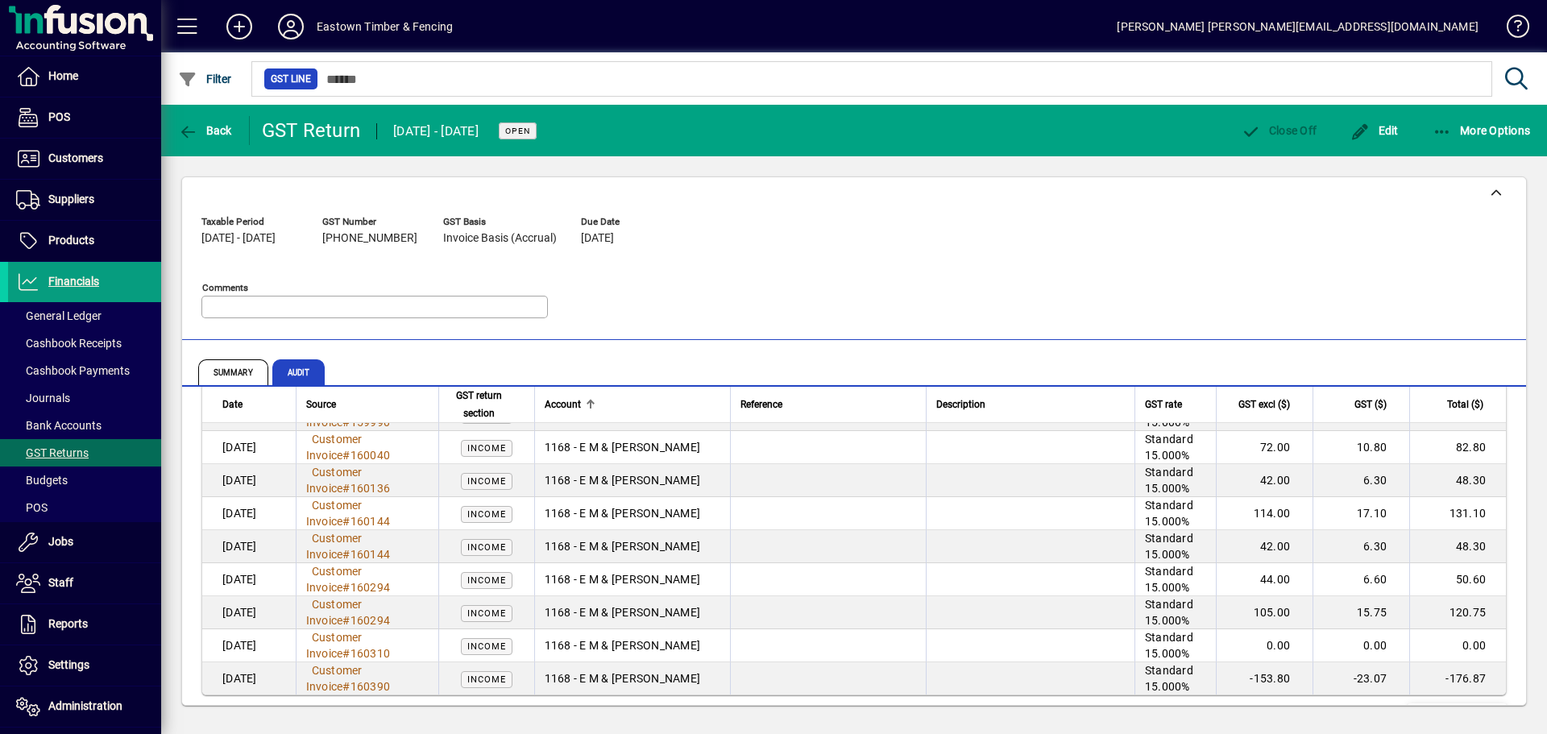
drag, startPoint x: 1456, startPoint y: 671, endPoint x: 1458, endPoint y: 471, distance: 200.7
click at [1456, 710] on span "Show more…" at bounding box center [1458, 718] width 74 height 17
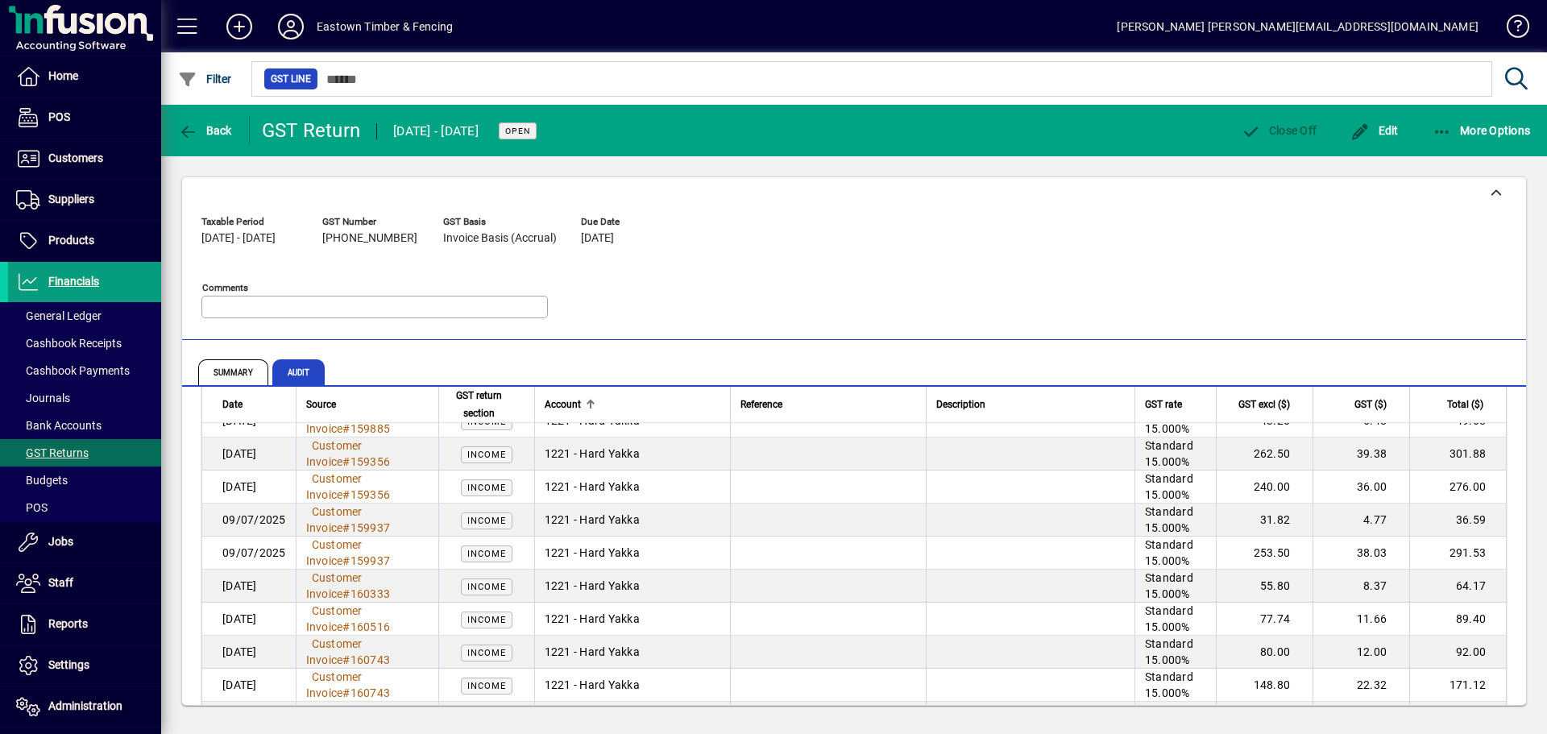
scroll to position [49422, 0]
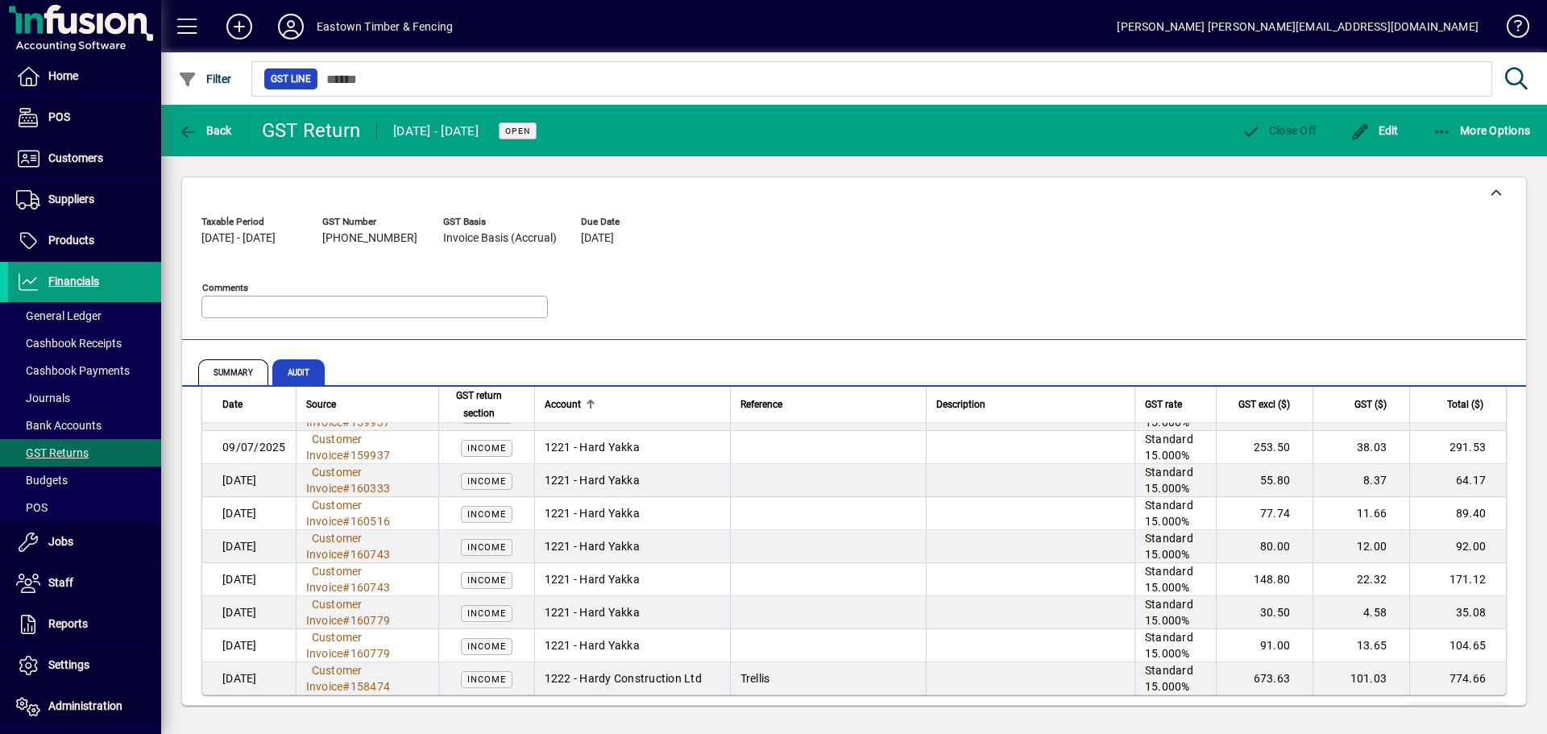
click at [1444, 710] on span "Show more…" at bounding box center [1458, 718] width 74 height 17
click at [1456, 710] on span "Show more…" at bounding box center [1458, 718] width 74 height 17
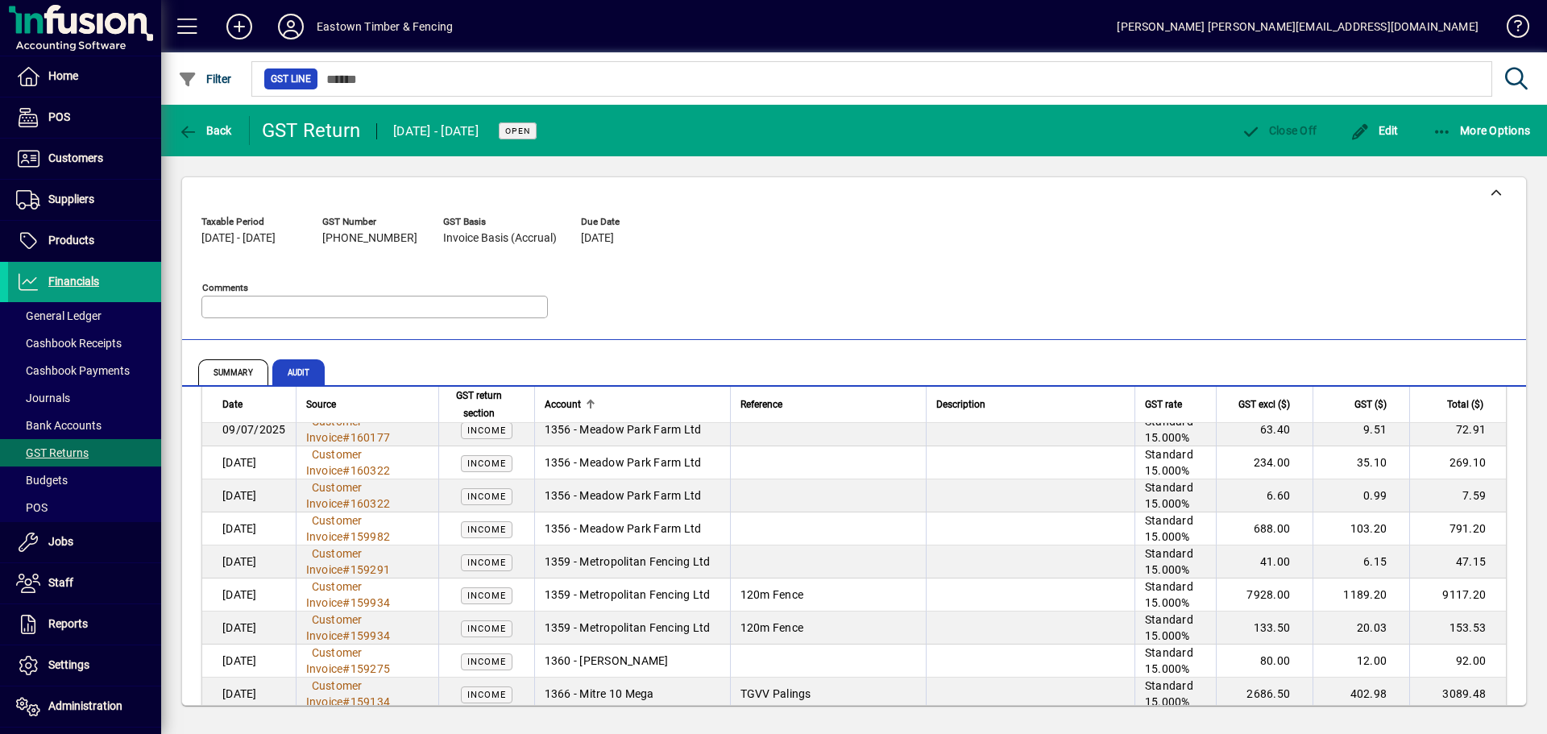
scroll to position [56031, 0]
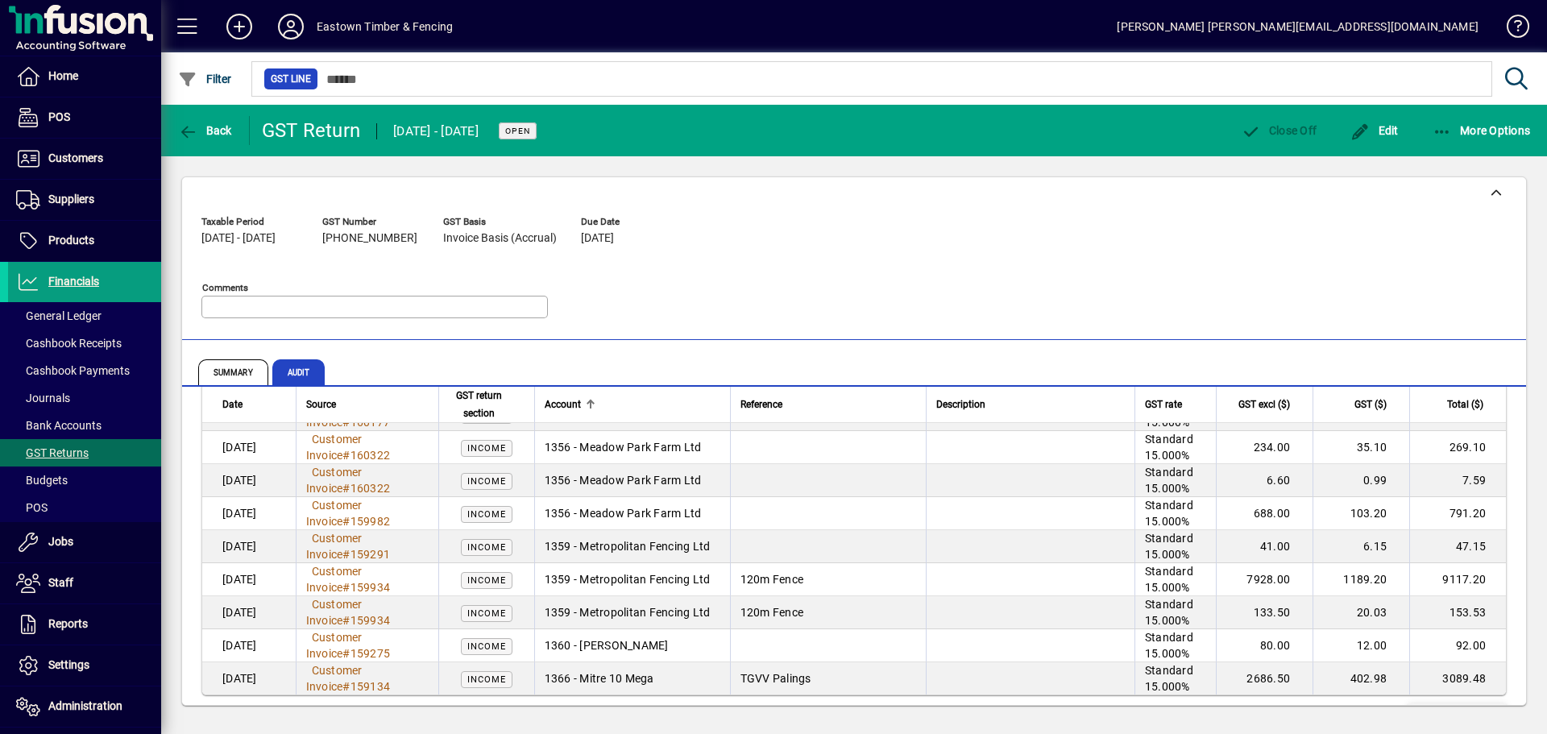
click at [1435, 710] on span "Show more…" at bounding box center [1458, 718] width 74 height 17
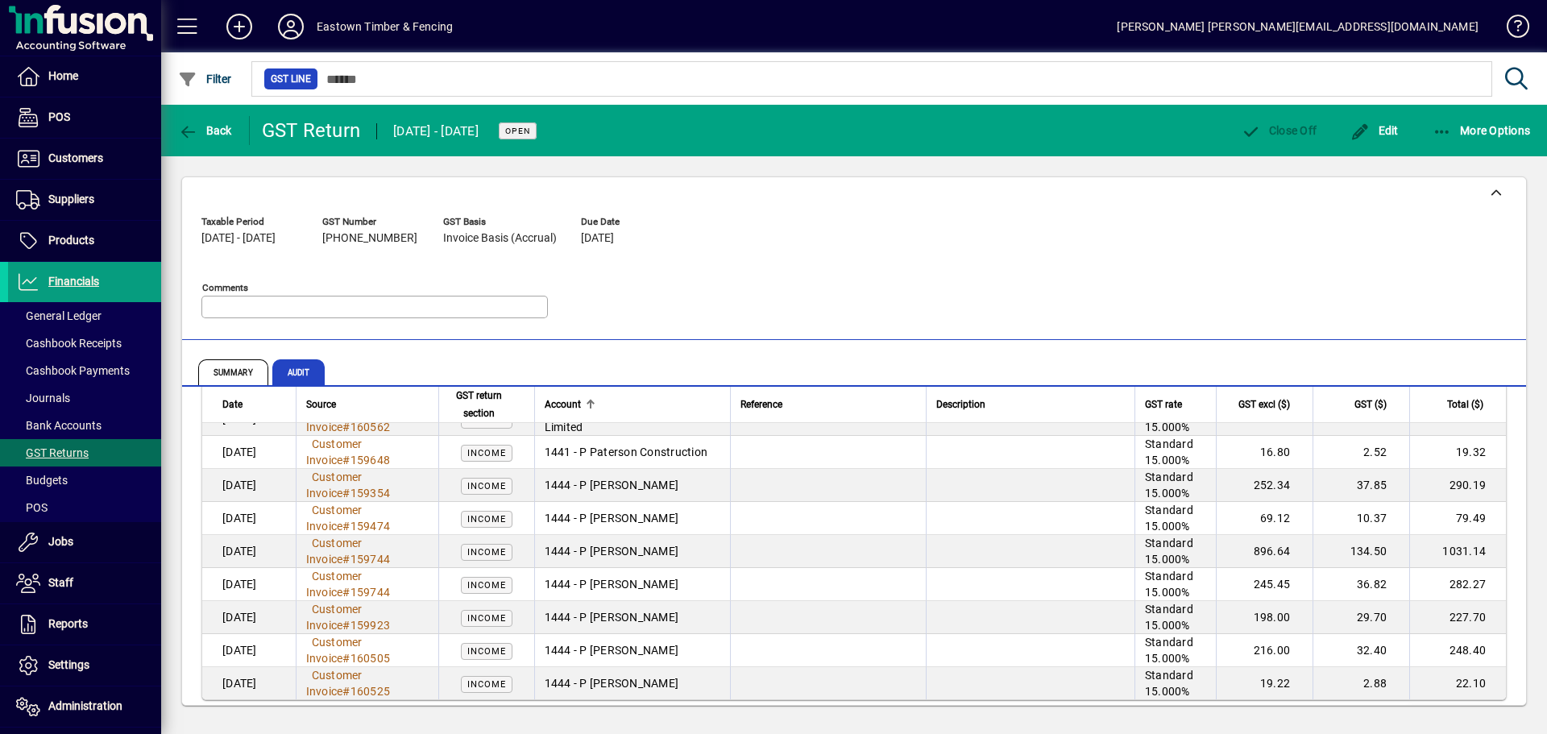
scroll to position [59335, 0]
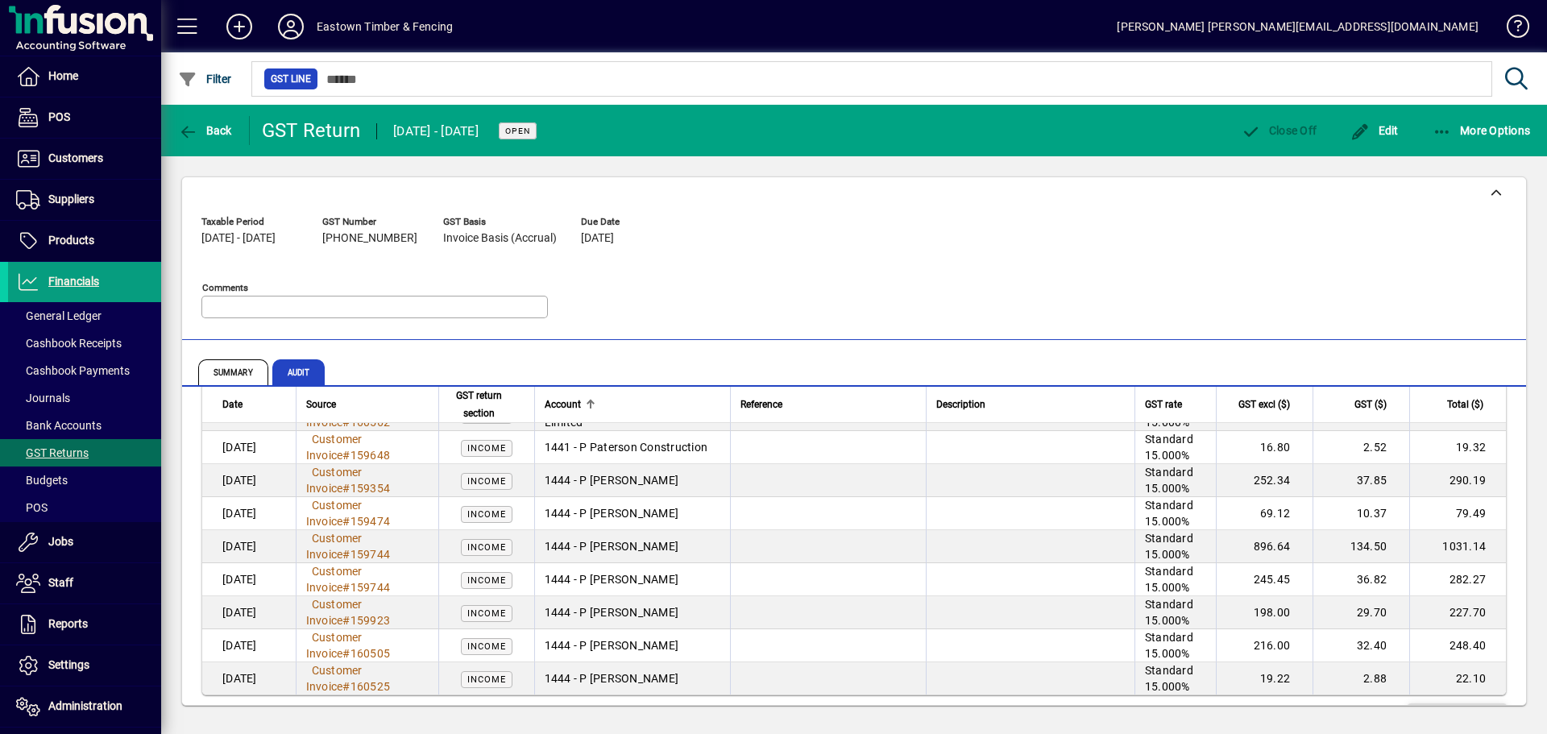
click at [1421, 710] on span "Show more…" at bounding box center [1458, 718] width 74 height 17
click at [1460, 130] on span "More Options" at bounding box center [1482, 130] width 98 height 13
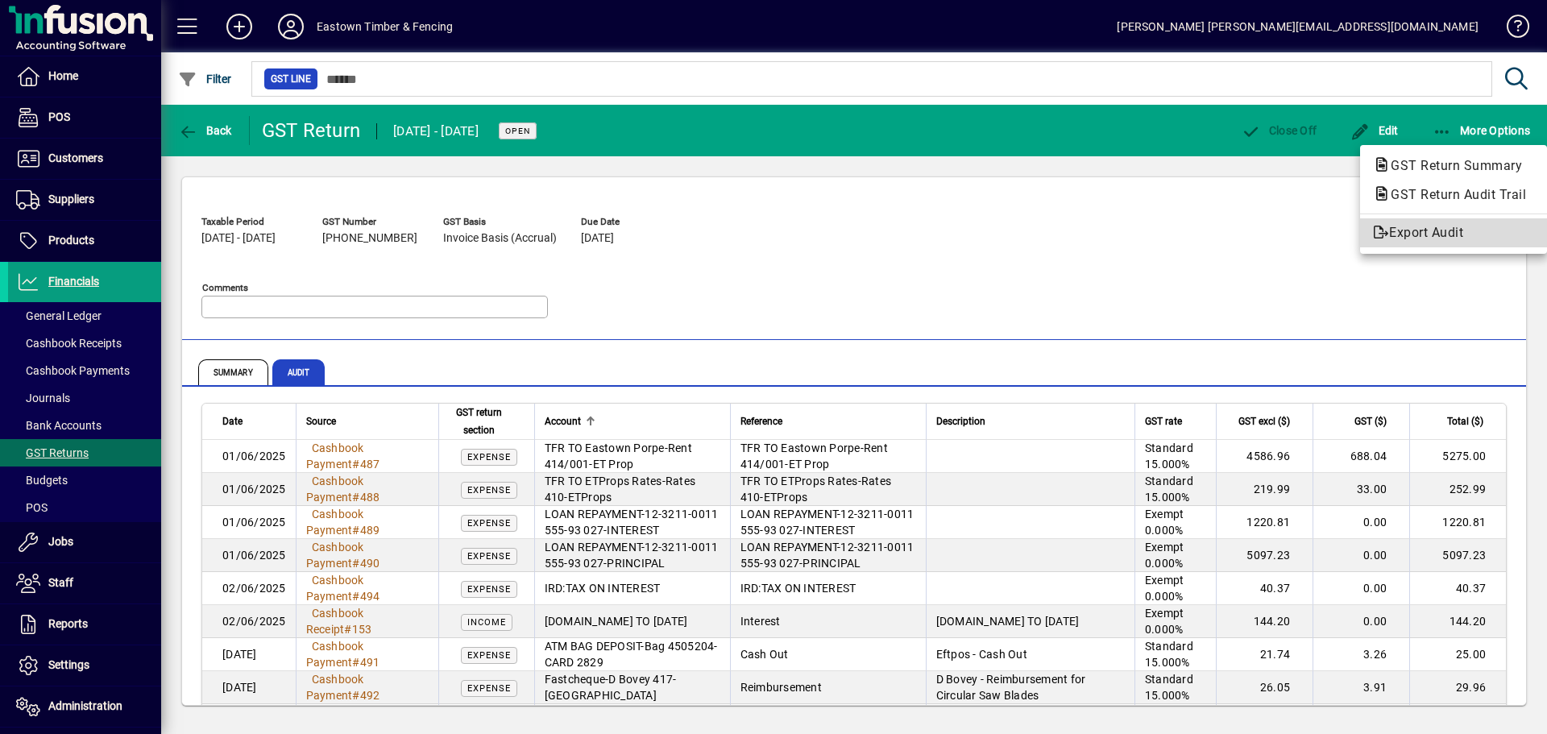
click at [1394, 237] on span "Export Audit" at bounding box center [1453, 232] width 161 height 19
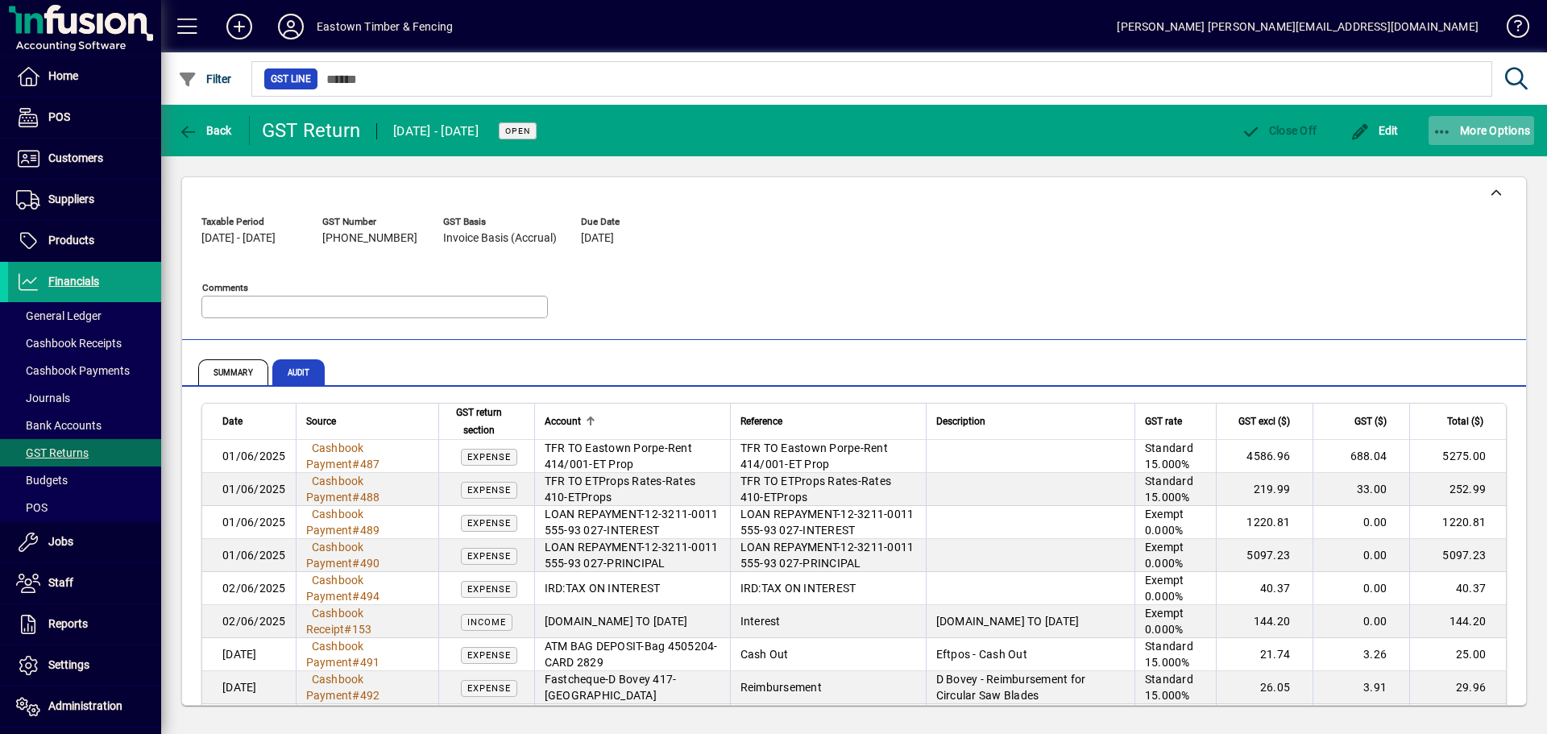
click at [1443, 135] on icon "button" at bounding box center [1443, 132] width 20 height 16
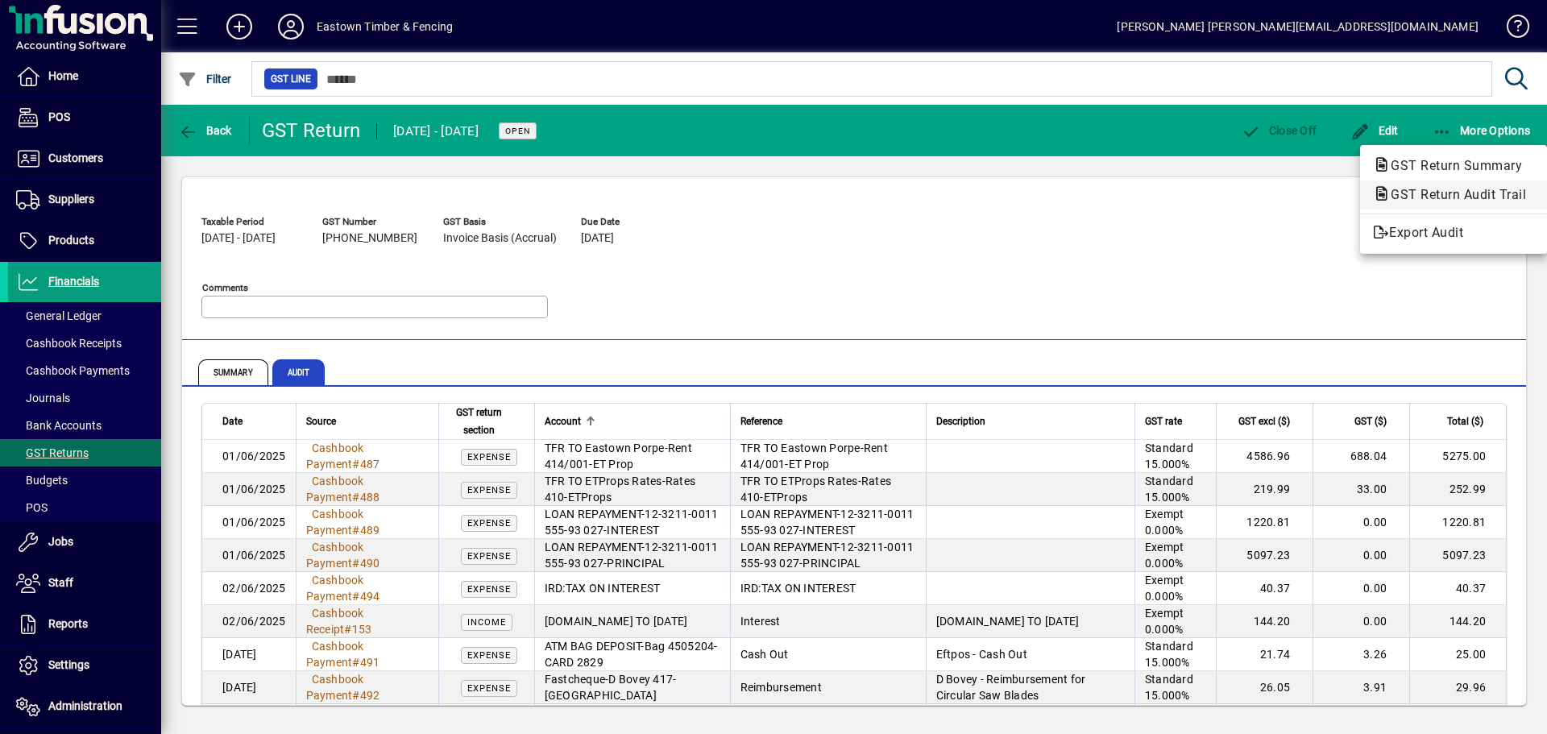
click at [1436, 199] on span "GST Return Audit Trail" at bounding box center [1453, 194] width 161 height 15
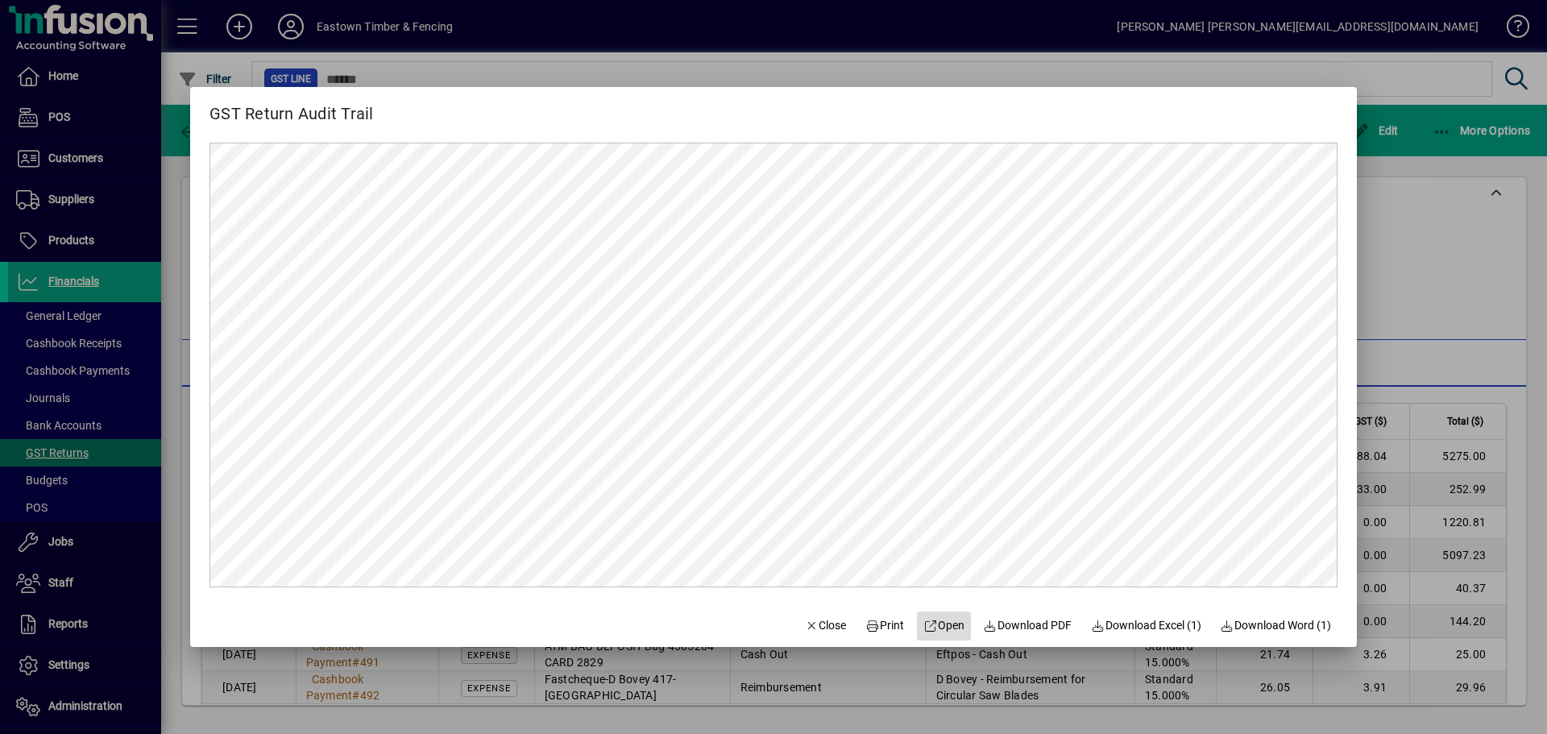
click at [940, 624] on span "Open" at bounding box center [944, 625] width 41 height 17
click at [805, 625] on icon "button" at bounding box center [812, 626] width 15 height 11
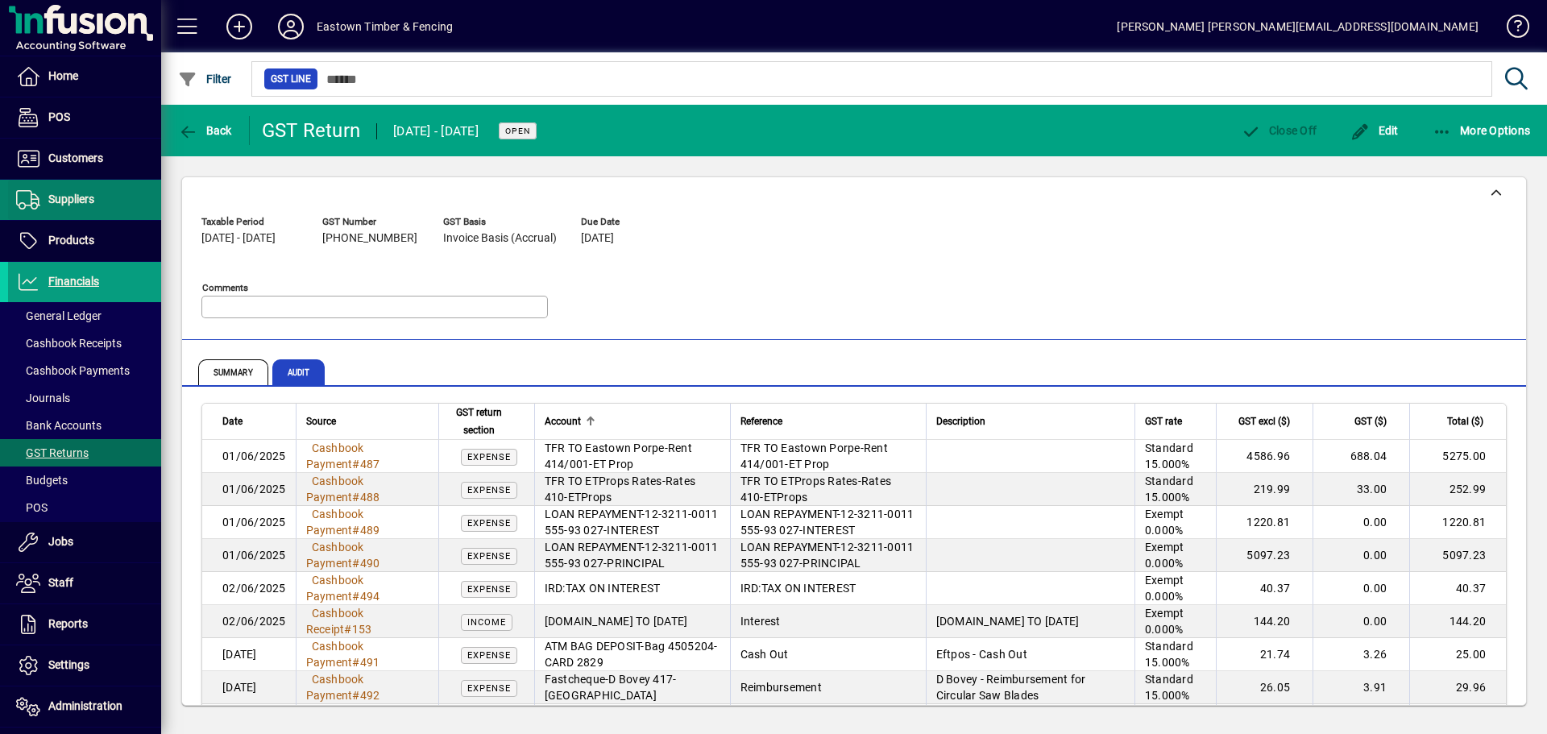
click at [89, 202] on span "Suppliers" at bounding box center [71, 199] width 46 height 13
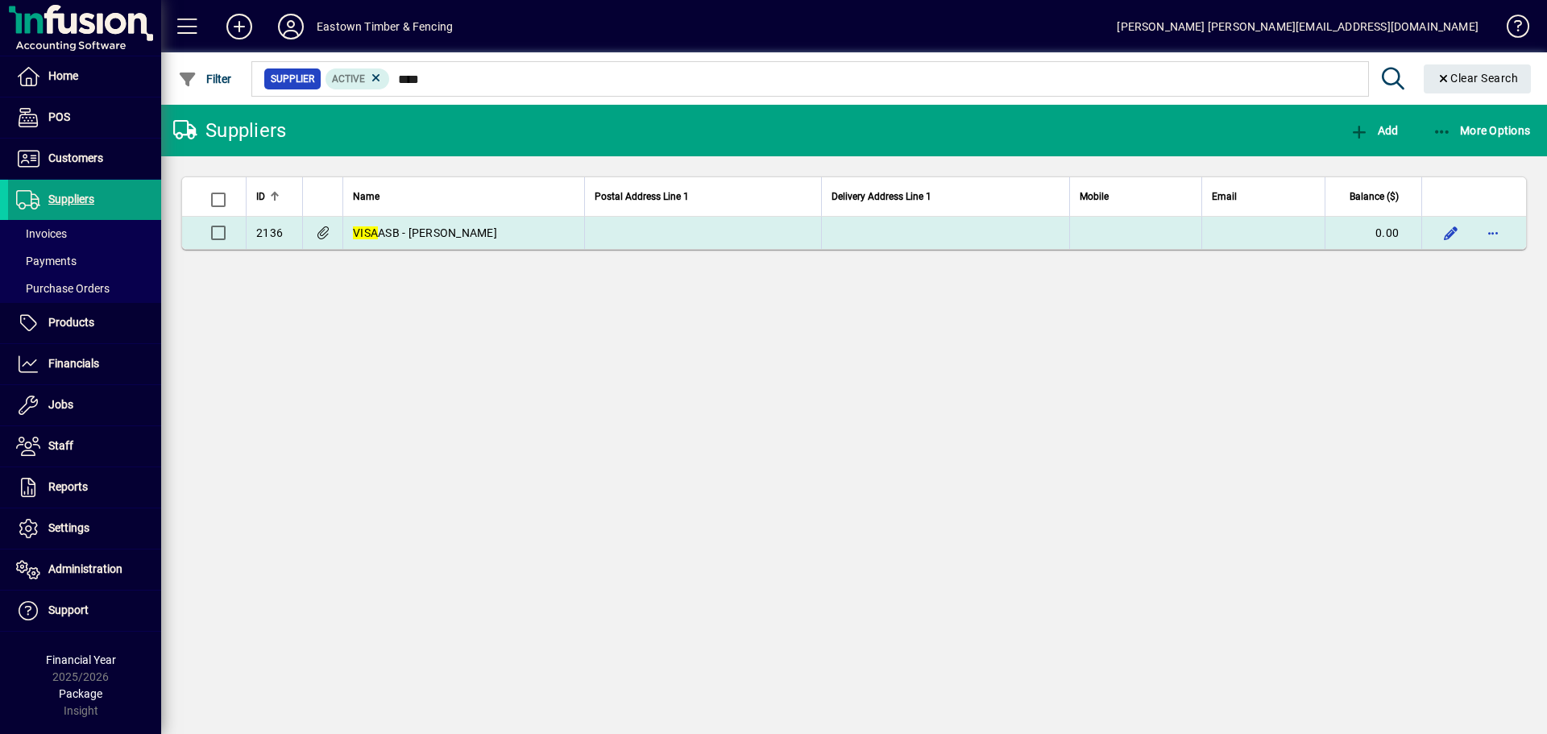
type input "****"
click at [436, 235] on span "VISA ASB - [PERSON_NAME]" at bounding box center [425, 232] width 144 height 13
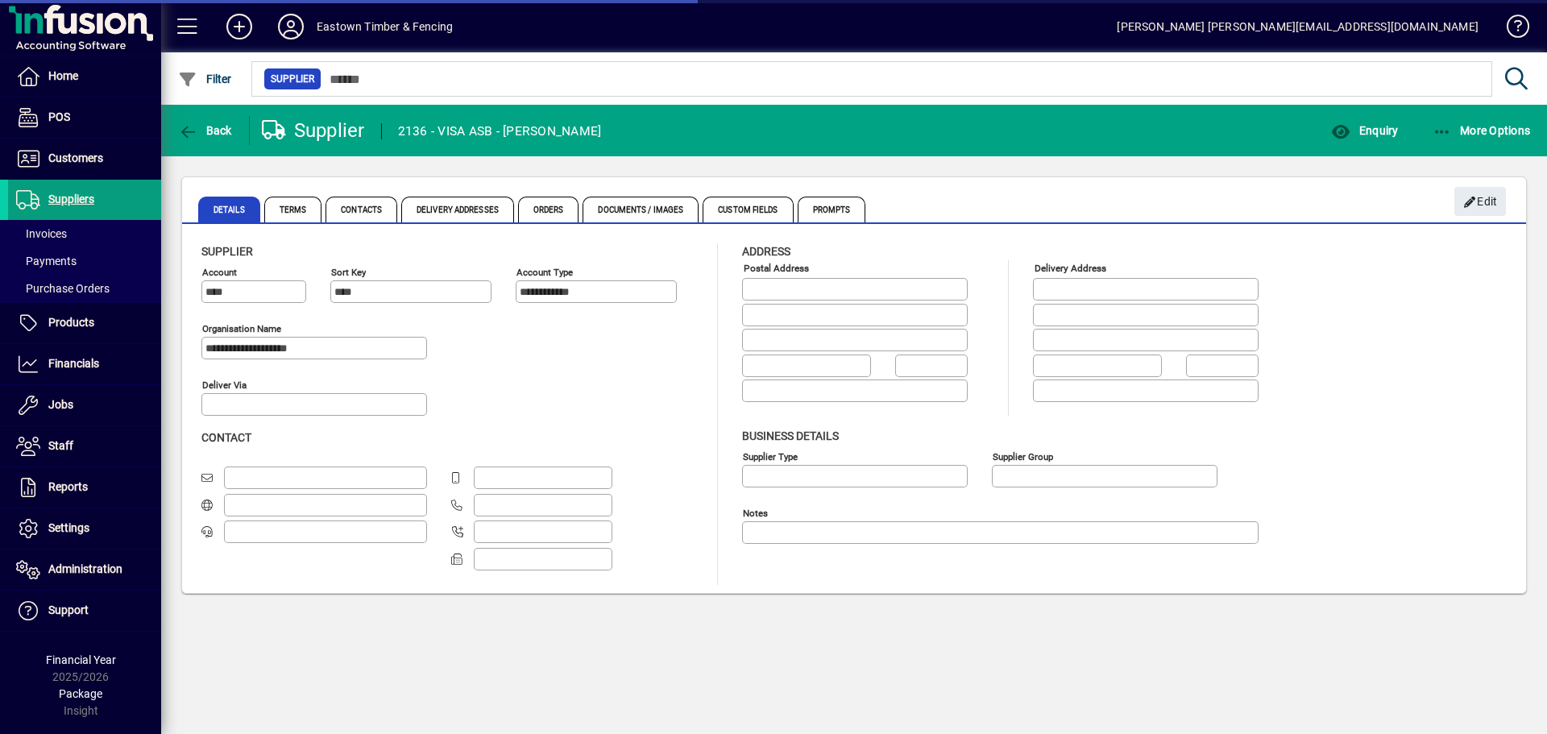
type input "**********"
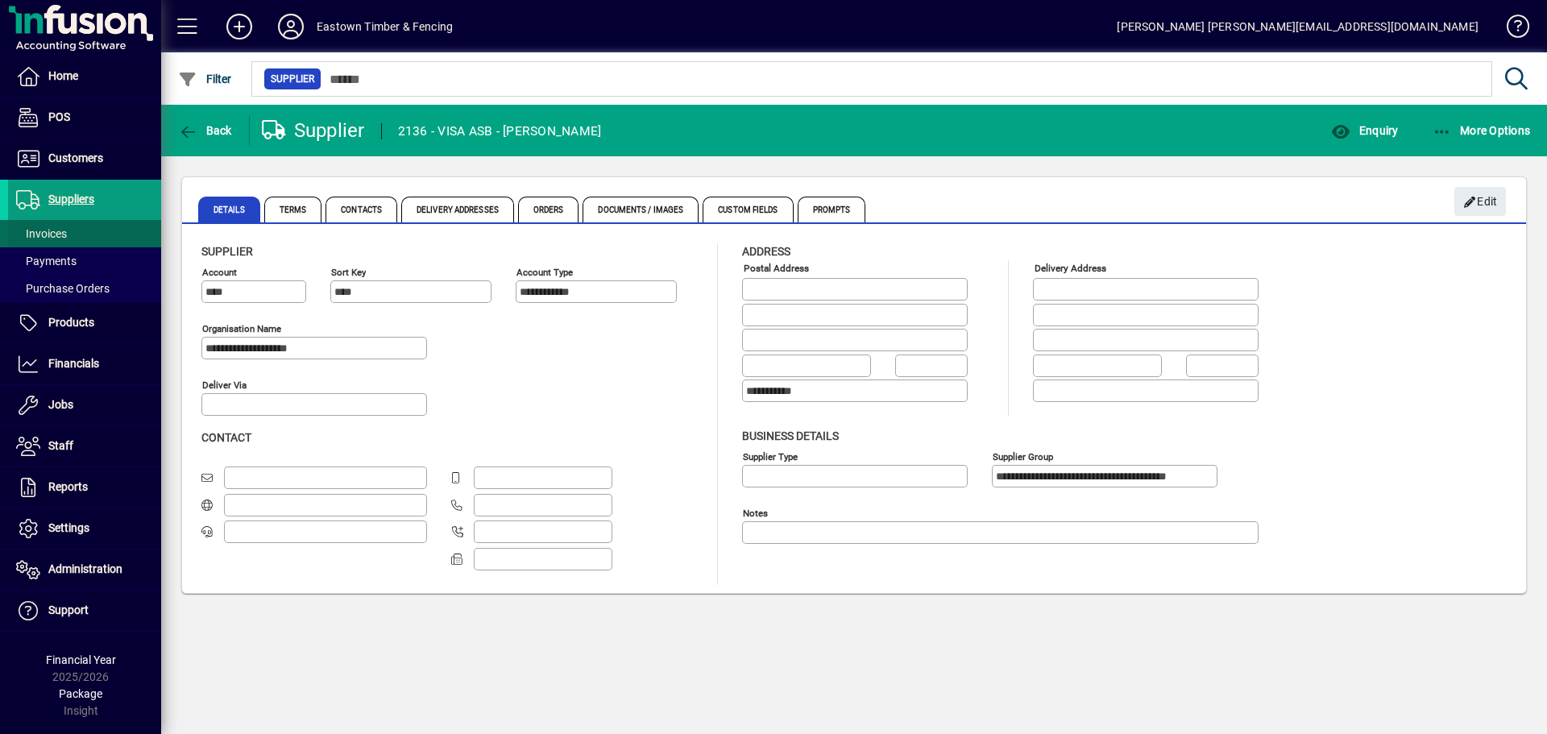
click at [42, 226] on span "Invoices" at bounding box center [37, 234] width 59 height 17
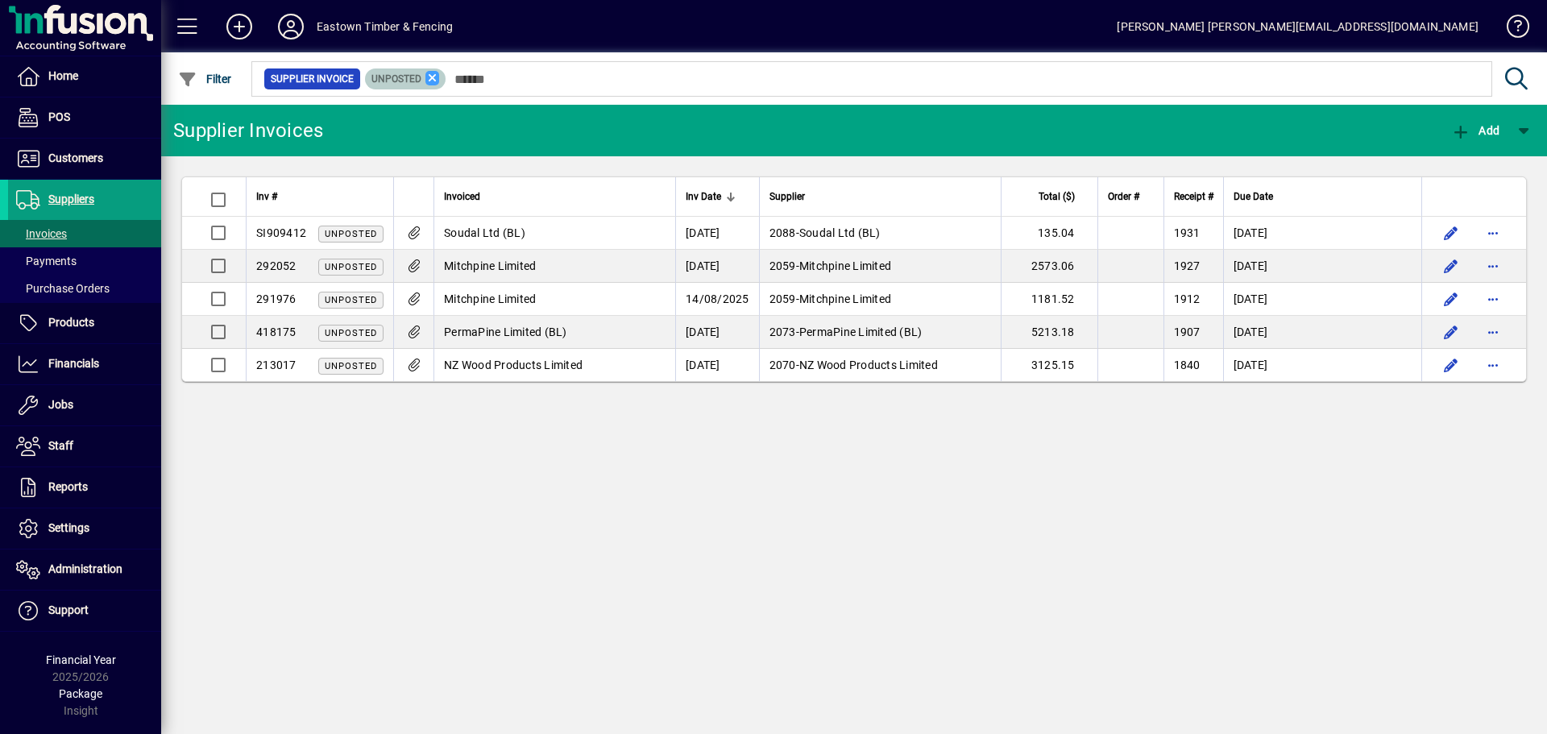
click at [436, 73] on icon at bounding box center [433, 78] width 15 height 15
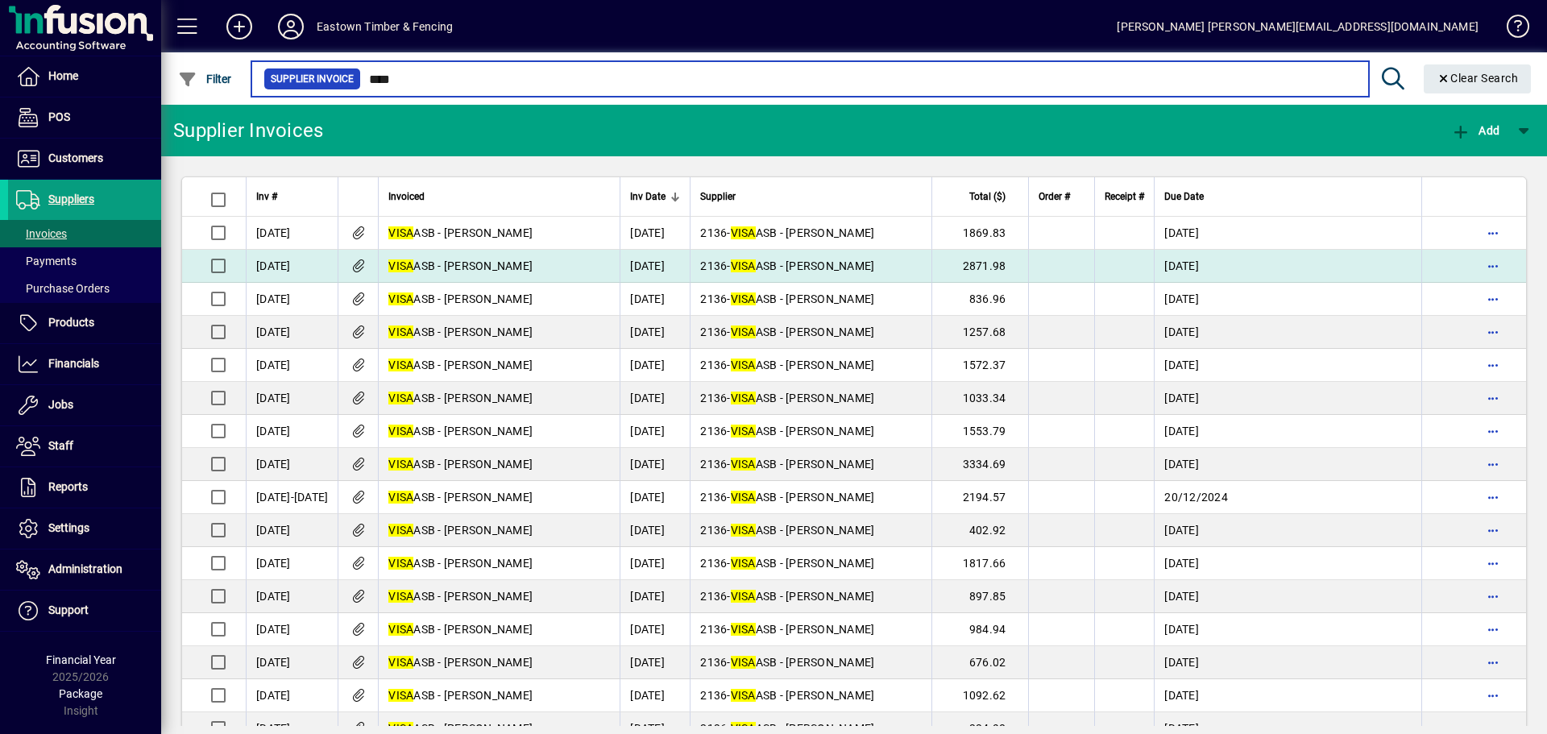
type input "****"
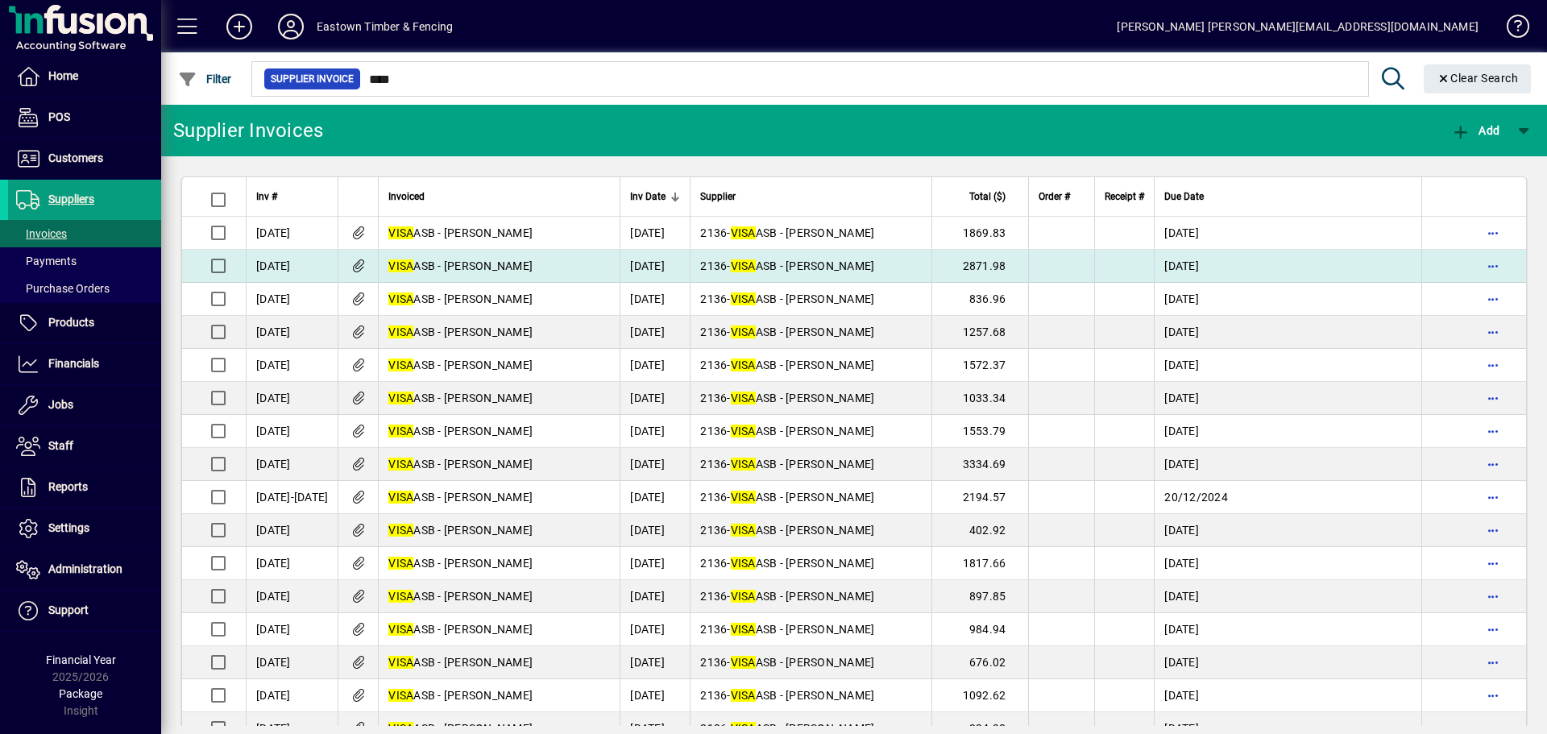
click at [426, 267] on span "VISA ASB - Matt Smth" at bounding box center [460, 266] width 144 height 13
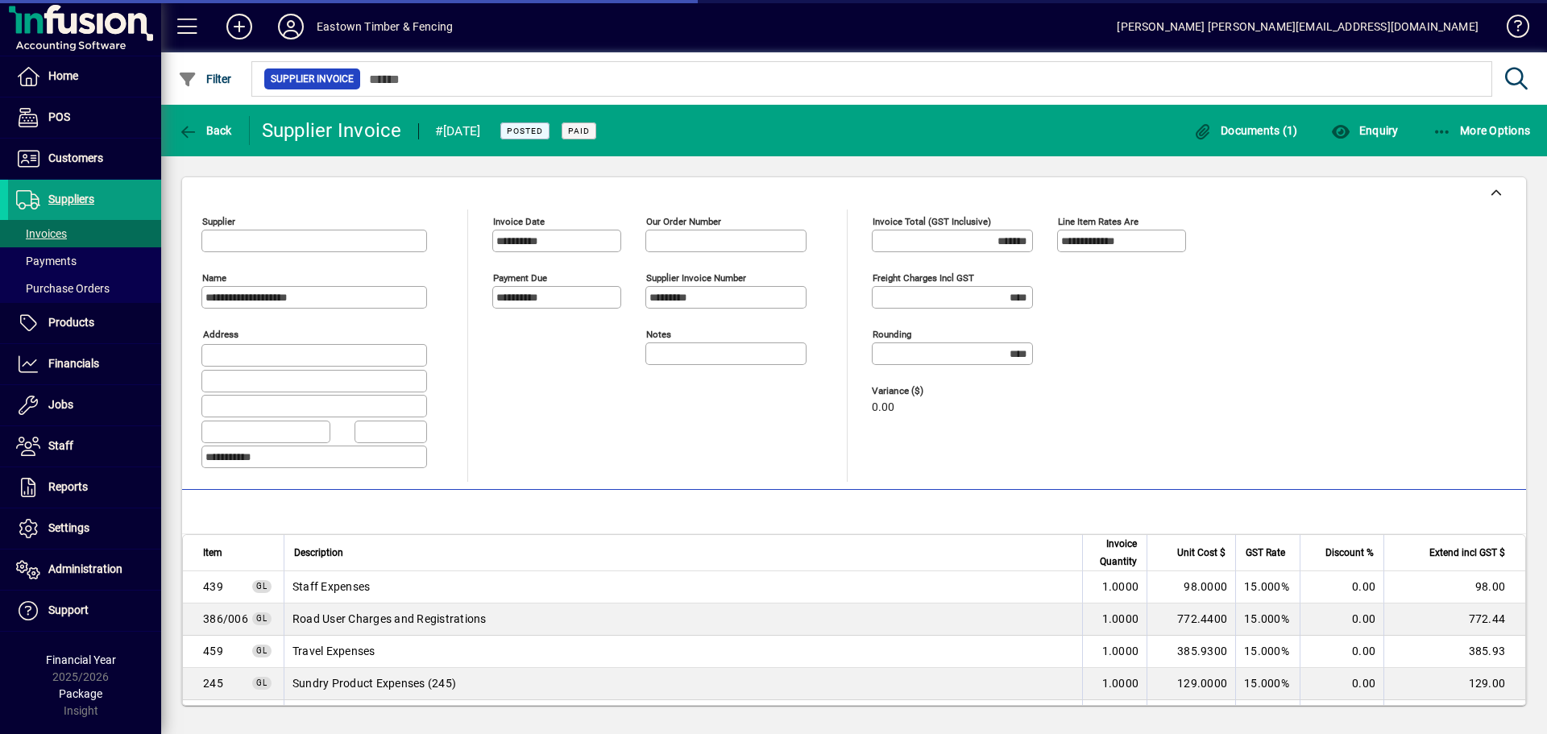
type input "**********"
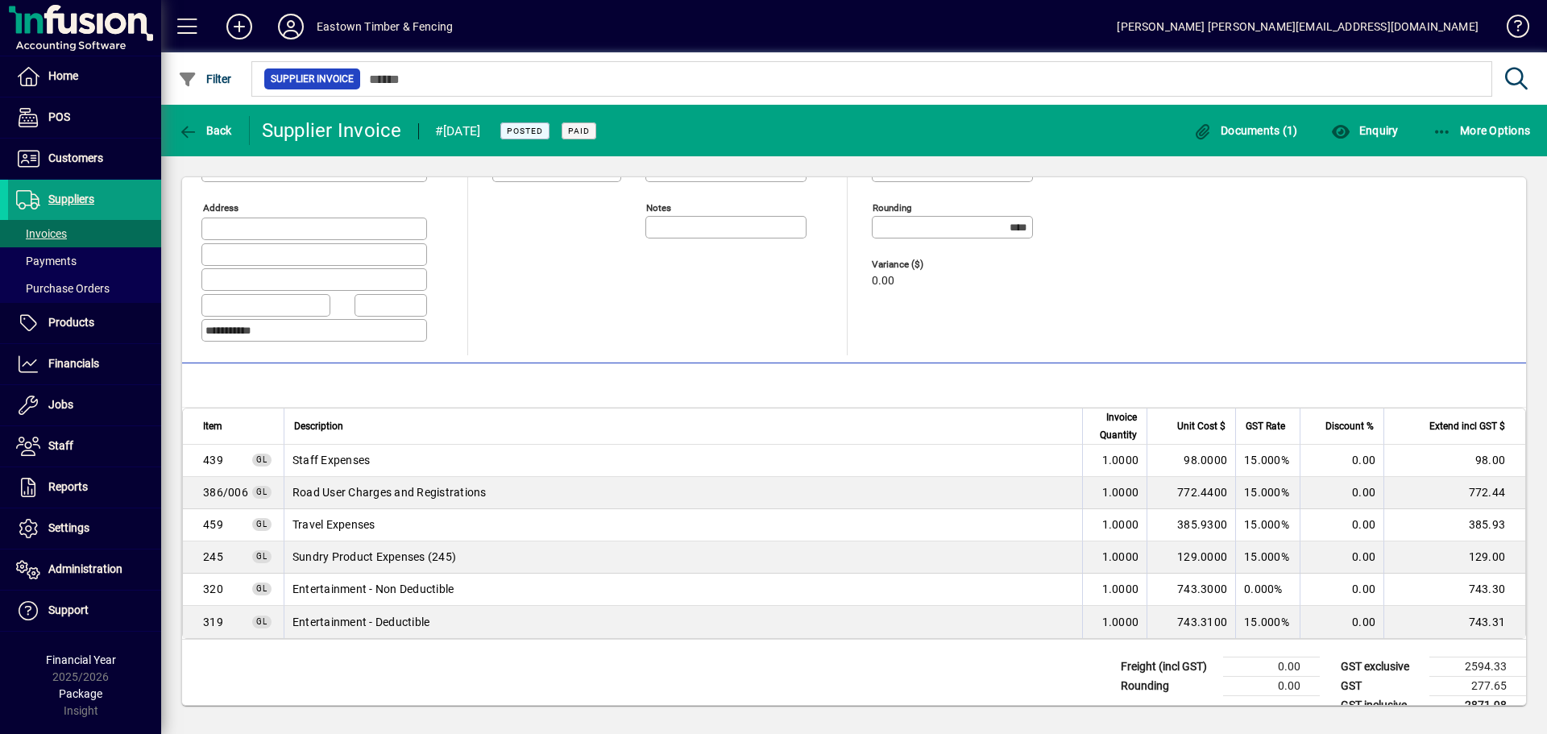
scroll to position [152, 0]
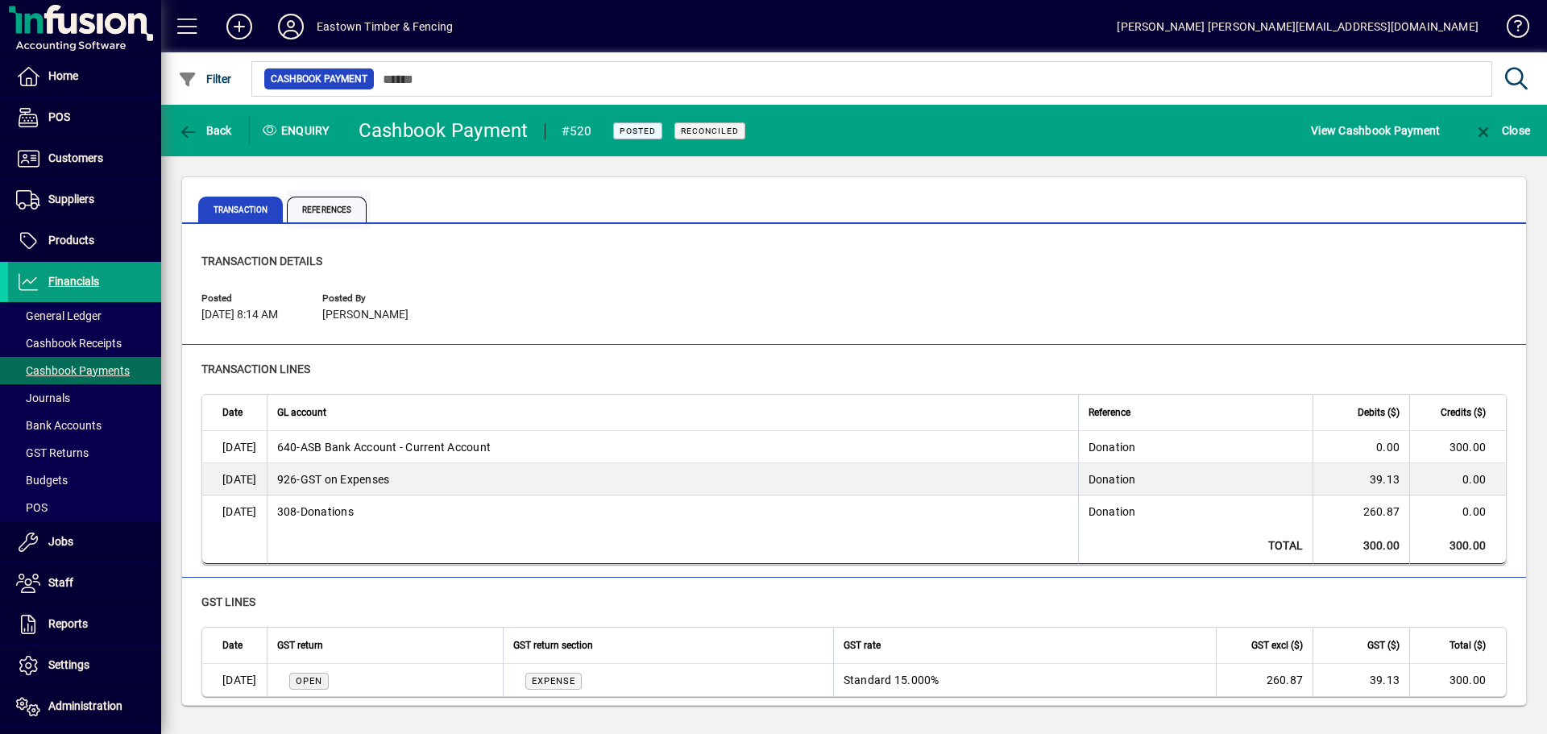
click at [341, 214] on span "References" at bounding box center [327, 210] width 80 height 26
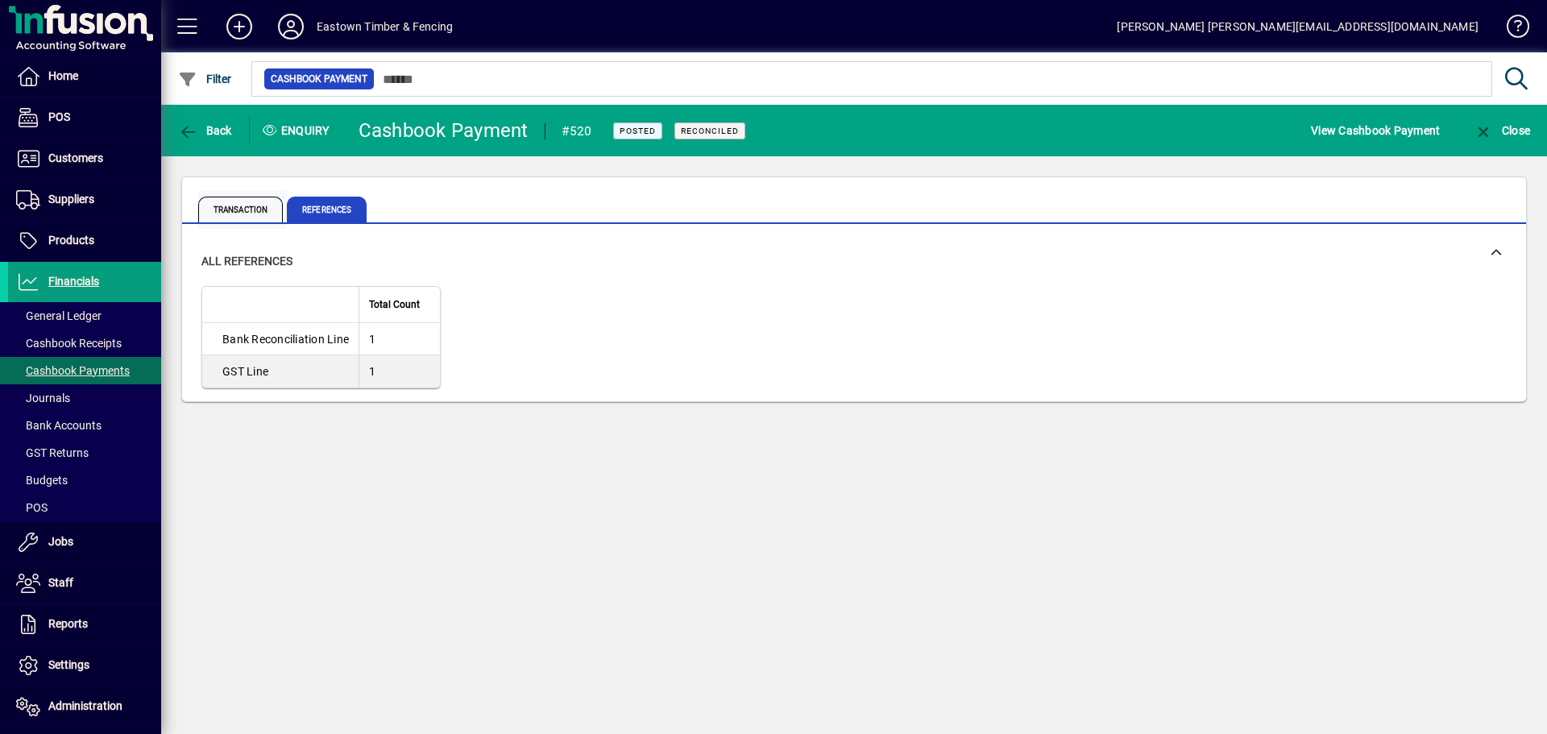
click at [264, 207] on span "Transaction" at bounding box center [240, 210] width 85 height 26
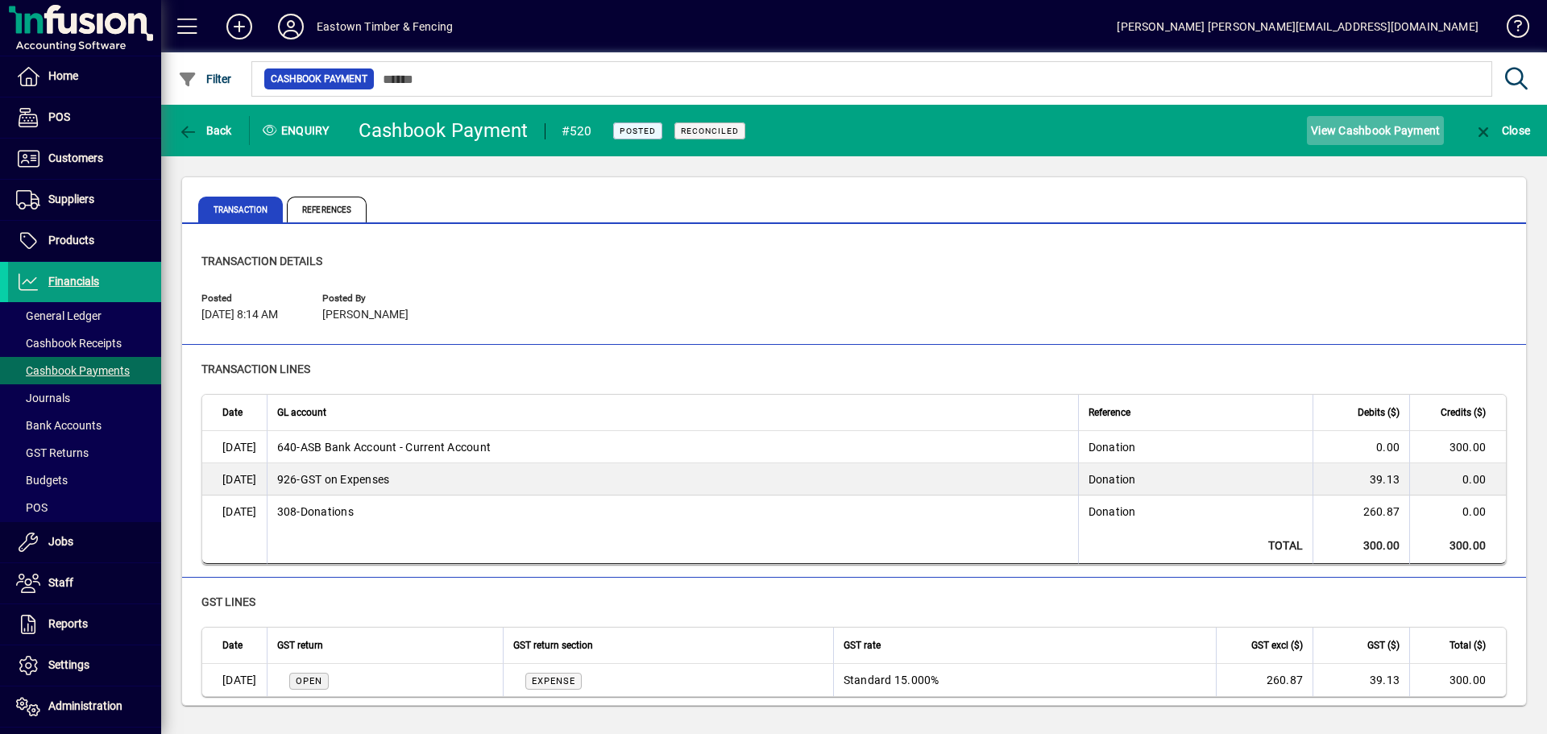
click at [1349, 123] on span "View Cashbook Payment" at bounding box center [1375, 131] width 129 height 26
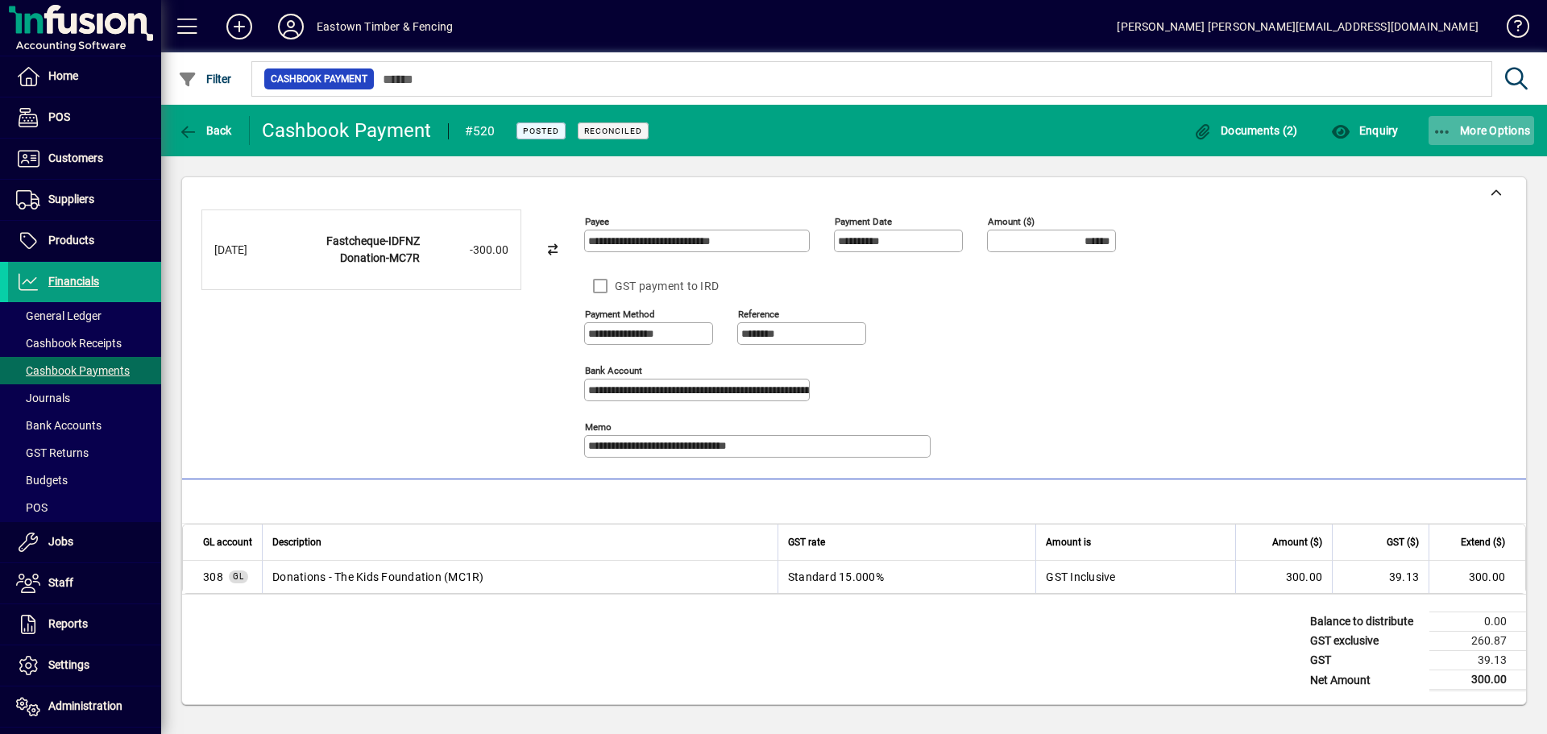
click at [1451, 124] on icon "button" at bounding box center [1443, 132] width 20 height 16
click at [1345, 132] on div at bounding box center [773, 367] width 1547 height 734
click at [1078, 568] on td "GST Inclusive" at bounding box center [1136, 577] width 200 height 32
click at [1082, 577] on td "GST Inclusive" at bounding box center [1136, 577] width 200 height 32
click at [924, 565] on td "Standard 15.000%" at bounding box center [907, 577] width 259 height 32
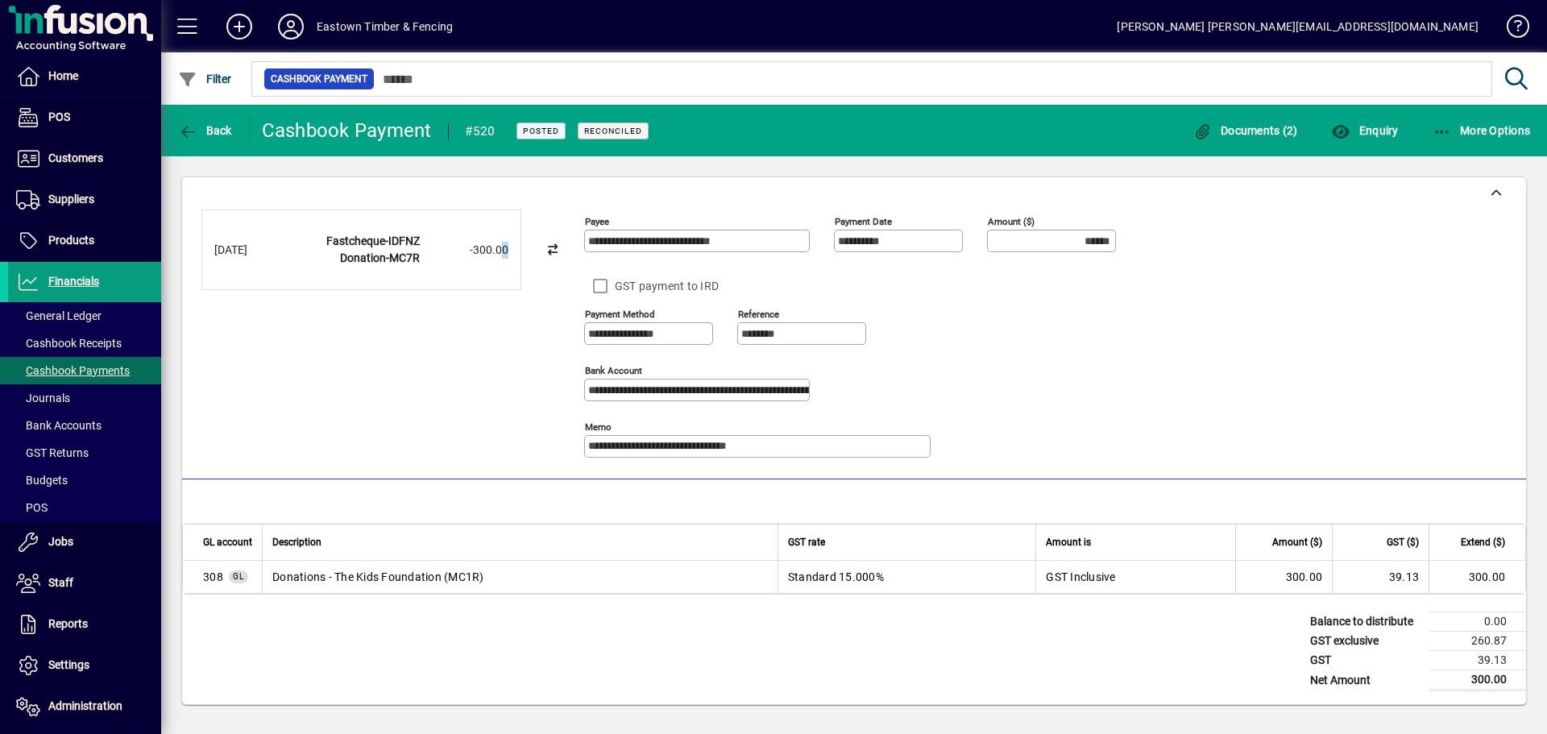
drag, startPoint x: 500, startPoint y: 426, endPoint x: 490, endPoint y: 392, distance: 35.4
click at [498, 427] on div "[DATE] Fastcheque-IDFNZ Donation-MC7R -300.00" at bounding box center [392, 341] width 383 height 262
click at [208, 574] on span "308" at bounding box center [213, 577] width 20 height 16
click at [209, 576] on span "308" at bounding box center [213, 577] width 20 height 16
click at [236, 577] on span "GL" at bounding box center [238, 576] width 11 height 9
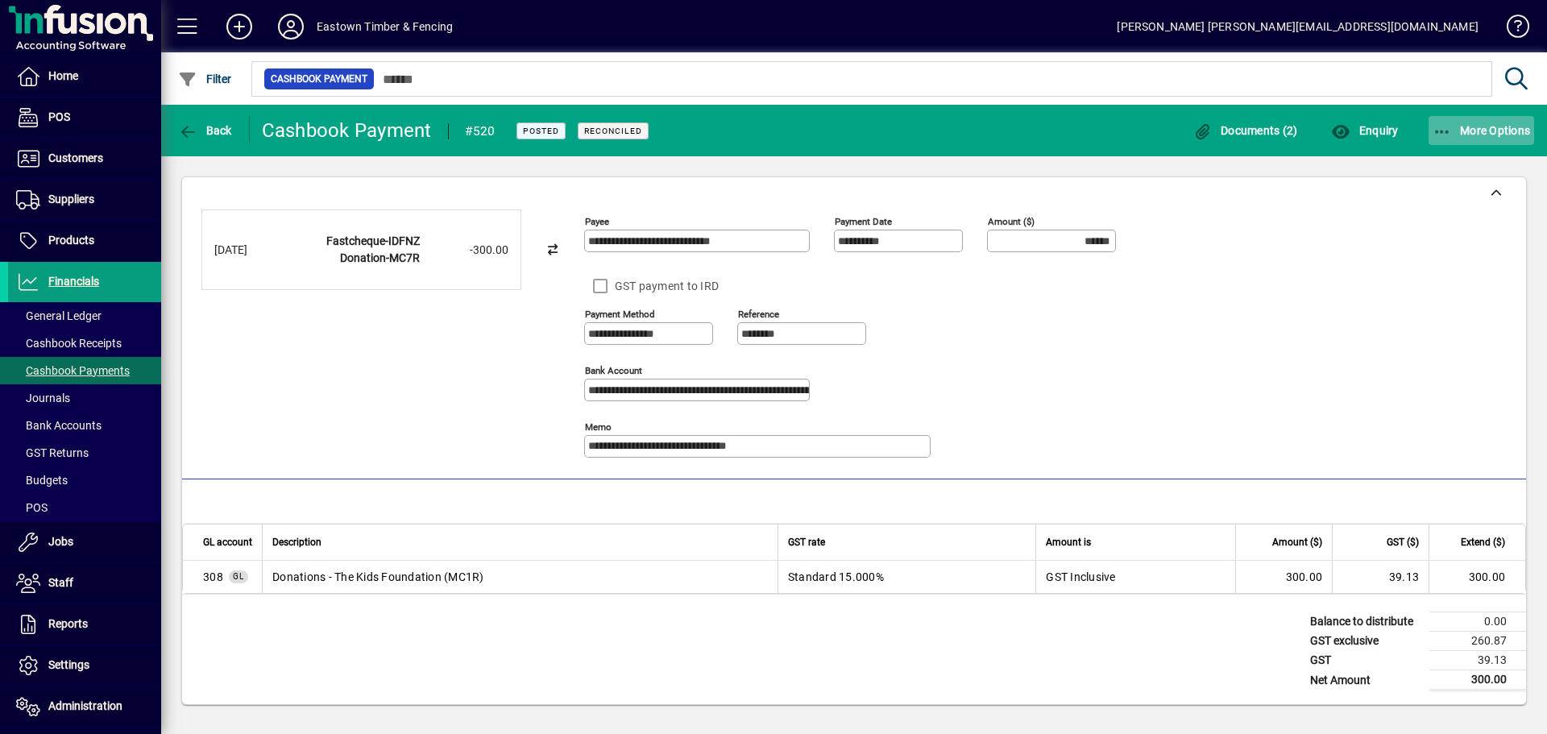
click at [1495, 119] on span "button" at bounding box center [1482, 130] width 106 height 39
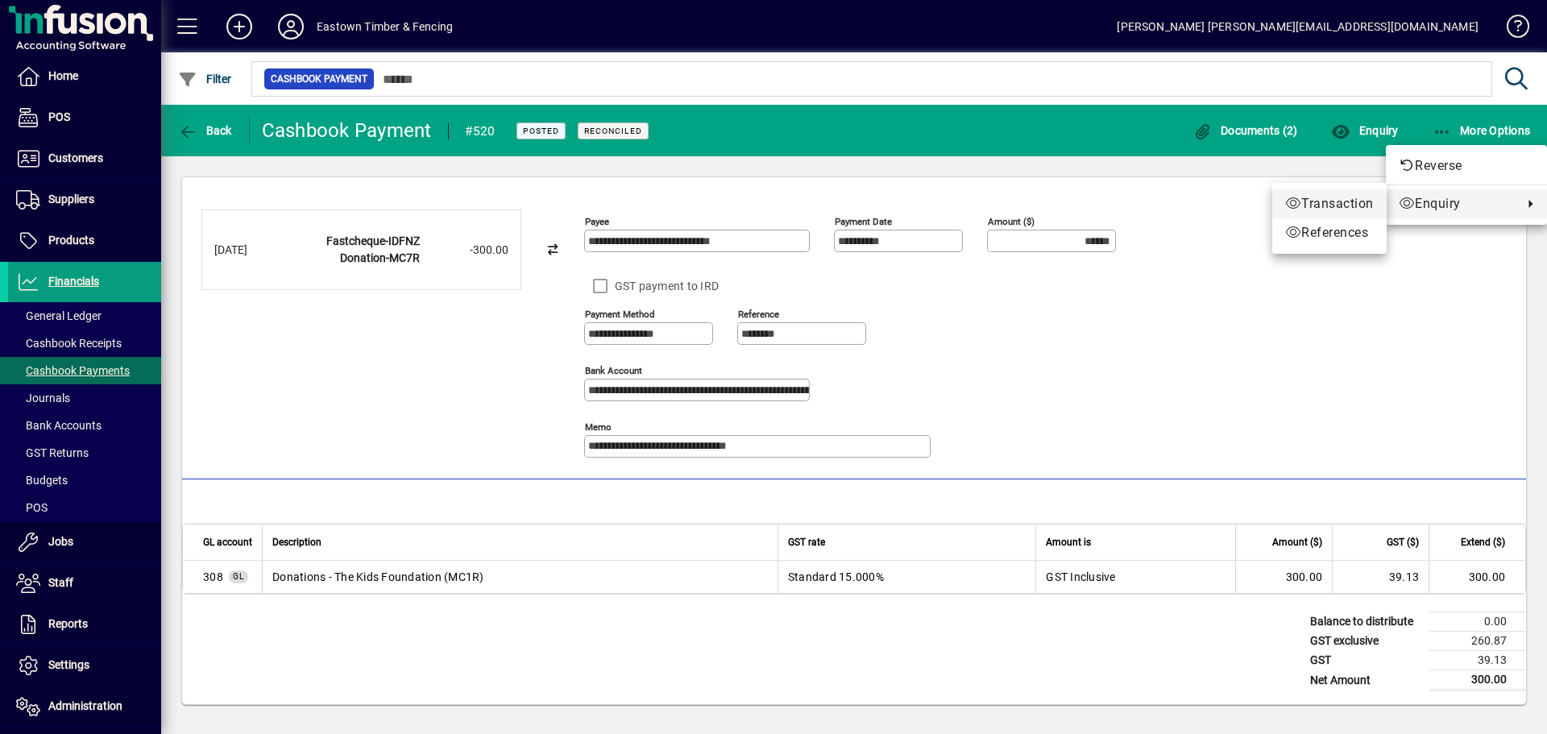
click at [1314, 211] on span "Transaction" at bounding box center [1329, 203] width 89 height 19
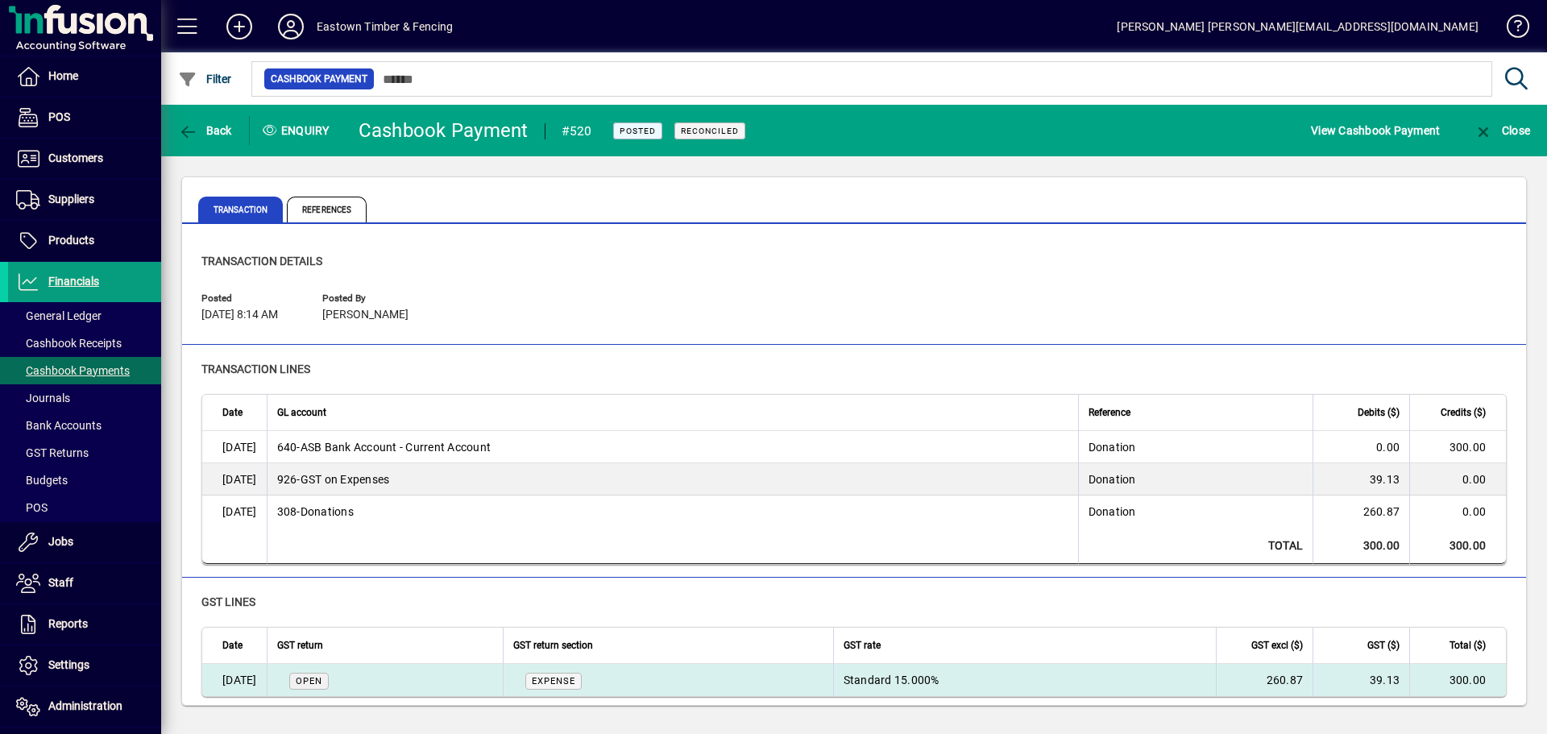
click at [948, 679] on td "Standard 15.000%" at bounding box center [1024, 680] width 383 height 32
click at [1281, 685] on td "260.87" at bounding box center [1264, 680] width 97 height 32
click at [1323, 683] on td "39.13" at bounding box center [1361, 680] width 97 height 32
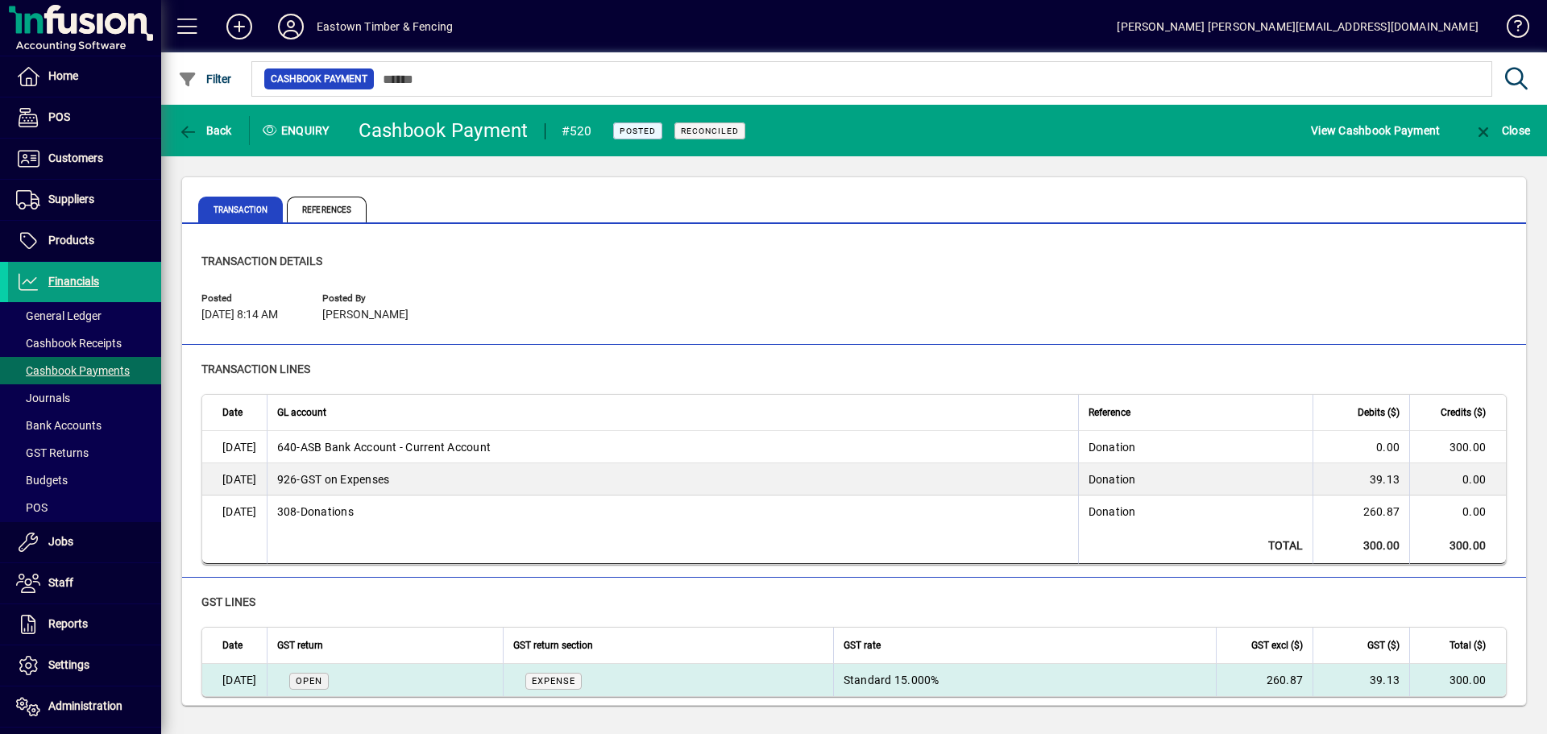
click at [1323, 683] on td "39.13" at bounding box center [1361, 680] width 97 height 32
click at [267, 679] on td "[DATE]" at bounding box center [234, 680] width 64 height 32
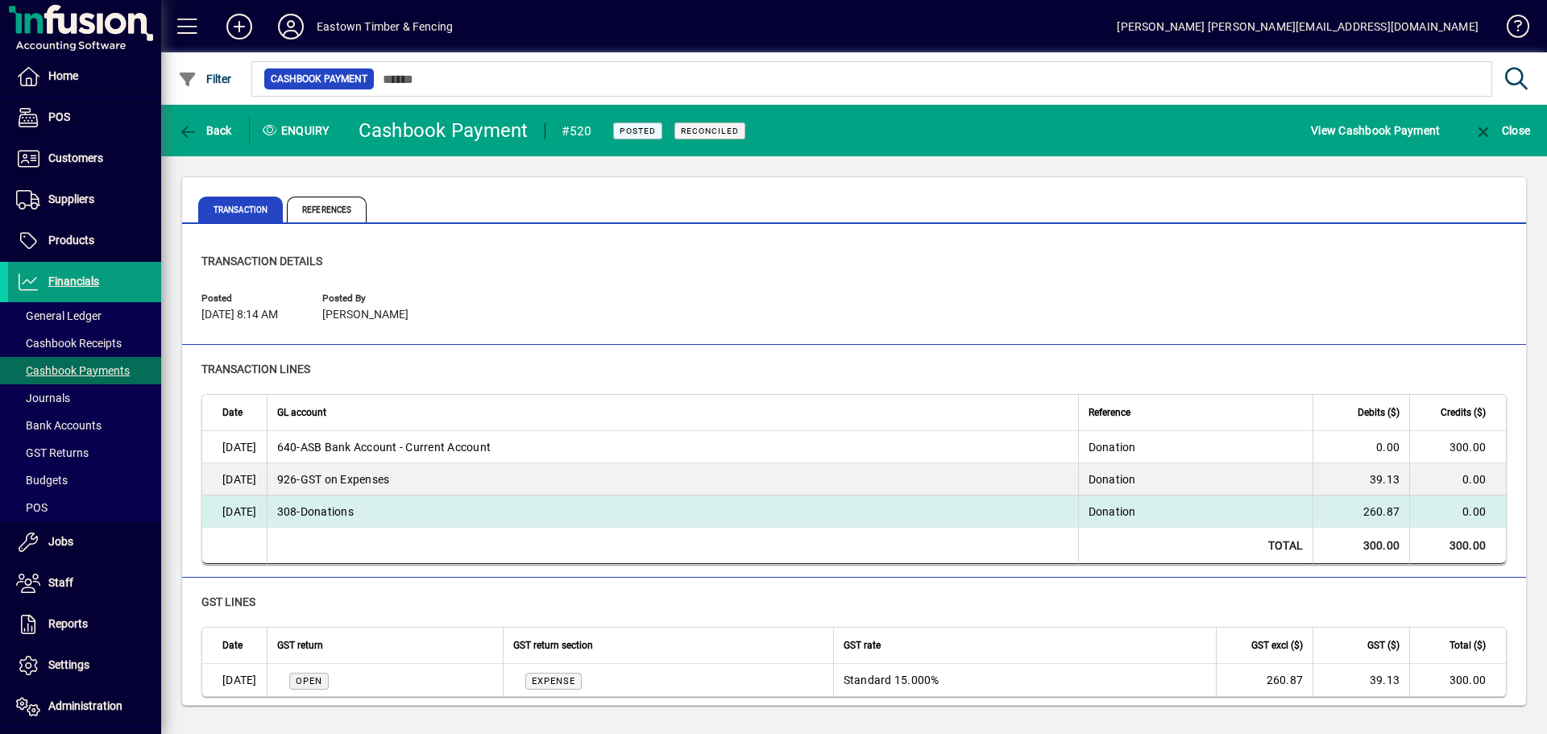
click at [1376, 513] on td "260.87" at bounding box center [1361, 512] width 97 height 32
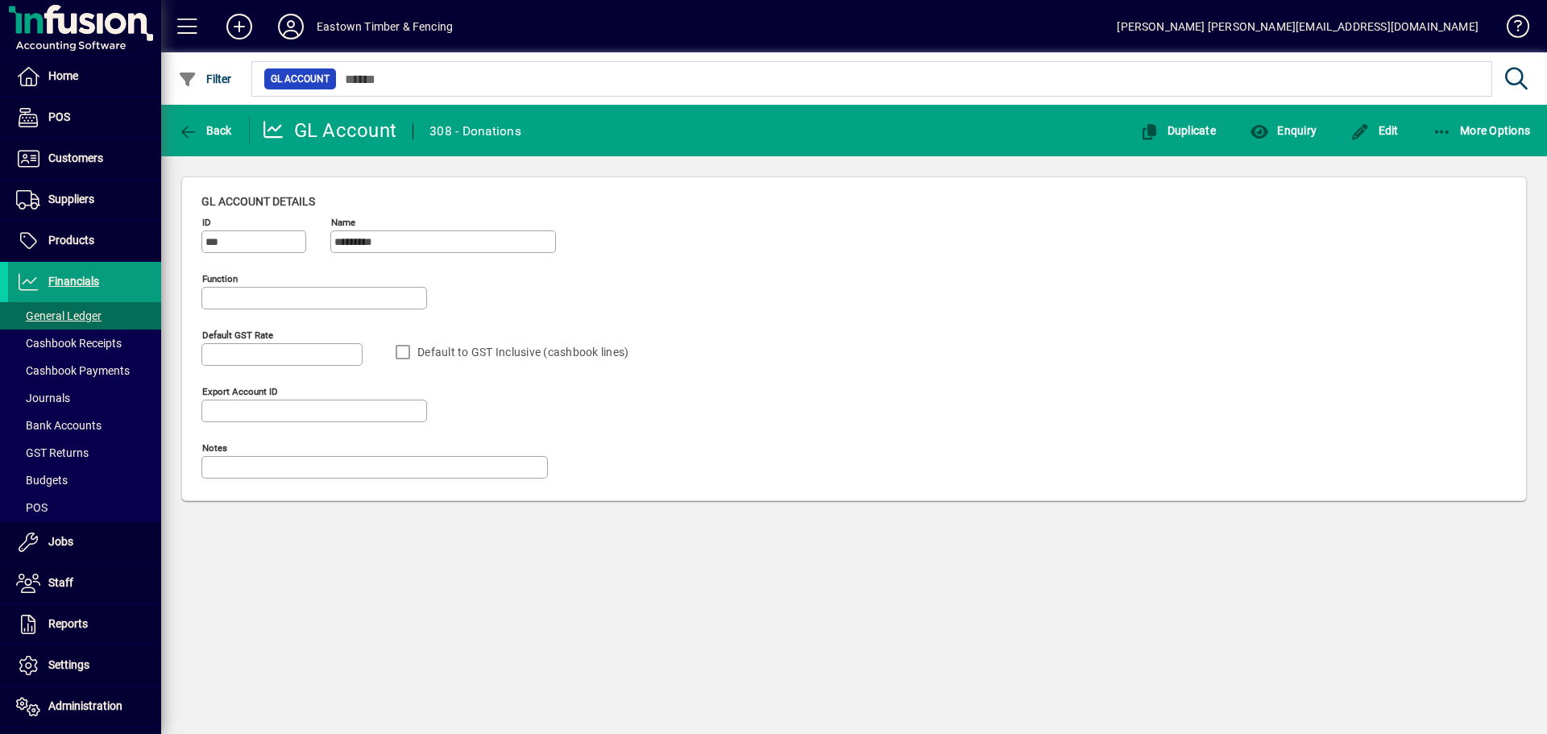
type input "**********"
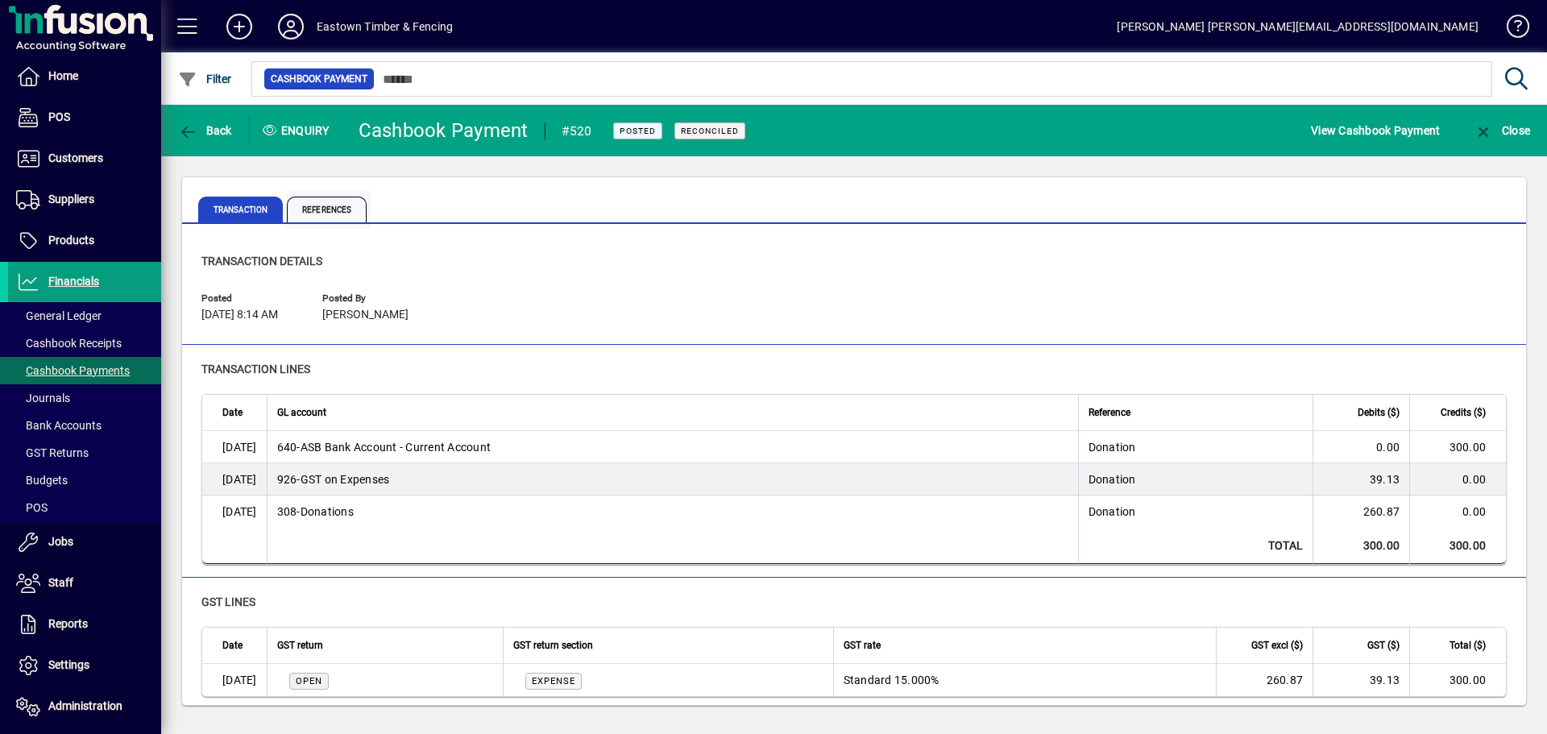
click at [293, 206] on span "References" at bounding box center [327, 210] width 80 height 26
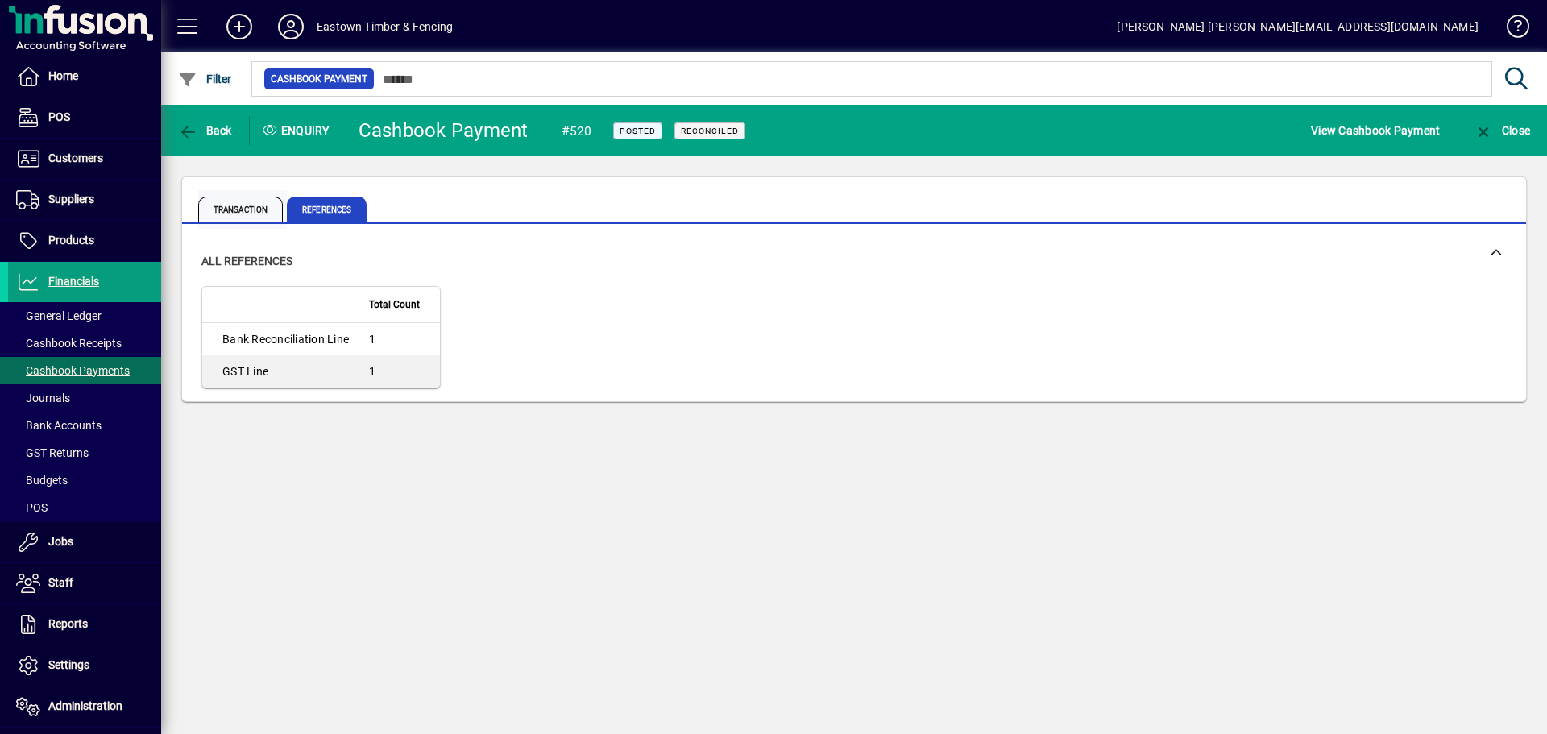
click at [212, 207] on span "Transaction" at bounding box center [240, 210] width 85 height 26
